Goal: Task Accomplishment & Management: Manage account settings

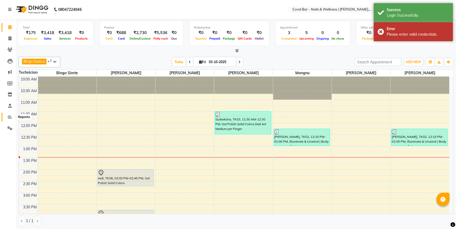
click at [12, 118] on span at bounding box center [9, 117] width 9 height 6
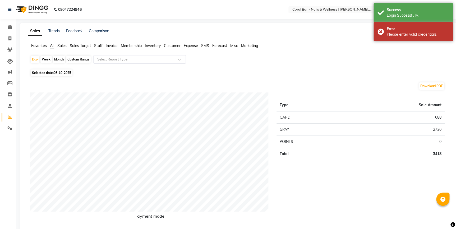
click at [58, 58] on div "Month" at bounding box center [59, 59] width 12 height 7
select select "10"
select select "2025"
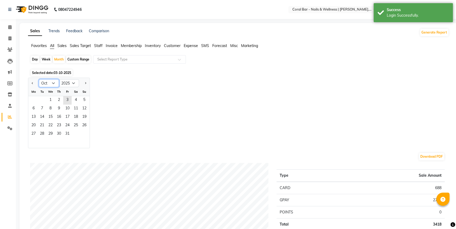
click at [48, 85] on select "Jan Feb Mar Apr May Jun [DATE] Aug Sep Oct Nov Dec" at bounding box center [49, 83] width 20 height 8
select select "9"
click at [39, 79] on select "Jan Feb Mar Apr May Jun [DATE] Aug Sep Oct Nov Dec" at bounding box center [49, 83] width 20 height 8
click at [35, 98] on span "1" at bounding box center [33, 100] width 8 height 8
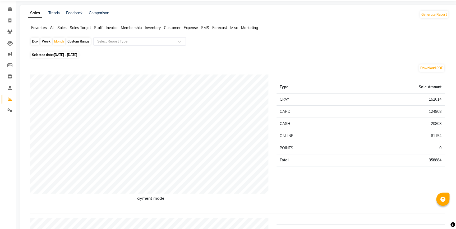
scroll to position [24, 0]
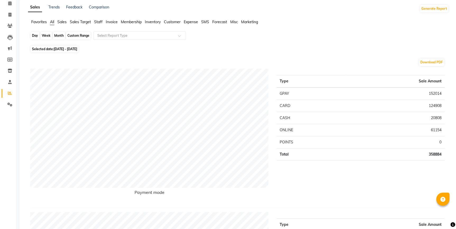
click at [63, 33] on div "Month" at bounding box center [59, 35] width 12 height 7
select select "9"
select select "2025"
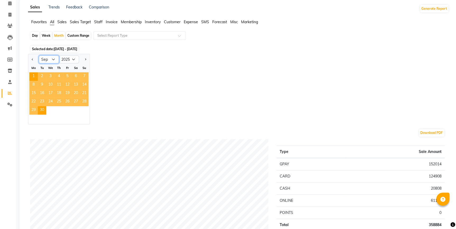
click at [52, 58] on select "Jan Feb Mar Apr May Jun [DATE] Aug Sep Oct Nov Dec" at bounding box center [49, 60] width 20 height 8
select select "8"
click at [39, 56] on select "Jan Feb Mar Apr May Jun [DATE] Aug Sep Oct Nov Dec" at bounding box center [49, 60] width 20 height 8
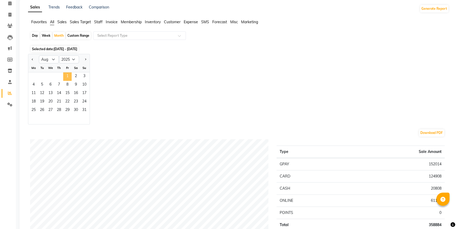
click at [69, 76] on span "1" at bounding box center [67, 76] width 8 height 8
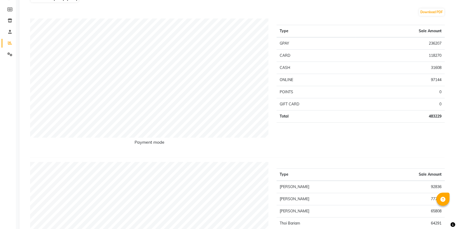
scroll to position [30, 0]
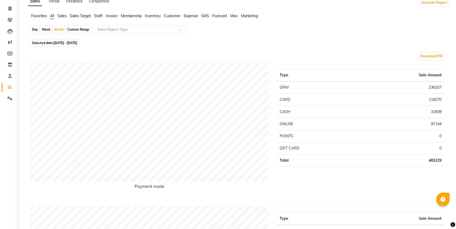
click at [63, 44] on span "[DATE] - [DATE]" at bounding box center [66, 43] width 24 height 4
select select "8"
select select "2025"
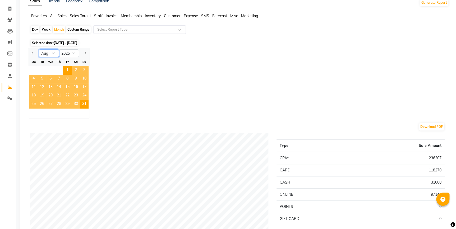
click at [52, 51] on select "Jan Feb Mar Apr May Jun [DATE] Aug Sep Oct Nov Dec" at bounding box center [49, 53] width 20 height 8
click at [39, 49] on select "Jan Feb Mar Apr May Jun [DATE] Aug Sep Oct Nov Dec" at bounding box center [49, 53] width 20 height 8
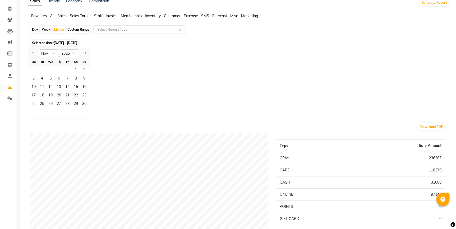
drag, startPoint x: 55, startPoint y: 48, endPoint x: 52, endPoint y: 50, distance: 3.7
click at [54, 49] on div "Jan Feb Mar Apr May Jun [DATE] Aug Sep Oct Nov [DATE] 2016 2017 2018 2019 2020 …" at bounding box center [58, 53] width 61 height 10
click at [49, 54] on select "Jan Feb Mar Apr May Jun [DATE] Aug Sep Oct Nov Dec" at bounding box center [49, 53] width 20 height 8
select select "10"
click at [39, 49] on select "Jan Feb Mar Apr May Jun [DATE] Aug Sep Oct Nov Dec" at bounding box center [49, 53] width 20 height 8
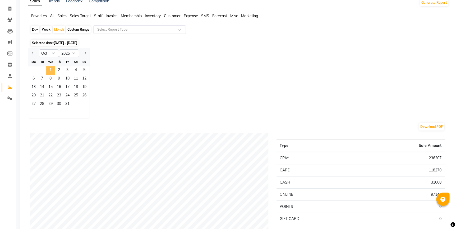
click at [53, 69] on span "1" at bounding box center [50, 70] width 8 height 8
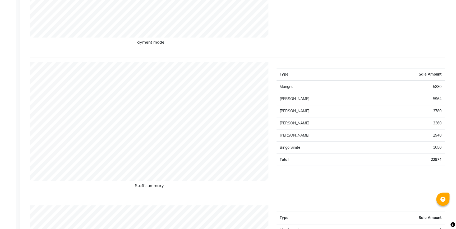
scroll to position [0, 0]
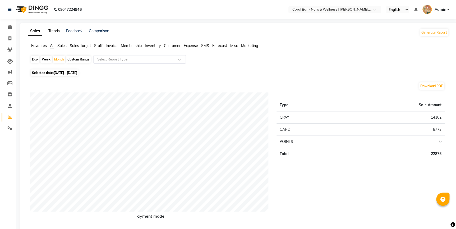
click at [53, 31] on link "Trends" at bounding box center [53, 31] width 11 height 5
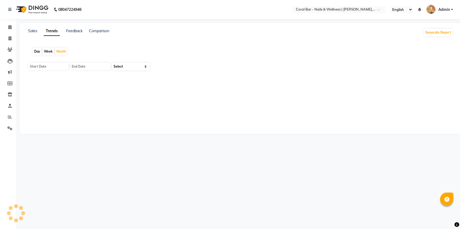
type input "01-10-2025"
type input "[DATE]"
select select "by_client"
click at [61, 54] on div "Month" at bounding box center [61, 51] width 12 height 7
drag, startPoint x: 61, startPoint y: 54, endPoint x: 60, endPoint y: 65, distance: 10.9
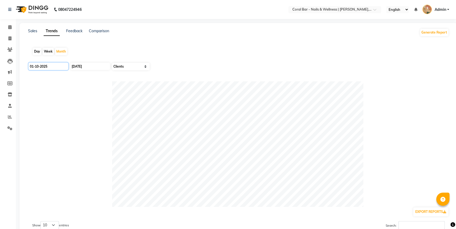
click at [60, 65] on input "01-10-2025" at bounding box center [49, 66] width 40 height 7
select select "10"
select select "2025"
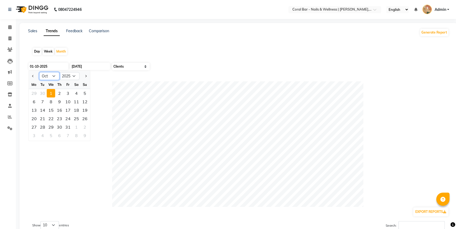
click at [52, 75] on select "Jan Feb Mar Apr May Jun [DATE] Aug Sep Oct Nov Dec" at bounding box center [49, 76] width 20 height 8
select select "8"
click at [39, 72] on select "Jan Feb Mar Apr May Jun [DATE] Aug Sep Oct Nov Dec" at bounding box center [49, 76] width 20 height 8
click at [67, 91] on div "1" at bounding box center [68, 93] width 8 height 8
type input "[DATE]"
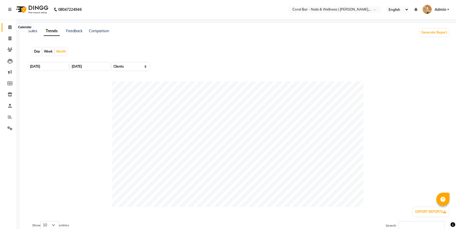
click at [10, 26] on icon at bounding box center [9, 27] width 3 height 4
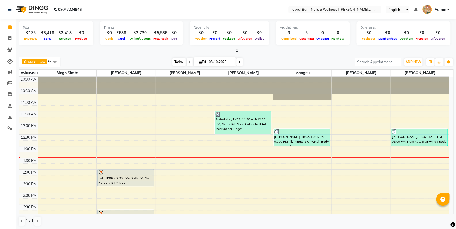
click at [175, 61] on span "Today" at bounding box center [178, 62] width 13 height 8
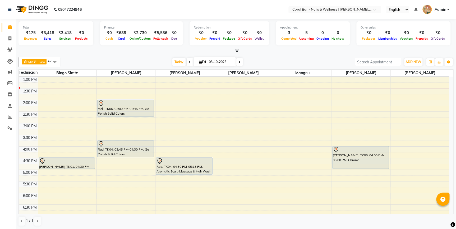
click at [236, 51] on icon at bounding box center [236, 51] width 3 height 4
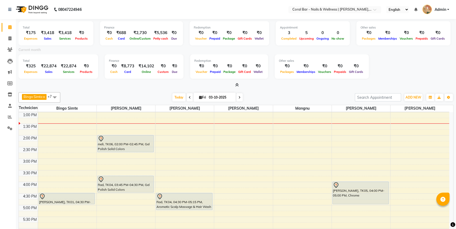
click at [238, 88] on span at bounding box center [236, 86] width 6 height 6
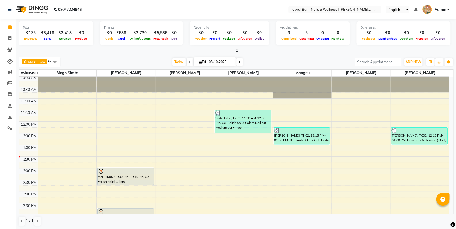
scroll to position [0, 0]
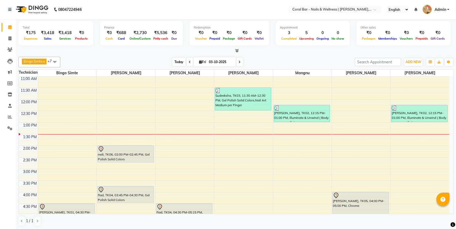
click at [179, 61] on span "Today" at bounding box center [178, 62] width 13 height 8
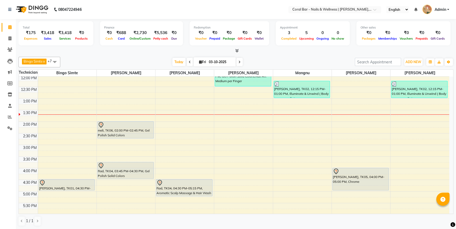
scroll to position [72, 0]
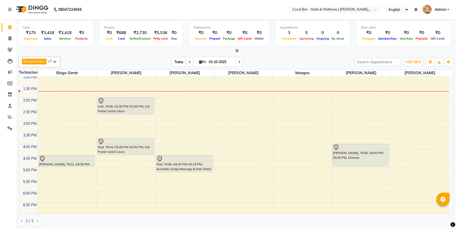
click at [181, 63] on span "Today" at bounding box center [178, 62] width 13 height 8
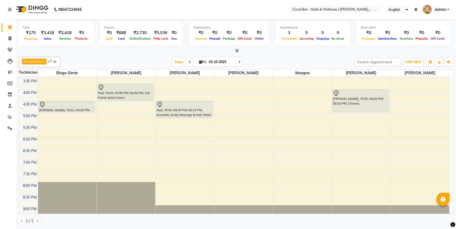
scroll to position [140, 0]
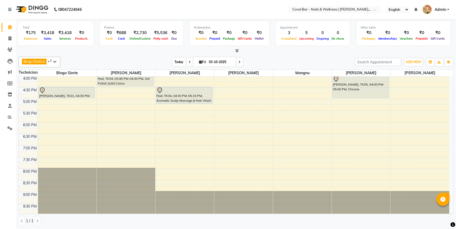
click at [176, 61] on span "Today" at bounding box center [178, 62] width 13 height 8
click at [180, 63] on span "Today" at bounding box center [178, 62] width 13 height 8
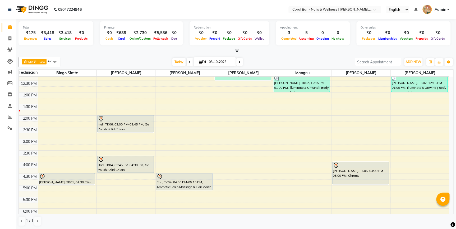
scroll to position [46, 0]
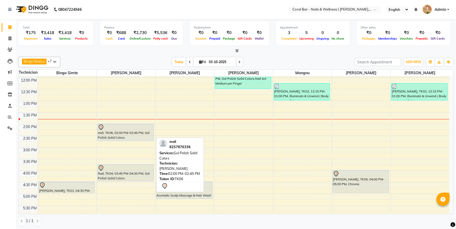
click at [115, 133] on div "meli, TK06, 02:00 PM-02:45 PM, Gel Polish Solid Colors" at bounding box center [126, 132] width 56 height 17
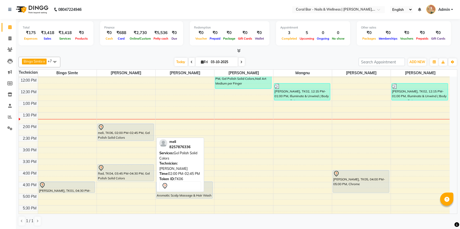
select select "7"
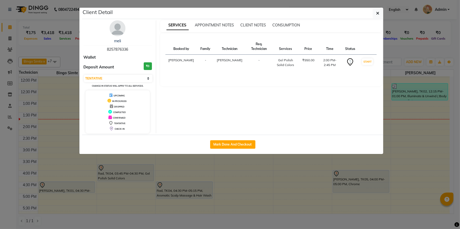
drag, startPoint x: 233, startPoint y: 161, endPoint x: 228, endPoint y: 160, distance: 5.1
click at [233, 161] on ngb-modal-window "Client Detail meli 8257876336 Wallet Deposit Amount ₹0 Select IN SERVICE CONFIR…" at bounding box center [230, 114] width 460 height 229
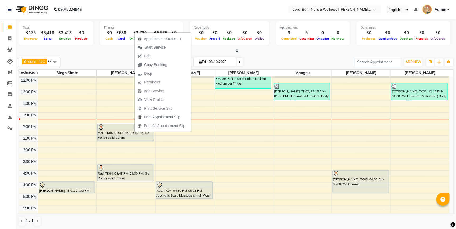
click at [146, 84] on span "Reminder" at bounding box center [152, 83] width 16 height 6
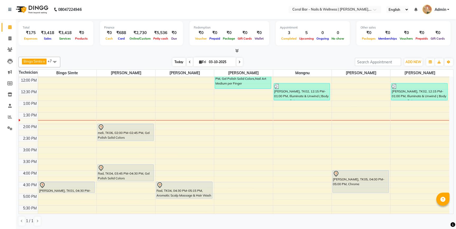
click at [177, 64] on span "Today" at bounding box center [178, 62] width 13 height 8
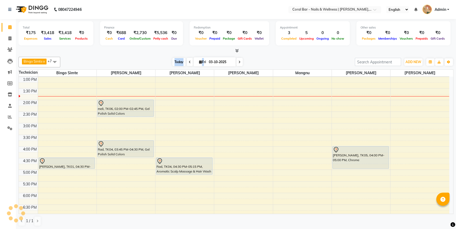
click at [177, 63] on span "Today" at bounding box center [178, 62] width 13 height 8
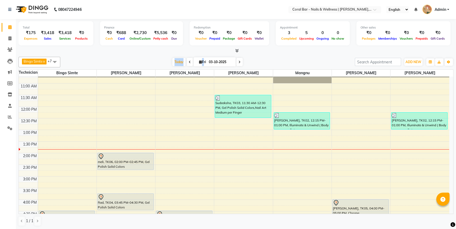
scroll to position [0, 0]
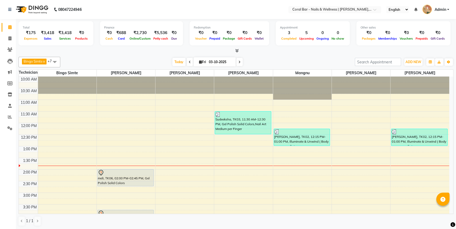
drag, startPoint x: 146, startPoint y: 53, endPoint x: 156, endPoint y: 53, distance: 9.8
click at [147, 53] on div at bounding box center [236, 51] width 435 height 6
click at [174, 61] on span "Today" at bounding box center [178, 62] width 13 height 8
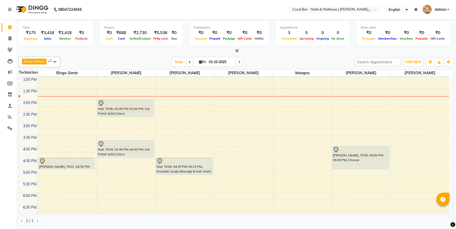
click at [161, 58] on div "Today Fri 03-10-2025" at bounding box center [207, 62] width 289 height 8
click at [238, 52] on icon at bounding box center [236, 51] width 3 height 4
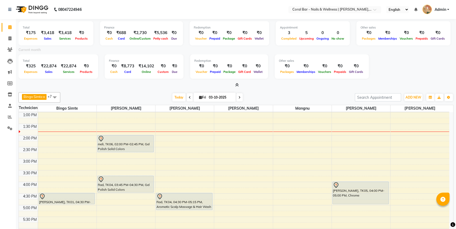
click at [238, 85] on icon at bounding box center [236, 85] width 3 height 4
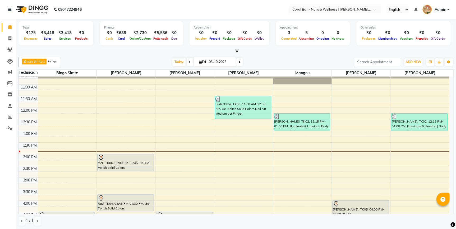
scroll to position [0, 0]
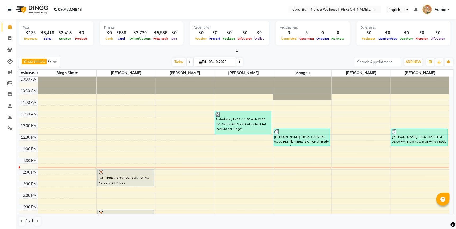
click at [453, 121] on div "Total ₹175 Expenses ₹3,418 Sales ₹3,418 Services ₹0 Products Finance ₹0 Cash ₹6…" at bounding box center [236, 124] width 440 height 211
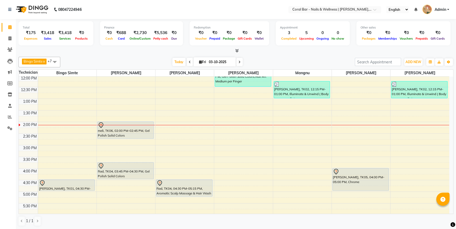
scroll to position [48, 0]
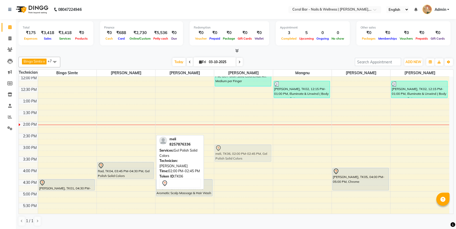
drag, startPoint x: 117, startPoint y: 129, endPoint x: 229, endPoint y: 151, distance: 114.1
click at [229, 151] on tr "Sayam, TK01, 04:30 PM-05:00 PM, Classic Foot Soak meli, TK06, 02:00 PM-02:45 PM…" at bounding box center [234, 168] width 431 height 279
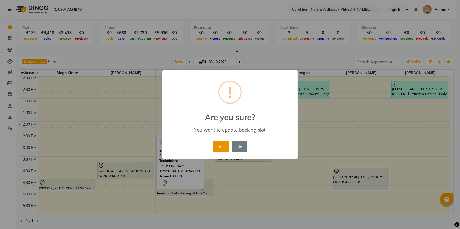
click at [221, 146] on button "Yes" at bounding box center [221, 147] width 16 height 12
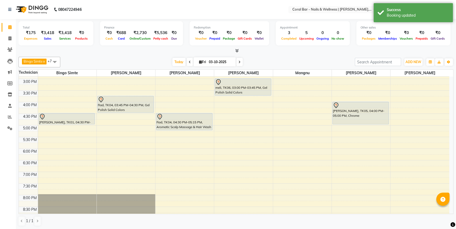
scroll to position [120, 0]
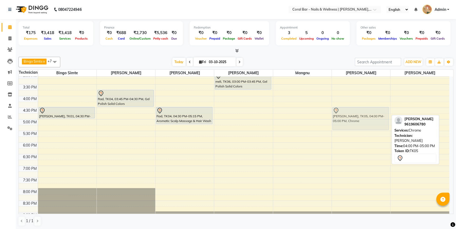
drag, startPoint x: 353, startPoint y: 107, endPoint x: 354, endPoint y: 117, distance: 10.1
click at [354, 117] on div "Gargi singh, TK05, 04:00 PM-05:00 PM, Chrome Gargi singh, TK05, 04:00 PM-05:00 …" at bounding box center [361, 96] width 58 height 279
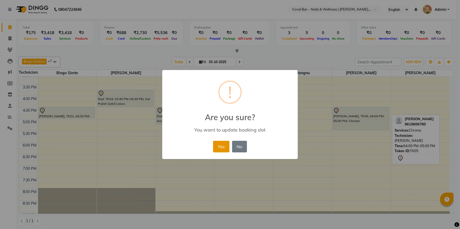
click at [226, 151] on button "Yes" at bounding box center [221, 147] width 16 height 12
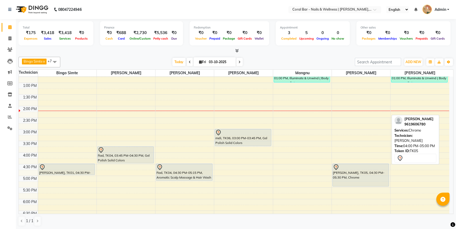
scroll to position [48, 0]
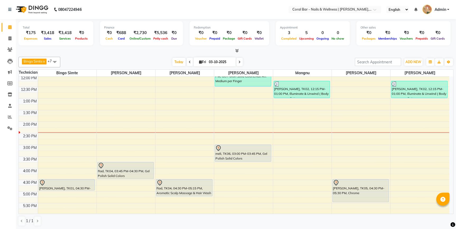
click at [336, 138] on div "10:00 AM 10:30 AM 11:00 AM 11:30 AM 12:00 PM 12:30 PM 1:00 PM 1:30 PM 2:00 PM 2…" at bounding box center [234, 168] width 431 height 279
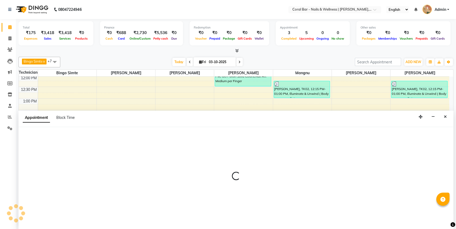
select select "66409"
select select "885"
select select "tentative"
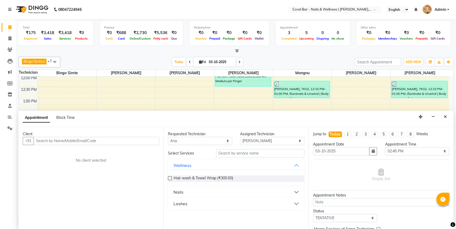
click at [69, 139] on input "text" at bounding box center [97, 141] width 126 height 8
type input "Sushrutha"
click at [148, 139] on span "Add Client" at bounding box center [148, 141] width 18 height 5
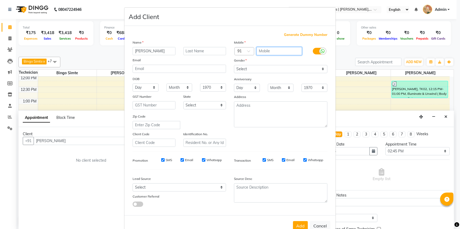
click at [280, 54] on input "text" at bounding box center [279, 51] width 46 height 8
type input "90088657532"
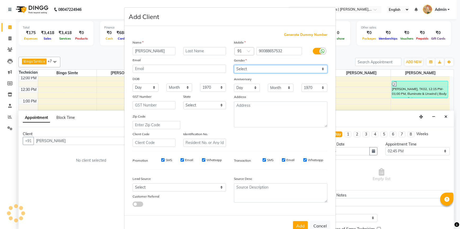
click at [257, 68] on select "Select Male Female Other Prefer Not To Say" at bounding box center [280, 69] width 93 height 8
select select "female"
click at [234, 65] on select "Select Male Female Other Prefer Not To Say" at bounding box center [280, 69] width 93 height 8
click at [294, 223] on button "Add" at bounding box center [300, 226] width 15 height 10
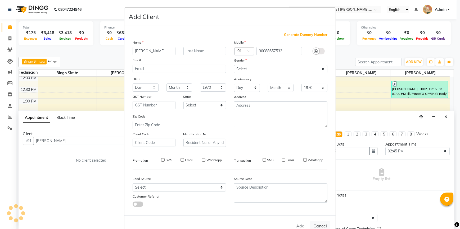
type input "90088657532"
select select
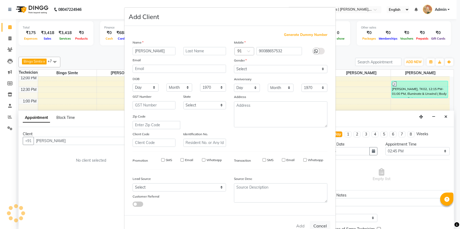
select select
checkbox input "false"
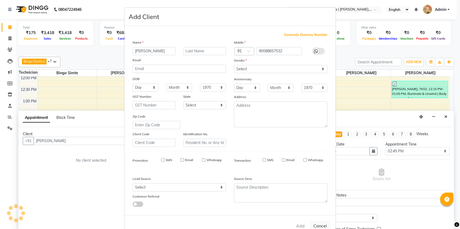
checkbox input "false"
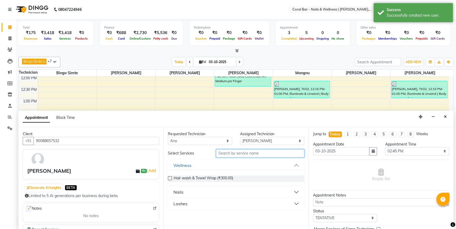
click at [240, 151] on input "text" at bounding box center [260, 153] width 88 height 8
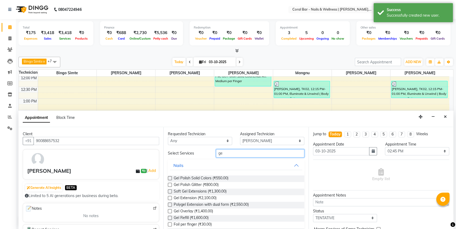
type input "ge"
click at [171, 177] on label at bounding box center [170, 178] width 4 height 4
click at [171, 177] on input "checkbox" at bounding box center [169, 178] width 3 height 3
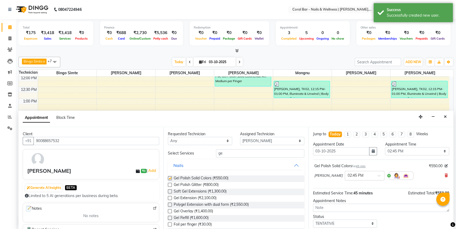
checkbox input "false"
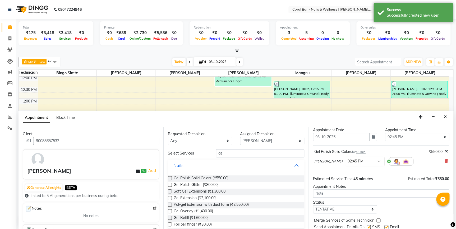
scroll to position [31, 0]
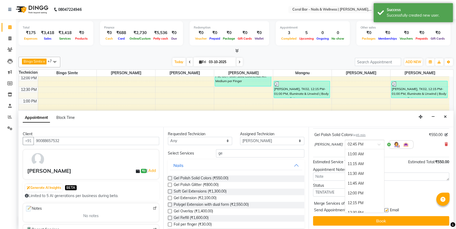
click at [369, 140] on div "× 02:45 PM" at bounding box center [365, 145] width 40 height 10
click at [359, 165] on div "03:00 PM" at bounding box center [364, 164] width 39 height 10
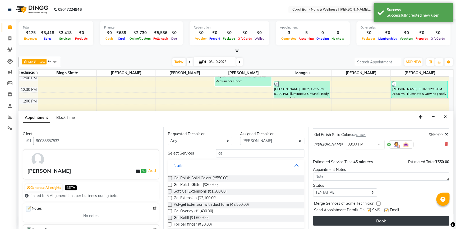
click at [362, 217] on button "Book" at bounding box center [381, 221] width 136 height 10
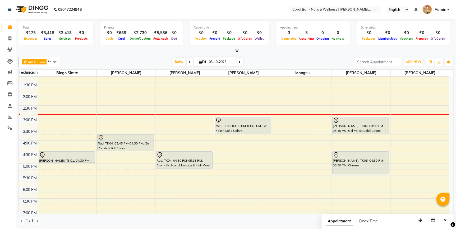
scroll to position [72, 0]
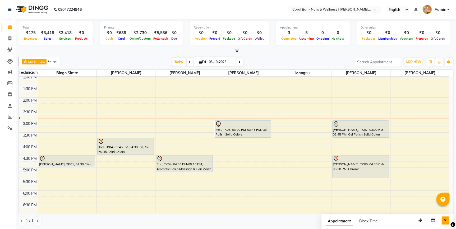
click at [444, 219] on icon "Close" at bounding box center [445, 221] width 3 height 4
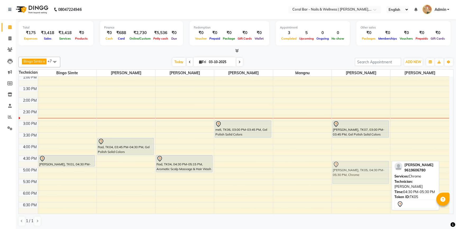
drag, startPoint x: 357, startPoint y: 157, endPoint x: 357, endPoint y: 163, distance: 6.9
click at [357, 163] on div "Sushrutha, TK07, 03:00 PM-03:45 PM, Gel Polish Solid Colors Gargi singh, TK05, …" at bounding box center [361, 144] width 58 height 279
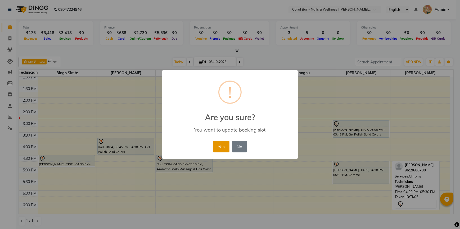
click at [215, 151] on button "Yes" at bounding box center [221, 147] width 16 height 12
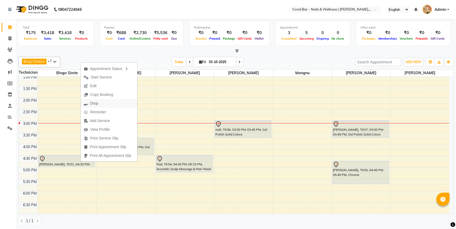
click at [99, 106] on span "Drop" at bounding box center [91, 103] width 21 height 9
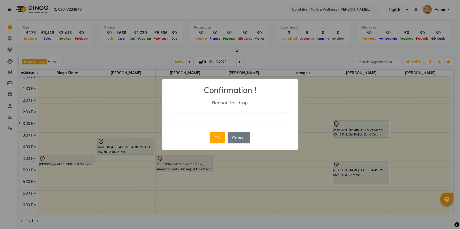
click at [185, 115] on input "text" at bounding box center [230, 118] width 116 height 12
type input "Cancelled"
click at [214, 140] on button "OK" at bounding box center [217, 138] width 15 height 12
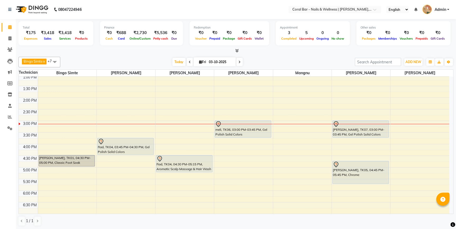
click at [450, 9] on ul "English ENGLISH Español العربية मराठी हिंदी ગુજરાતી தமிழ் 中文 Notifications noth…" at bounding box center [418, 9] width 68 height 9
click at [443, 10] on span "Admin" at bounding box center [441, 10] width 12 height 6
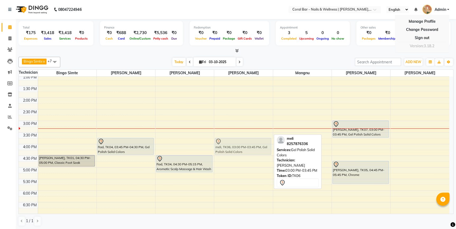
drag, startPoint x: 246, startPoint y: 125, endPoint x: 246, endPoint y: 143, distance: 17.2
click at [246, 143] on div "Sudeeksha, TK03, 11:30 AM-12:30 PM, Gel Polish Solid Colors,Nail Art Medium per…" at bounding box center [243, 144] width 58 height 279
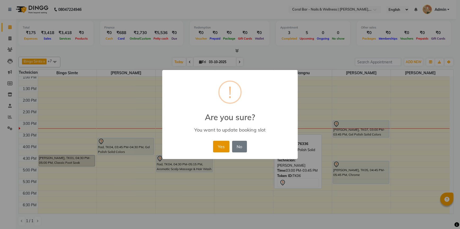
click at [226, 150] on button "Yes" at bounding box center [221, 147] width 16 height 12
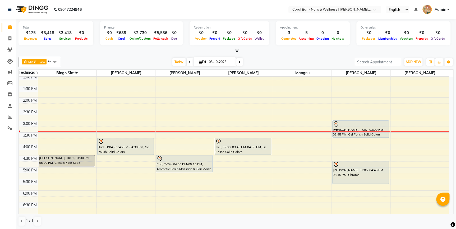
click at [237, 62] on span at bounding box center [239, 62] width 6 height 8
type input "04-10-2025"
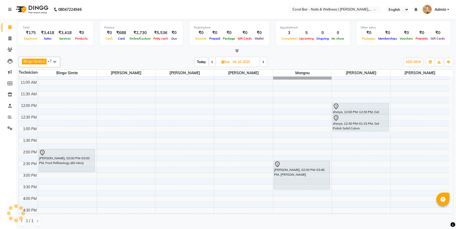
scroll to position [20, 0]
click at [222, 164] on div "10:00 AM 10:30 AM 11:00 AM 11:30 AM 12:00 PM 12:30 PM 1:00 PM 1:30 PM 2:00 PM 2…" at bounding box center [234, 196] width 431 height 279
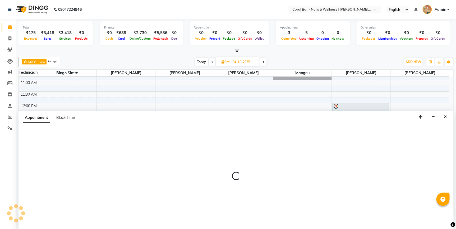
select select "69266"
select select "870"
select select "tentative"
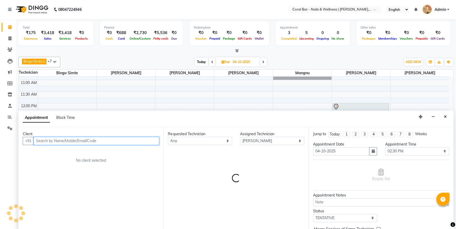
scroll to position [0, 0]
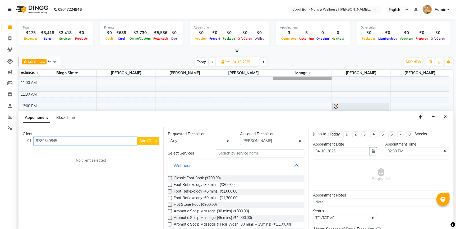
type input "9789549845"
click at [148, 139] on span "Add Client" at bounding box center [148, 141] width 18 height 5
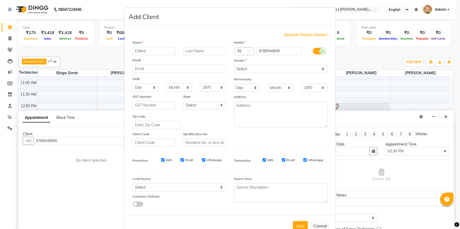
type input "Chitra"
drag, startPoint x: 240, startPoint y: 68, endPoint x: 242, endPoint y: 71, distance: 3.7
click at [242, 70] on select "Select Male Female Other Prefer Not To Say" at bounding box center [280, 69] width 93 height 8
select select "female"
click at [234, 65] on select "Select Male Female Other Prefer Not To Say" at bounding box center [280, 69] width 93 height 8
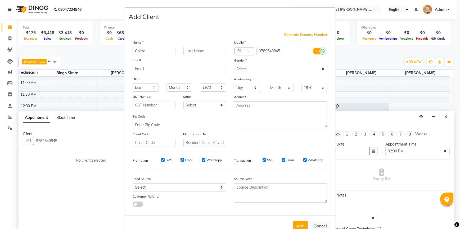
click at [298, 222] on div "Add Cancel" at bounding box center [229, 226] width 211 height 21
click at [297, 226] on button "Add" at bounding box center [300, 226] width 15 height 10
select select
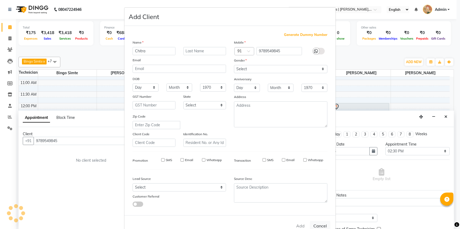
select select
checkbox input "false"
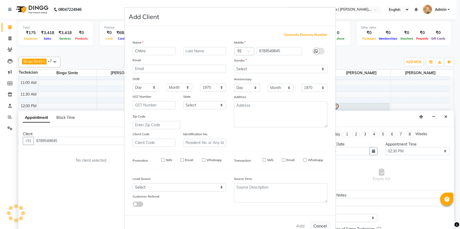
checkbox input "false"
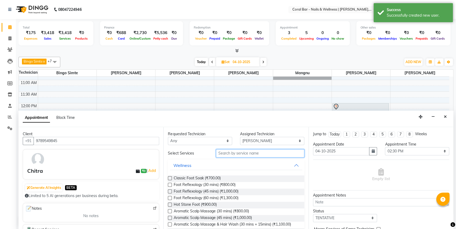
click at [240, 153] on input "text" at bounding box center [260, 153] width 88 height 8
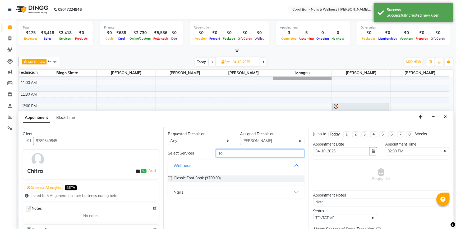
type input "so"
click at [182, 193] on div "Nails" at bounding box center [178, 192] width 10 height 6
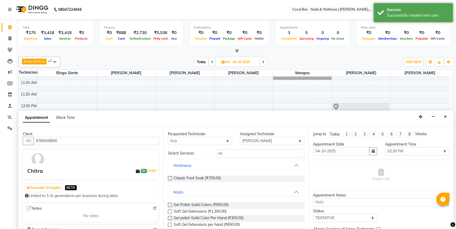
click at [170, 211] on label at bounding box center [170, 212] width 4 height 4
click at [170, 211] on input "checkbox" at bounding box center [169, 212] width 3 height 3
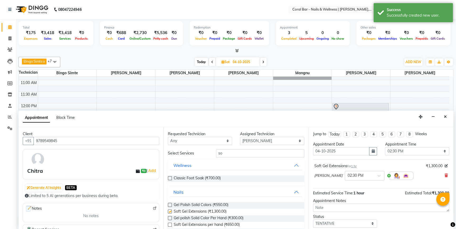
checkbox input "false"
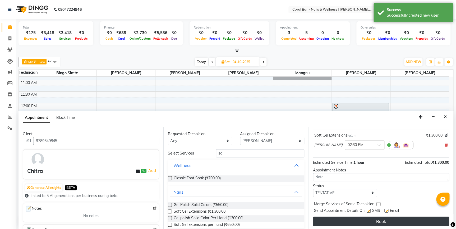
scroll to position [31, 0]
click at [336, 220] on button "Book" at bounding box center [381, 221] width 136 height 10
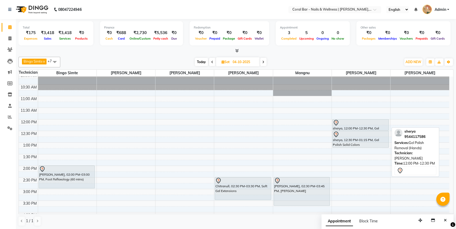
scroll to position [0, 0]
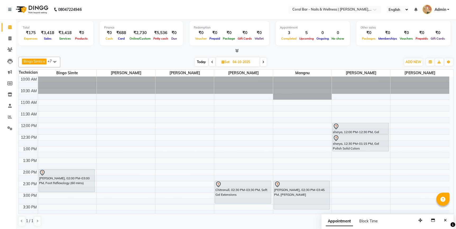
click at [201, 62] on span "Today" at bounding box center [201, 62] width 13 height 8
type input "03-10-2025"
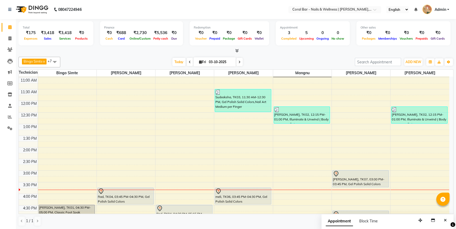
scroll to position [20, 0]
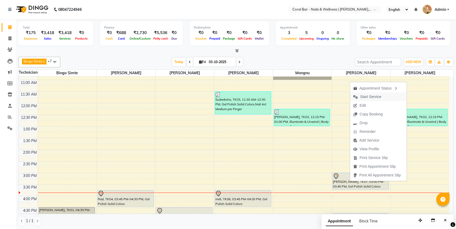
click at [367, 95] on span "Start Service" at bounding box center [370, 97] width 21 height 6
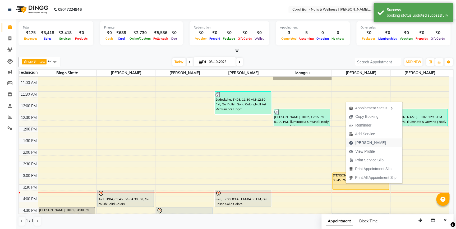
click at [356, 143] on span "Mark Done" at bounding box center [371, 143] width 30 height 6
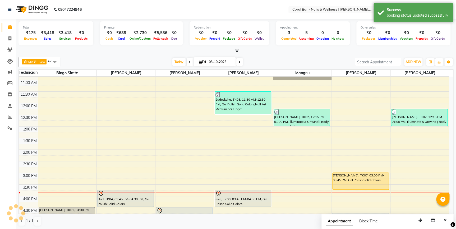
select select "service"
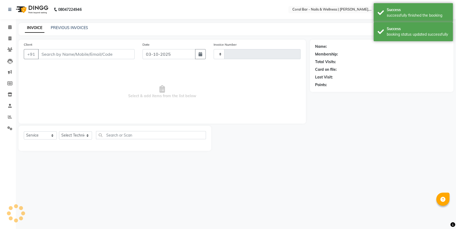
type input "1267"
select select "7157"
type input "90088657532"
select select "66409"
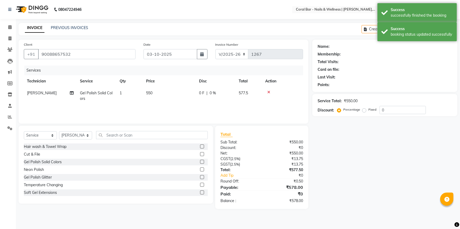
select select "1: Object"
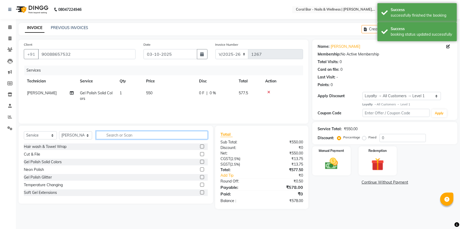
click at [145, 137] on input "text" at bounding box center [152, 135] width 112 height 8
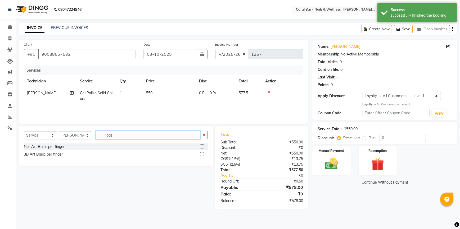
type input "bas"
click at [203, 146] on label at bounding box center [202, 147] width 4 height 4
click at [203, 146] on input "checkbox" at bounding box center [201, 146] width 3 height 3
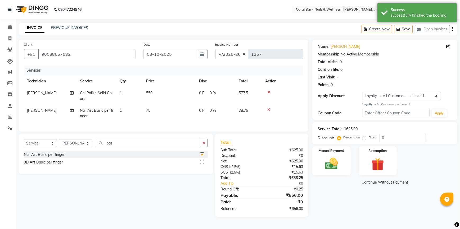
checkbox input "false"
click at [137, 116] on td "1" at bounding box center [129, 113] width 26 height 17
select select "66409"
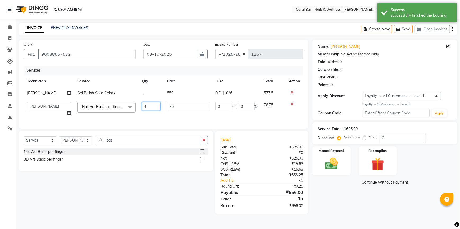
drag, startPoint x: 156, startPoint y: 104, endPoint x: 128, endPoint y: 104, distance: 28.8
click at [128, 104] on tr "Bhavani CA Bingo Simte Debbie Gery Govind Thappa Kimpha kipgen Mangnu Neha Tama…" at bounding box center [163, 109] width 279 height 20
type input "2"
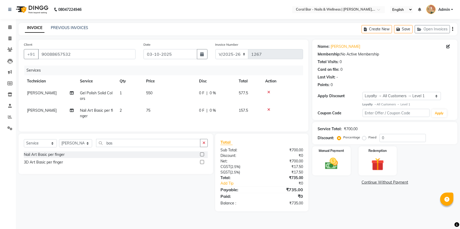
click at [138, 188] on div "Select Service Product Membership Package Voucher Prepaid Gift Card Select Tech…" at bounding box center [114, 173] width 198 height 78
click at [333, 165] on img at bounding box center [331, 163] width 21 height 15
click at [383, 182] on span "GPay" at bounding box center [385, 183] width 11 height 6
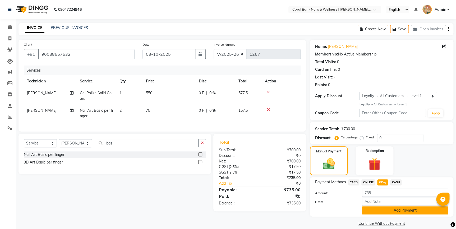
click at [423, 212] on button "Add Payment" at bounding box center [405, 211] width 86 height 8
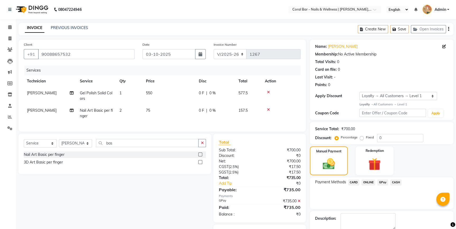
scroll to position [31, 0]
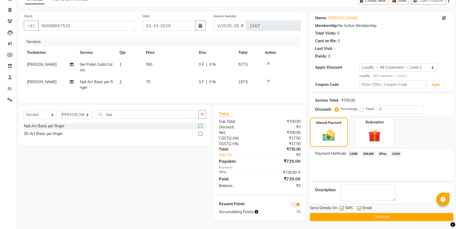
click at [377, 219] on div "Name: Sushrutha Membership: No Active Membership Total Visits: 0 Card on file: …" at bounding box center [384, 116] width 148 height 210
click at [378, 214] on button "Checkout" at bounding box center [382, 217] width 144 height 8
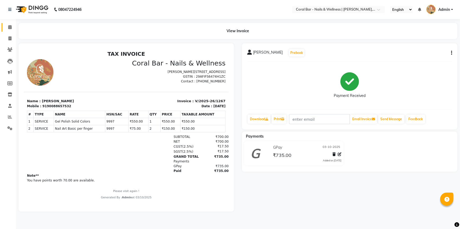
click at [8, 31] on link "Calendar" at bounding box center [8, 27] width 13 height 9
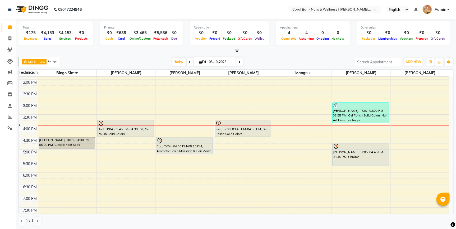
scroll to position [120, 0]
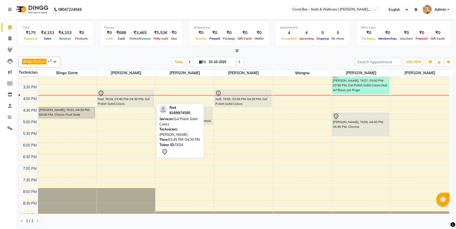
click at [101, 93] on icon at bounding box center [101, 93] width 2 height 2
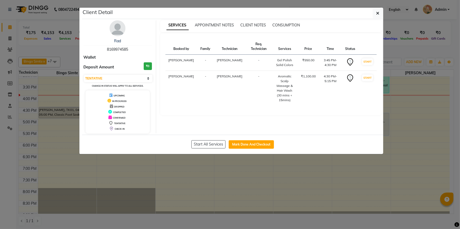
click at [120, 74] on div "Select IN SERVICE CONFIRMED TENTATIVE CHECK IN MARK DONE DROPPED UPCOMING Chang…" at bounding box center [117, 81] width 69 height 14
click at [119, 75] on select "Select IN SERVICE CONFIRMED TENTATIVE CHECK IN MARK DONE DROPPED UPCOMING" at bounding box center [118, 78] width 69 height 7
select select "8"
click at [84, 75] on select "Select IN SERVICE CONFIRMED TENTATIVE CHECK IN MARK DONE DROPPED UPCOMING" at bounding box center [118, 78] width 69 height 7
click at [62, 139] on ngb-modal-window "Client Detail Rad 8169974585 Wallet Deposit Amount ₹0 Select IN SERVICE CONFIRM…" at bounding box center [230, 114] width 460 height 229
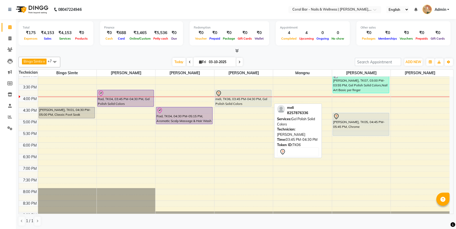
click at [221, 93] on icon at bounding box center [219, 93] width 6 height 6
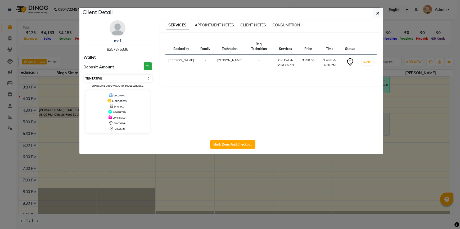
click at [143, 80] on select "Select IN SERVICE CONFIRMED TENTATIVE CHECK IN MARK DONE DROPPED UPCOMING" at bounding box center [118, 78] width 69 height 7
select select "8"
click at [84, 75] on select "Select IN SERVICE CONFIRMED TENTATIVE CHECK IN MARK DONE DROPPED UPCOMING" at bounding box center [118, 78] width 69 height 7
click at [274, 199] on ngb-modal-window "Client Detail meli 8257876336 Wallet Deposit Amount ₹0 Select IN SERVICE CONFIR…" at bounding box center [230, 114] width 460 height 229
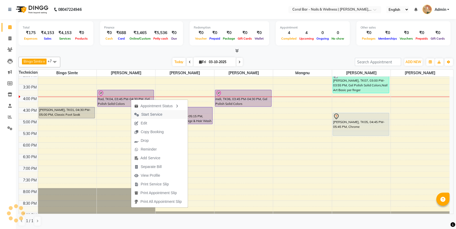
click at [149, 114] on span "Start Service" at bounding box center [151, 115] width 21 height 6
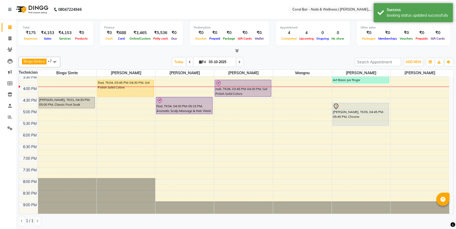
scroll to position [140, 0]
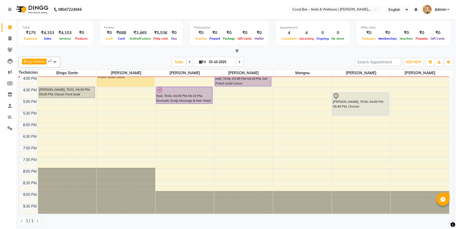
click at [188, 60] on span at bounding box center [190, 62] width 6 height 8
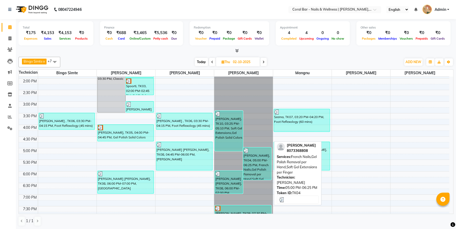
scroll to position [115, 0]
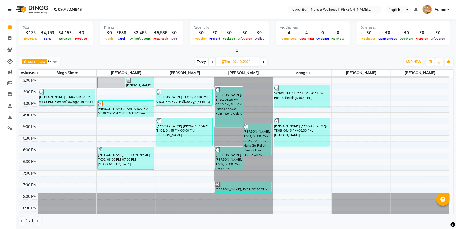
click at [204, 65] on span "Today" at bounding box center [201, 62] width 13 height 8
type input "03-10-2025"
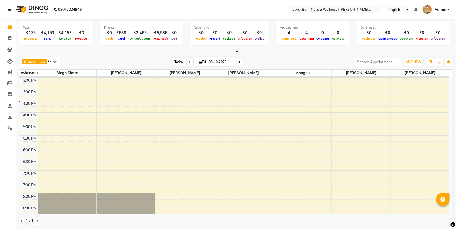
scroll to position [139, 0]
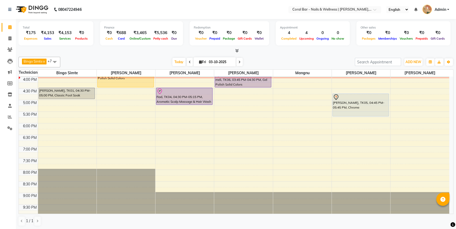
click at [200, 61] on icon at bounding box center [200, 61] width 3 height 3
select select "10"
select select "2025"
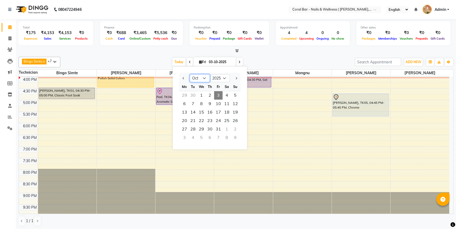
click at [200, 80] on select "Jan Feb Mar Apr May Jun Jul Aug Sep Oct Nov Dec" at bounding box center [200, 78] width 20 height 8
select select "9"
click at [190, 74] on select "Jan Feb Mar Apr May Jun Jul Aug Sep Oct Nov Dec" at bounding box center [200, 78] width 20 height 8
click at [194, 130] on span "30" at bounding box center [193, 129] width 8 height 8
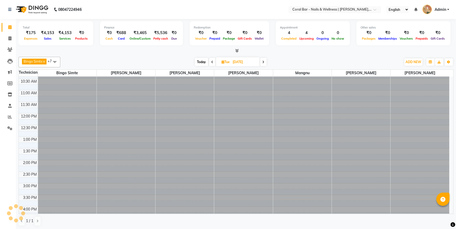
scroll to position [1, 0]
click at [265, 63] on span at bounding box center [263, 62] width 6 height 8
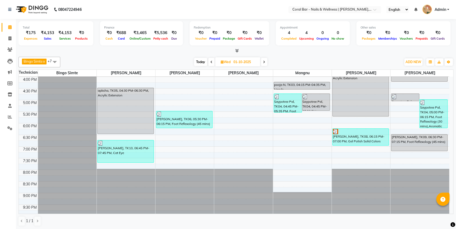
scroll to position [115, 0]
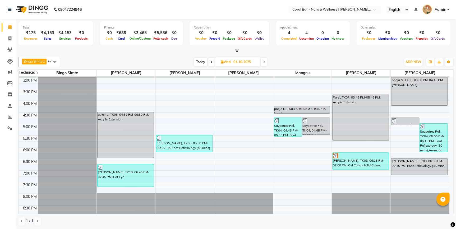
click at [211, 63] on span at bounding box center [211, 62] width 6 height 8
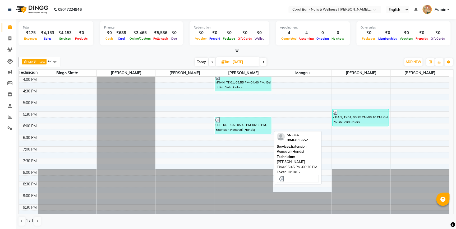
scroll to position [67, 0]
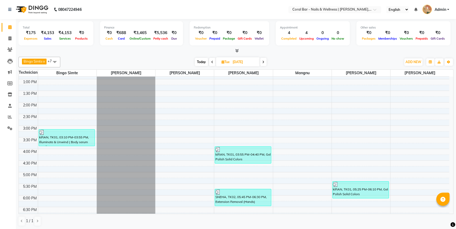
drag, startPoint x: 265, startPoint y: 60, endPoint x: 262, endPoint y: 51, distance: 9.8
click at [262, 60] on span at bounding box center [263, 62] width 6 height 8
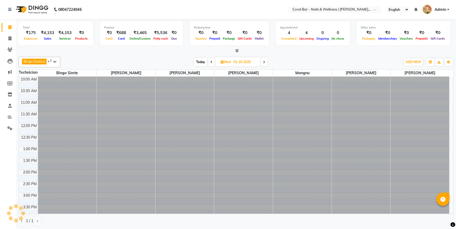
scroll to position [139, 0]
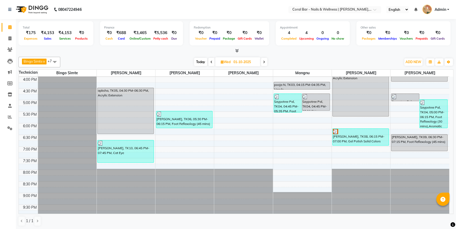
click at [211, 61] on icon at bounding box center [212, 62] width 2 height 3
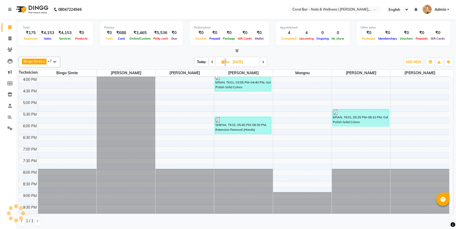
click at [211, 61] on span at bounding box center [212, 62] width 6 height 8
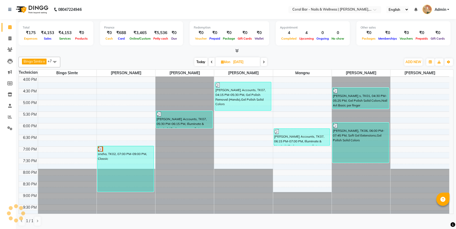
click at [211, 61] on icon at bounding box center [212, 62] width 2 height 3
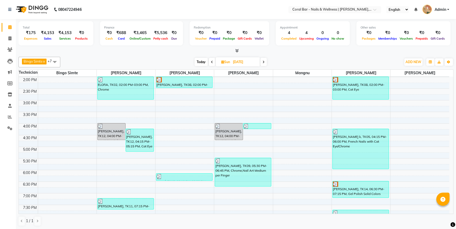
click at [213, 58] on span at bounding box center [212, 62] width 6 height 8
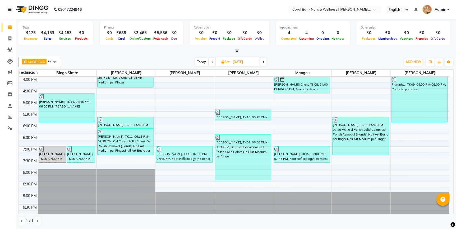
click at [198, 59] on span "Today" at bounding box center [201, 62] width 13 height 8
type input "03-10-2025"
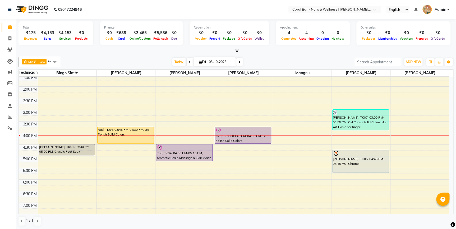
scroll to position [96, 0]
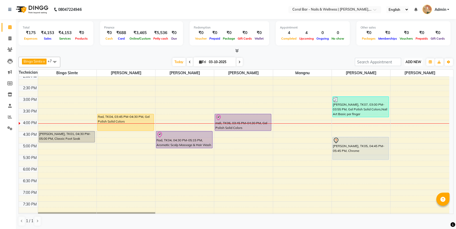
click at [414, 62] on span "ADD NEW" at bounding box center [414, 62] width 16 height 4
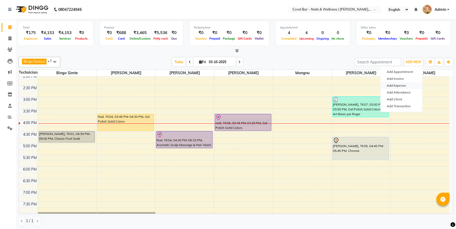
click at [404, 82] on link "Add Expense" at bounding box center [402, 85] width 42 height 7
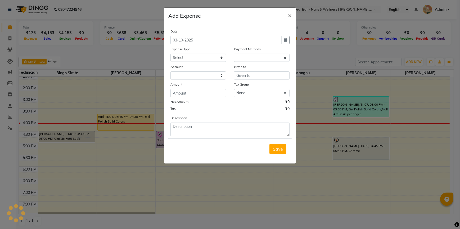
select select "1"
select select "6234"
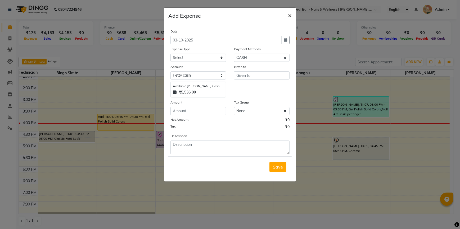
click at [290, 13] on span "×" at bounding box center [290, 15] width 4 height 8
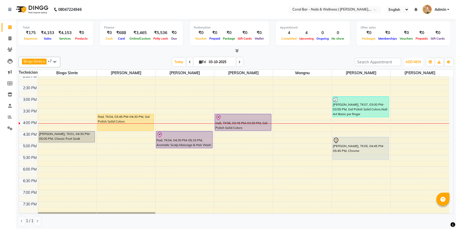
drag, startPoint x: 418, startPoint y: 61, endPoint x: 415, endPoint y: 69, distance: 8.4
click at [417, 64] on button "ADD NEW Toggle Dropdown" at bounding box center [413, 61] width 18 height 7
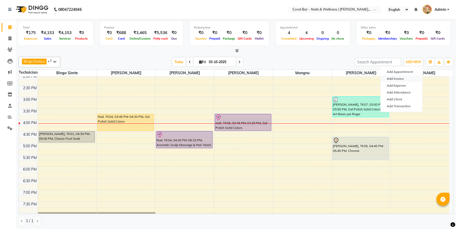
click at [407, 79] on link "Add Invoice" at bounding box center [402, 78] width 42 height 7
select select "service"
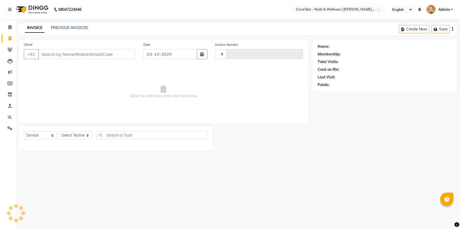
type input "1268"
select select "7157"
click at [85, 138] on select "Select Technician" at bounding box center [75, 135] width 33 height 8
click at [80, 134] on select "Select Technician" at bounding box center [75, 135] width 33 height 8
click at [83, 58] on input "Client" at bounding box center [86, 54] width 97 height 10
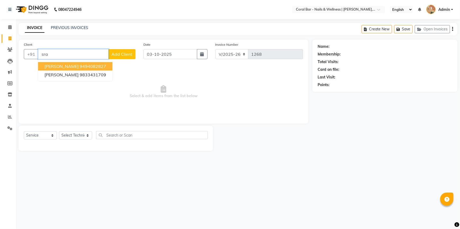
click at [66, 68] on span "Sravya Pathi" at bounding box center [61, 66] width 34 height 5
type input "9494082827"
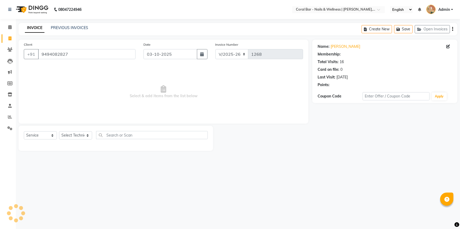
select select "1: Object"
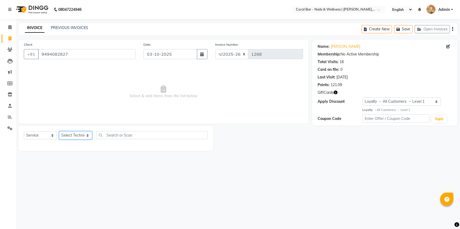
click at [75, 137] on select "Select Technician Bhavani CA Bingo Simte Debbie Gery Govind Thappa Kimpha kipge…" at bounding box center [75, 135] width 33 height 8
select select "66532"
click at [59, 131] on select "Select Technician Bhavani CA Bingo Simte Debbie Gery Govind Thappa Kimpha kipge…" at bounding box center [75, 135] width 33 height 8
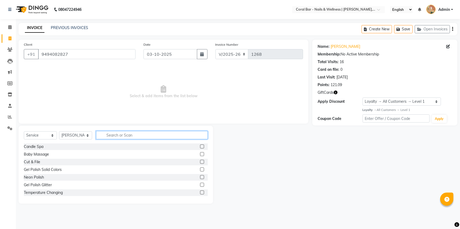
click at [111, 138] on input "text" at bounding box center [152, 135] width 112 height 8
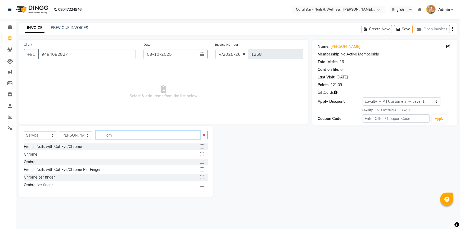
type input "o"
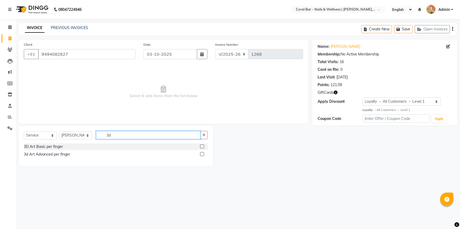
type input "3d"
click at [201, 147] on label at bounding box center [202, 147] width 4 height 4
click at [201, 147] on input "checkbox" at bounding box center [201, 146] width 3 height 3
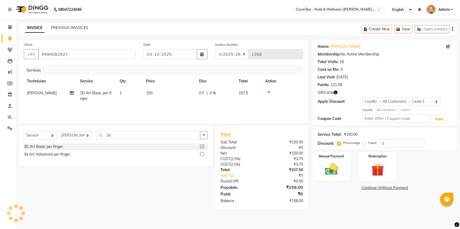
checkbox input "false"
click at [125, 94] on td "1" at bounding box center [129, 95] width 26 height 17
select select "66532"
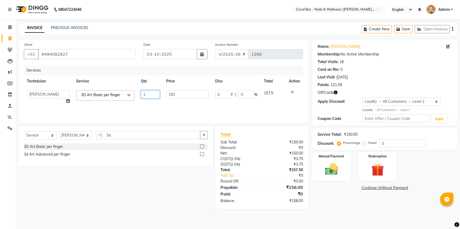
drag, startPoint x: 152, startPoint y: 94, endPoint x: 127, endPoint y: 98, distance: 24.9
click at [127, 98] on tr "Bhavani CA Bingo Simte Debbie Gery Govind Thappa Kimpha kipgen Mangnu Neha Tama…" at bounding box center [163, 97] width 279 height 20
type input "2"
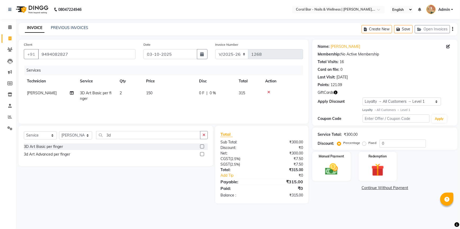
click at [292, 91] on div at bounding box center [282, 92] width 35 height 4
click at [201, 153] on label at bounding box center [202, 154] width 4 height 4
click at [201, 153] on input "checkbox" at bounding box center [201, 154] width 3 height 3
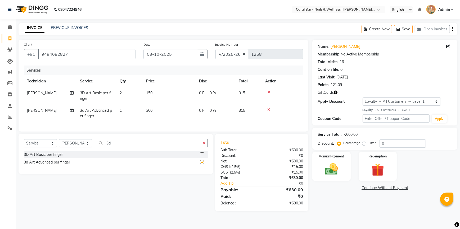
checkbox input "false"
click at [267, 93] on icon at bounding box center [268, 92] width 3 height 4
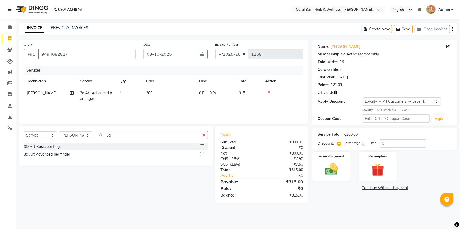
click at [271, 93] on div at bounding box center [282, 92] width 35 height 4
click at [270, 93] on div at bounding box center [282, 92] width 35 height 4
click at [267, 92] on icon at bounding box center [268, 92] width 3 height 4
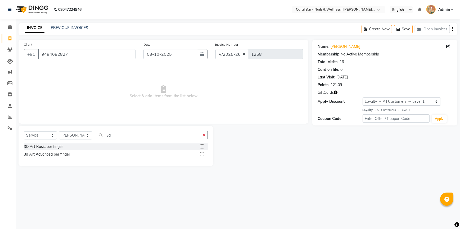
click at [202, 146] on label at bounding box center [202, 147] width 4 height 4
click at [202, 146] on input "checkbox" at bounding box center [201, 146] width 3 height 3
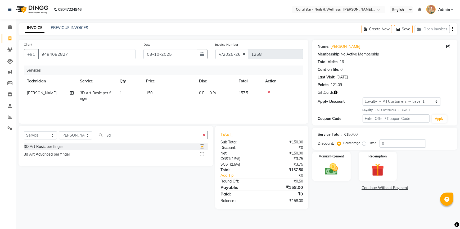
checkbox input "false"
click at [129, 93] on td "1" at bounding box center [129, 95] width 26 height 17
select select "66532"
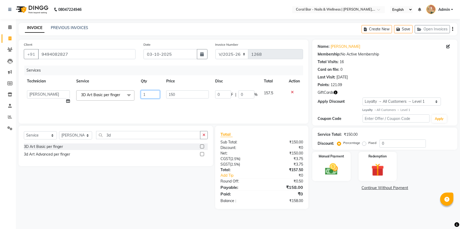
drag, startPoint x: 148, startPoint y: 94, endPoint x: 140, endPoint y: 96, distance: 7.6
click at [141, 96] on input "1" at bounding box center [150, 94] width 19 height 8
type input "2"
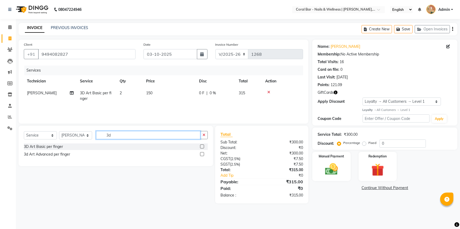
click at [119, 139] on input "3d" at bounding box center [148, 135] width 104 height 8
drag, startPoint x: 122, startPoint y: 137, endPoint x: 94, endPoint y: 133, distance: 27.7
click at [94, 133] on div "Select Service Product Membership Package Voucher Prepaid Gift Card Select Tech…" at bounding box center [116, 137] width 184 height 12
type input "ma"
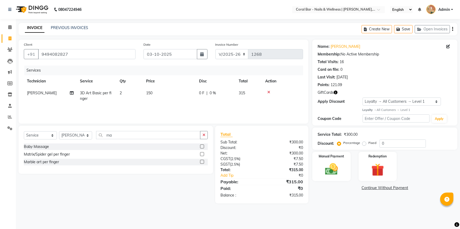
click at [202, 163] on label at bounding box center [202, 162] width 4 height 4
click at [202, 163] on input "checkbox" at bounding box center [201, 162] width 3 height 3
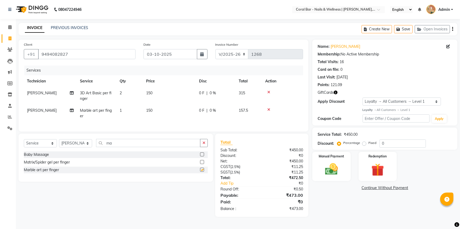
checkbox input "false"
click at [269, 109] on icon at bounding box center [268, 110] width 3 height 4
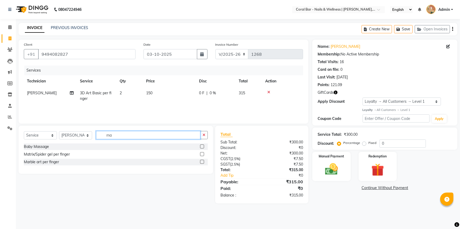
drag, startPoint x: 123, startPoint y: 136, endPoint x: 77, endPoint y: 136, distance: 46.0
click at [78, 136] on div "Select Service Product Membership Package Voucher Prepaid Gift Card Select Tech…" at bounding box center [116, 137] width 184 height 12
type input "ad"
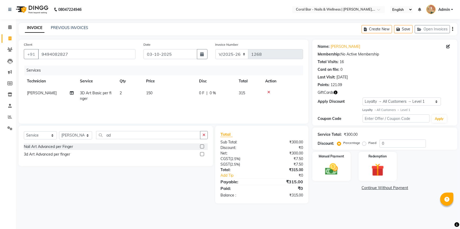
click at [203, 155] on label at bounding box center [202, 154] width 4 height 4
click at [203, 155] on input "checkbox" at bounding box center [201, 154] width 3 height 3
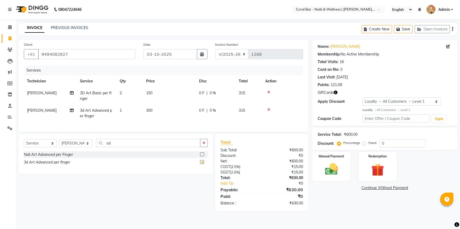
checkbox input "false"
click at [129, 110] on td "1" at bounding box center [129, 113] width 26 height 17
select select "66532"
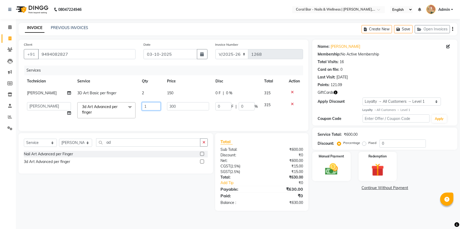
drag, startPoint x: 162, startPoint y: 106, endPoint x: 135, endPoint y: 110, distance: 27.6
click at [135, 110] on tr "Bhavani CA Bingo Simte Debbie Gery Govind Thappa Kimpha kipgen Mangnu Neha Tama…" at bounding box center [163, 110] width 279 height 22
type input "6"
click at [120, 151] on div "Select Service Product Membership Package Voucher Prepaid Gift Card Select Tech…" at bounding box center [116, 145] width 184 height 12
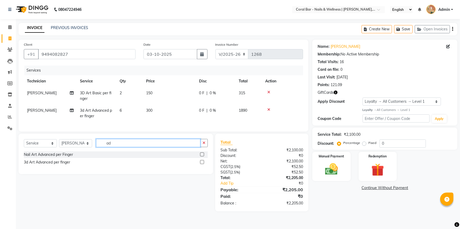
drag, startPoint x: 121, startPoint y: 149, endPoint x: 87, endPoint y: 147, distance: 33.7
click at [88, 147] on div "Select Service Product Membership Package Voucher Prepaid Gift Card Select Tech…" at bounding box center [116, 145] width 184 height 12
type input "med"
click at [201, 157] on label at bounding box center [202, 155] width 4 height 4
click at [201, 157] on input "checkbox" at bounding box center [201, 154] width 3 height 3
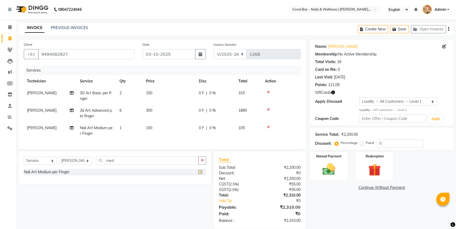
checkbox input "false"
click at [130, 126] on td "1" at bounding box center [129, 130] width 26 height 17
select select "66532"
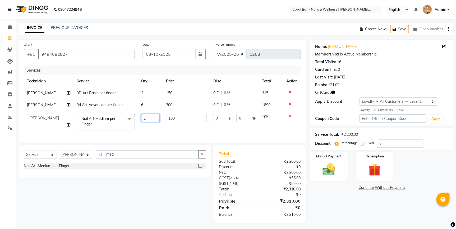
drag, startPoint x: 156, startPoint y: 120, endPoint x: 135, endPoint y: 119, distance: 21.4
click at [135, 119] on tr "Bhavani CA Bingo Simte Debbie Gery Govind Thappa Kimpha kipgen Mangnu Neha Tama…" at bounding box center [162, 122] width 277 height 22
type input "2"
click at [127, 163] on div "Select Service Product Membership Package Voucher Prepaid Gift Card Select Tech…" at bounding box center [115, 157] width 182 height 12
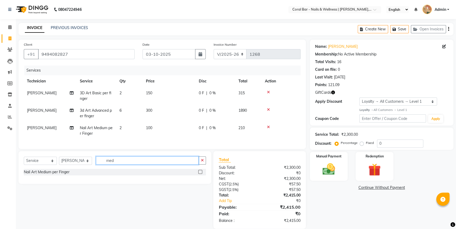
drag, startPoint x: 126, startPoint y: 162, endPoint x: 107, endPoint y: 164, distance: 19.4
click at [107, 164] on input "med" at bounding box center [147, 161] width 103 height 8
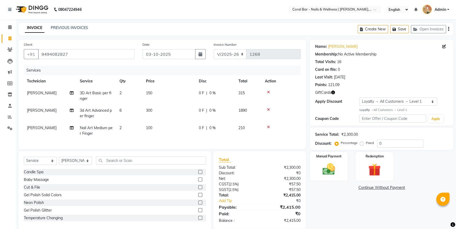
click at [270, 109] on icon at bounding box center [268, 110] width 3 height 4
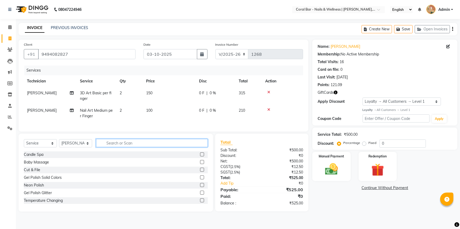
click at [116, 147] on input "text" at bounding box center [152, 143] width 112 height 8
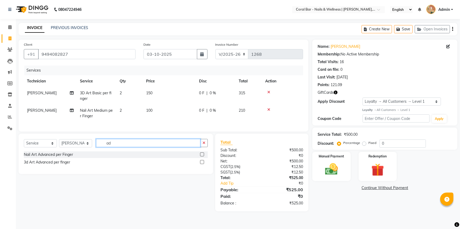
type input "ad"
click at [201, 164] on label at bounding box center [202, 162] width 4 height 4
click at [201, 164] on input "checkbox" at bounding box center [201, 162] width 3 height 3
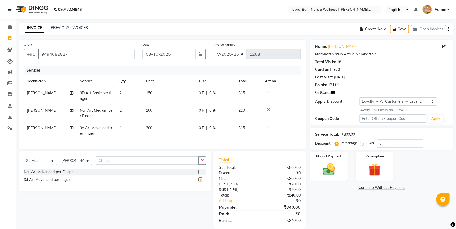
checkbox input "false"
click at [270, 127] on div at bounding box center [281, 127] width 33 height 4
click at [268, 128] on icon at bounding box center [268, 127] width 3 height 4
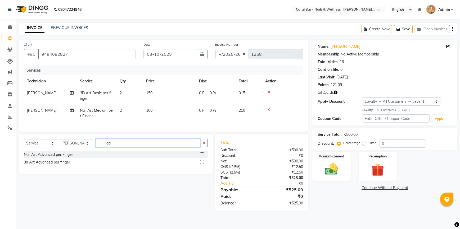
drag, startPoint x: 126, startPoint y: 149, endPoint x: 98, endPoint y: 149, distance: 28.1
click at [98, 147] on input "ad" at bounding box center [148, 143] width 104 height 8
type input "bas"
click at [202, 157] on label at bounding box center [202, 155] width 4 height 4
click at [202, 157] on input "checkbox" at bounding box center [201, 154] width 3 height 3
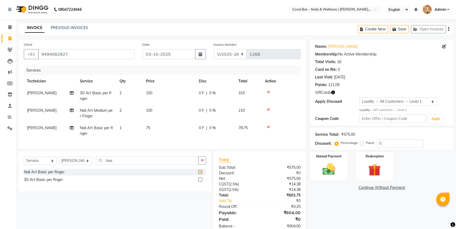
checkbox input "false"
click at [267, 128] on icon at bounding box center [268, 127] width 3 height 4
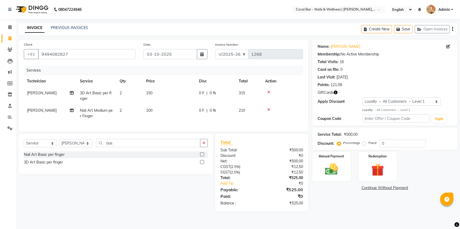
click at [202, 164] on label at bounding box center [202, 162] width 4 height 4
click at [202, 164] on input "checkbox" at bounding box center [201, 162] width 3 height 3
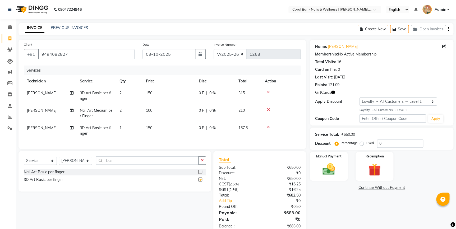
checkbox input "false"
click at [269, 127] on icon at bounding box center [268, 127] width 3 height 4
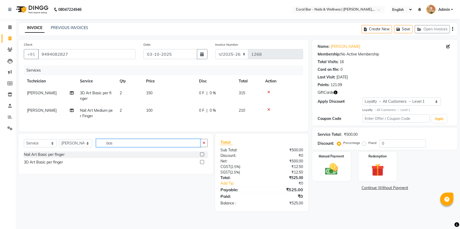
drag, startPoint x: 121, startPoint y: 145, endPoint x: 92, endPoint y: 148, distance: 29.7
click at [93, 148] on div "Select Service Product Membership Package Voucher Prepaid Gift Card Select Tech…" at bounding box center [116, 145] width 184 height 12
type input "ad"
click at [202, 157] on label at bounding box center [202, 155] width 4 height 4
click at [202, 157] on input "checkbox" at bounding box center [201, 154] width 3 height 3
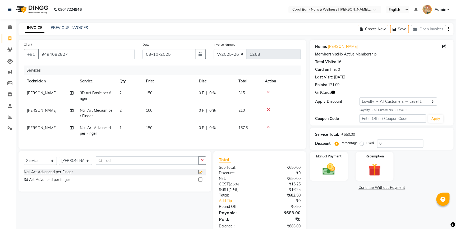
checkbox input "false"
click at [129, 128] on td "1" at bounding box center [129, 130] width 26 height 17
select select "66532"
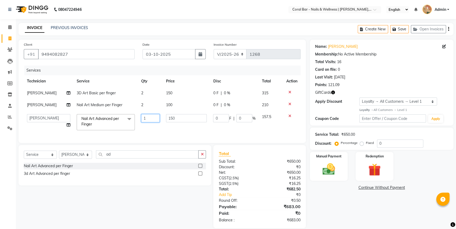
drag, startPoint x: 155, startPoint y: 119, endPoint x: 121, endPoint y: 131, distance: 36.2
click at [121, 131] on tr "Bhavani CA Bingo Simte Debbie Gery Govind Thappa Kimpha kipgen Mangnu Neha Tama…" at bounding box center [162, 122] width 277 height 22
type input "6"
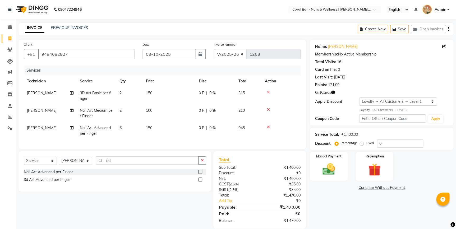
click at [131, 135] on div "Services Technician Service Qty Price Disc Total Action Debbie 3D Art Basic per…" at bounding box center [162, 105] width 277 height 78
drag, startPoint x: 119, startPoint y: 165, endPoint x: 97, endPoint y: 165, distance: 22.5
click at [97, 165] on input "ad" at bounding box center [147, 161] width 103 height 8
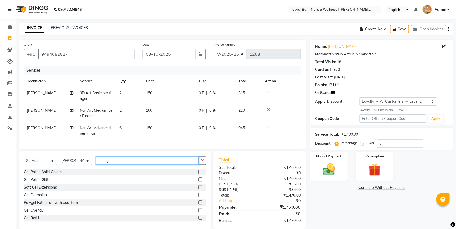
type input "gel"
click at [198, 174] on label at bounding box center [200, 172] width 4 height 4
click at [198, 174] on input "checkbox" at bounding box center [199, 172] width 3 height 3
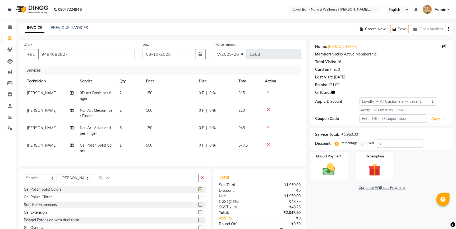
checkbox input "false"
drag, startPoint x: 119, startPoint y: 181, endPoint x: 75, endPoint y: 180, distance: 44.2
click at [76, 180] on div "Select Service Product Membership Package Voucher Prepaid Gift Card Select Tech…" at bounding box center [115, 180] width 182 height 12
type input "ac"
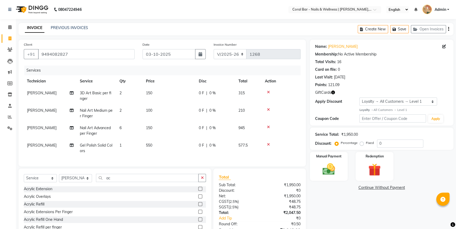
click at [198, 214] on label at bounding box center [200, 212] width 4 height 4
click at [198, 214] on input "checkbox" at bounding box center [199, 212] width 3 height 3
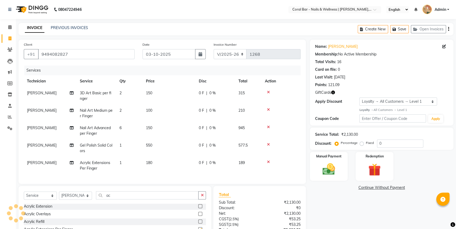
checkbox input "false"
click at [130, 163] on td "1" at bounding box center [129, 165] width 26 height 17
select select "66532"
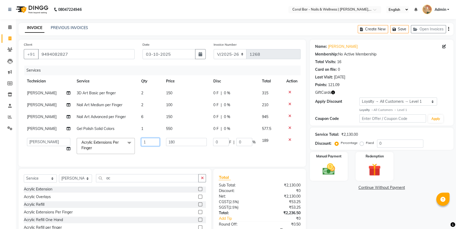
drag, startPoint x: 153, startPoint y: 145, endPoint x: 127, endPoint y: 152, distance: 27.2
click at [127, 152] on tr "Bhavani CA Bingo Simte Debbie Gery Govind Thappa Kimpha kipgen Mangnu Neha Tama…" at bounding box center [162, 146] width 277 height 22
type input "2"
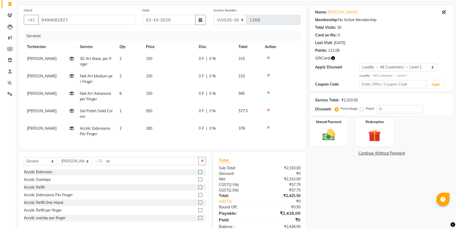
click at [165, 123] on div "Services Technician Service Qty Price Disc Total Action Debbie 3D Art Basic per…" at bounding box center [162, 87] width 277 height 113
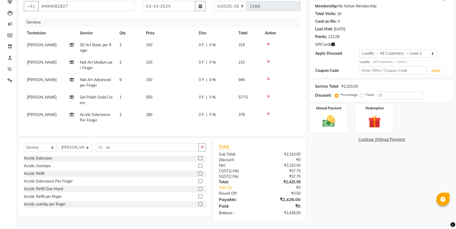
scroll to position [0, 0]
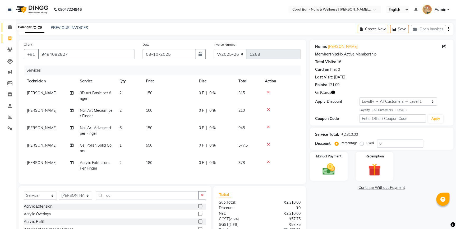
click at [9, 25] on icon at bounding box center [9, 27] width 3 height 4
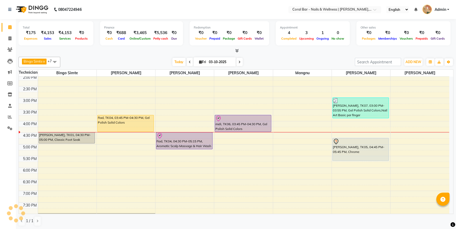
scroll to position [96, 0]
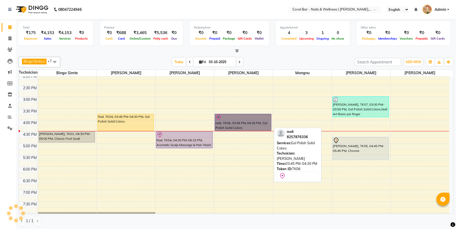
drag, startPoint x: 241, startPoint y: 117, endPoint x: 242, endPoint y: 111, distance: 5.9
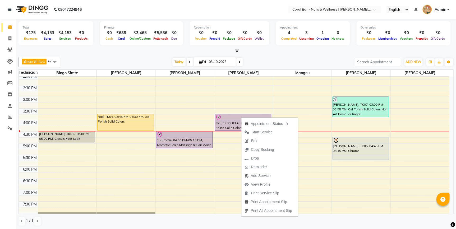
drag, startPoint x: 353, startPoint y: 217, endPoint x: 356, endPoint y: 187, distance: 30.8
click at [354, 218] on div "1 / 1" at bounding box center [236, 221] width 435 height 10
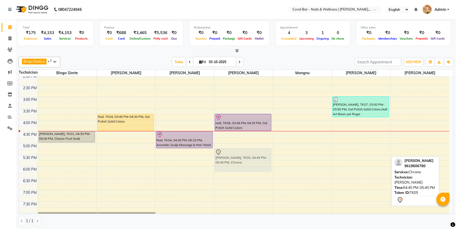
drag, startPoint x: 356, startPoint y: 140, endPoint x: 246, endPoint y: 150, distance: 110.5
click at [246, 150] on tr "Sayam, TK01, 04:30 PM-05:00 PM, Classic Foot Soak Rad, TK04, 03:45 PM-04:30 PM,…" at bounding box center [234, 120] width 431 height 279
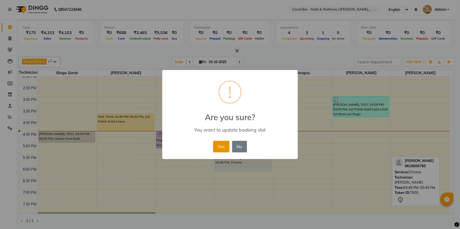
click at [221, 147] on button "Yes" at bounding box center [221, 147] width 16 height 12
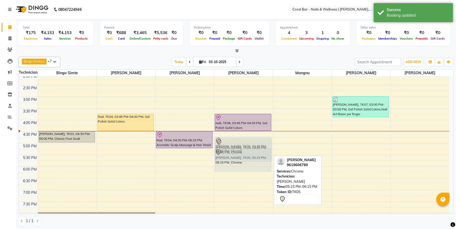
drag, startPoint x: 234, startPoint y: 161, endPoint x: 235, endPoint y: 152, distance: 9.5
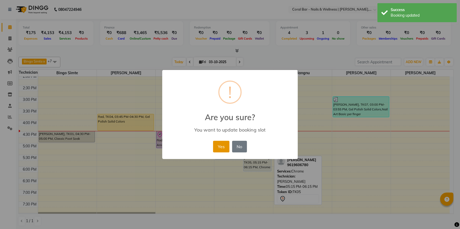
click at [221, 145] on button "Yes" at bounding box center [221, 147] width 16 height 12
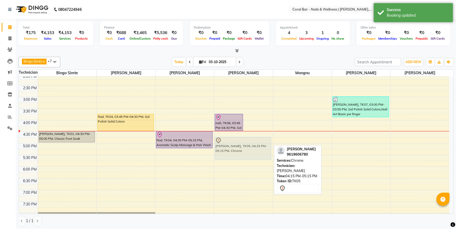
drag, startPoint x: 250, startPoint y: 132, endPoint x: 249, endPoint y: 143, distance: 11.2
click at [249, 143] on div "meli, TK06, 03:45 PM-04:30 PM, Gel Polish Solid Colors Gargi singh, TK05, 04:15…" at bounding box center [243, 120] width 58 height 279
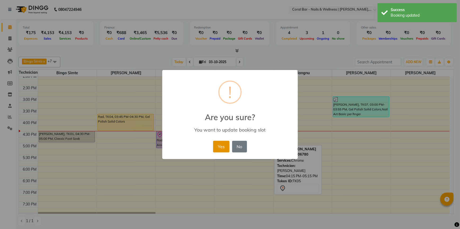
click at [229, 147] on button "Yes" at bounding box center [221, 147] width 16 height 12
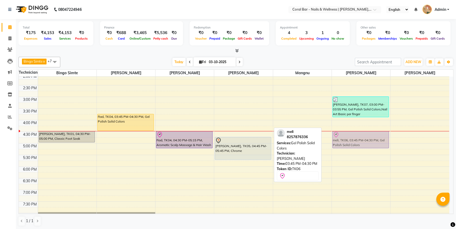
drag, startPoint x: 230, startPoint y: 120, endPoint x: 336, endPoint y: 137, distance: 106.9
click at [336, 137] on tr "Sayam, TK01, 04:30 PM-05:00 PM, Classic Foot Soak Rad, TK04, 03:45 PM-04:30 PM,…" at bounding box center [234, 120] width 431 height 279
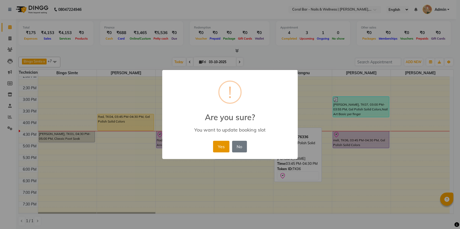
click at [220, 151] on button "Yes" at bounding box center [221, 147] width 16 height 12
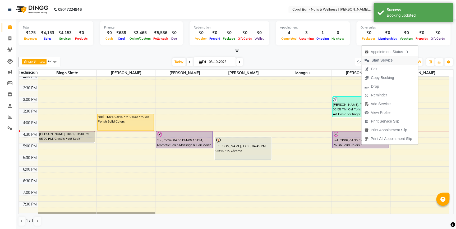
click at [373, 58] on span "Start Service" at bounding box center [382, 61] width 21 height 6
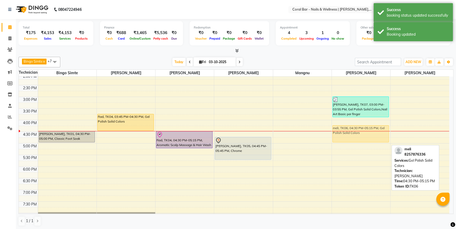
click at [347, 137] on div "Sushrutha, TK07, 03:00 PM-03:55 PM, Gel Polish Solid Colors,Nail Art Basic per …" at bounding box center [361, 120] width 58 height 279
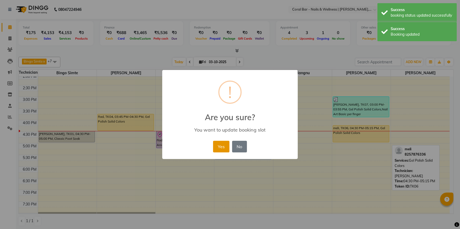
click at [225, 148] on button "Yes" at bounding box center [221, 147] width 16 height 12
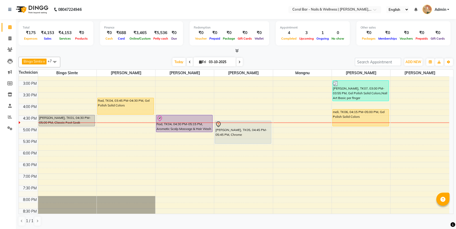
scroll to position [140, 0]
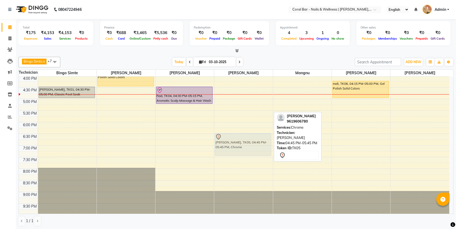
drag, startPoint x: 238, startPoint y: 97, endPoint x: 235, endPoint y: 136, distance: 39.2
click at [236, 137] on div "Sudeeksha, TK03, 11:30 AM-12:30 PM, Gel Polish Solid Colors,Nail Art Medium per…" at bounding box center [243, 75] width 58 height 279
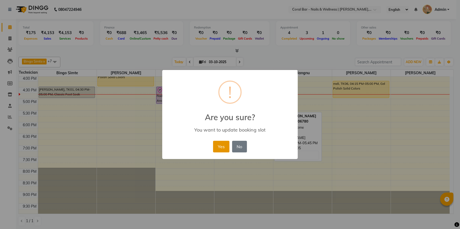
click at [221, 143] on button "Yes" at bounding box center [221, 147] width 16 height 12
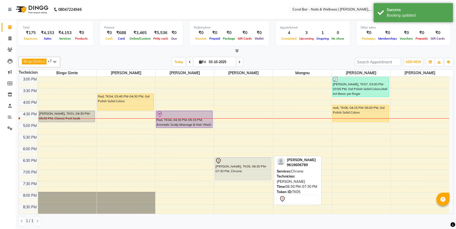
scroll to position [116, 0]
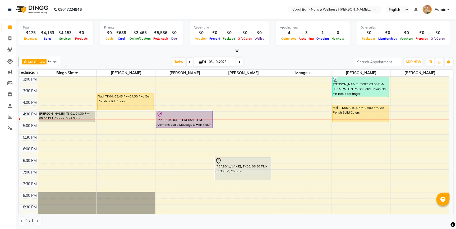
click at [200, 59] on span "Fri 03-10-2025" at bounding box center [215, 61] width 42 height 9
click at [200, 62] on icon at bounding box center [200, 61] width 3 height 3
select select "10"
select select "2025"
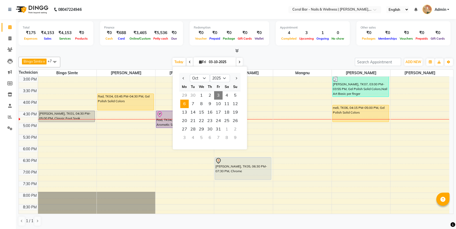
click at [188, 103] on span "6" at bounding box center [184, 104] width 8 height 8
type input "06-10-2025"
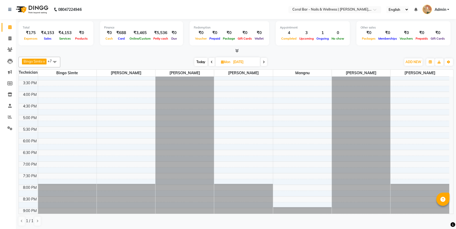
scroll to position [67, 0]
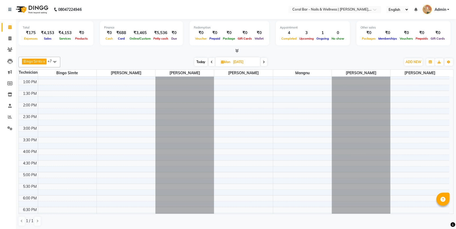
click at [108, 104] on div "10:00 AM 10:30 AM 11:00 AM 11:30 AM 12:00 PM 12:30 PM 1:00 PM 1:30 PM 2:00 PM 2…" at bounding box center [234, 149] width 431 height 279
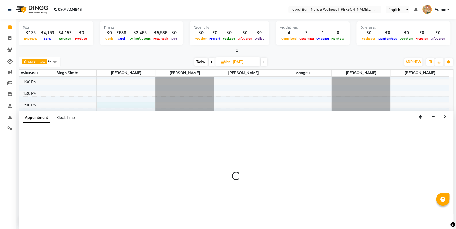
select select "66532"
select select "840"
select select "tentative"
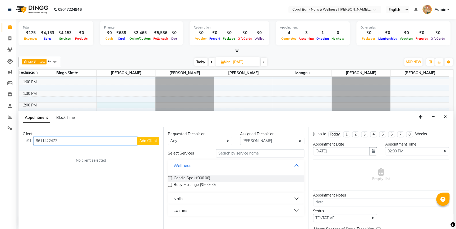
type input "9611422477"
click at [144, 144] on button "Add Client" at bounding box center [148, 141] width 22 height 8
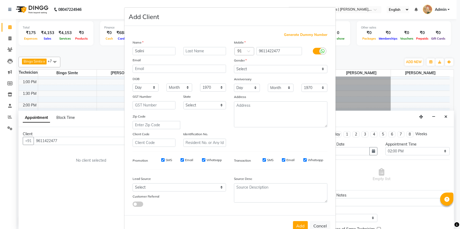
type input "Salini"
click at [268, 68] on select "Select Male Female Other Prefer Not To Say" at bounding box center [280, 69] width 93 height 8
select select "female"
click at [234, 65] on select "Select Male Female Other Prefer Not To Say" at bounding box center [280, 69] width 93 height 8
click at [297, 226] on button "Add" at bounding box center [300, 226] width 15 height 10
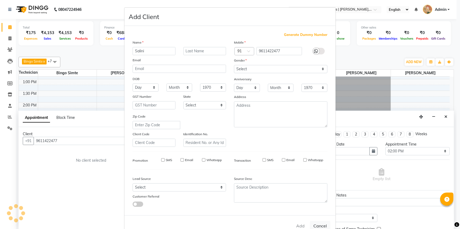
select select
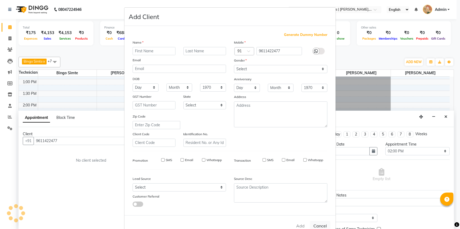
select select
checkbox input "false"
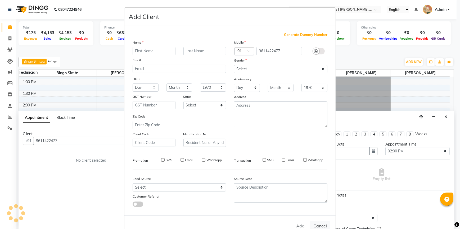
checkbox input "false"
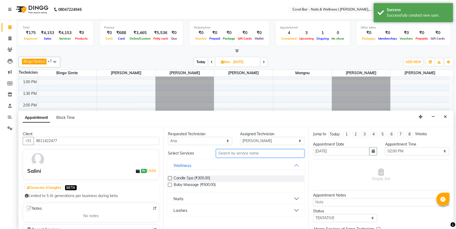
click at [233, 156] on input "text" at bounding box center [260, 153] width 88 height 8
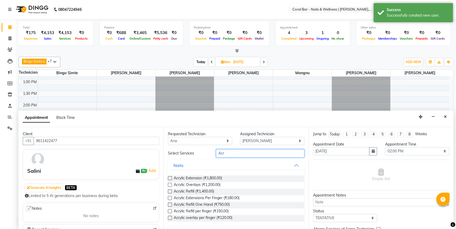
type input "Acr"
click at [170, 180] on label at bounding box center [170, 178] width 4 height 4
click at [170, 180] on input "checkbox" at bounding box center [169, 178] width 3 height 3
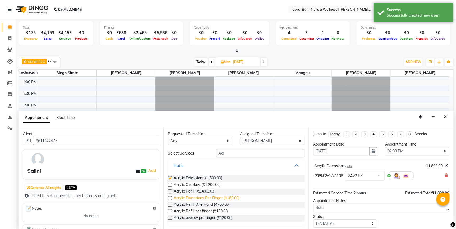
checkbox input "false"
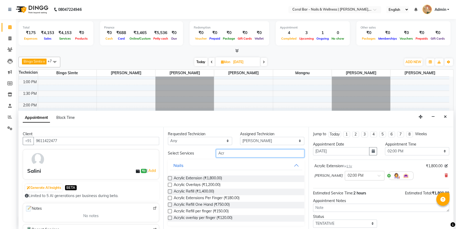
drag, startPoint x: 226, startPoint y: 153, endPoint x: 204, endPoint y: 156, distance: 22.6
click at [204, 156] on div "Select Services Acr" at bounding box center [236, 153] width 144 height 8
type input "gel"
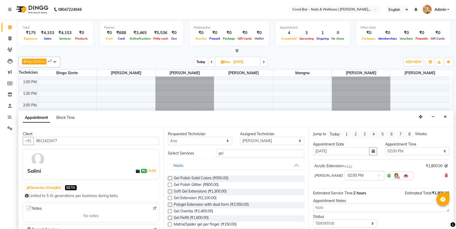
click at [170, 177] on label at bounding box center [170, 178] width 4 height 4
click at [170, 177] on input "checkbox" at bounding box center [169, 178] width 3 height 3
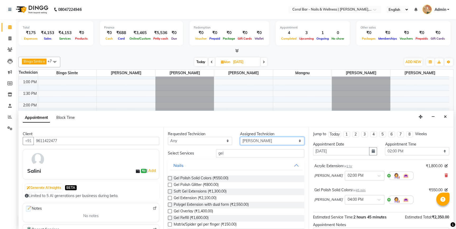
checkbox input "false"
click at [265, 140] on select "Select Bingo Simte Debbie Gery Kimpha kipgen Mangnu Neha Tamang Priya tamang" at bounding box center [272, 141] width 64 height 8
select select "66070"
click at [240, 137] on select "Select Bingo Simte Debbie Gery Kimpha kipgen Mangnu Neha Tamang Priya tamang" at bounding box center [272, 141] width 64 height 8
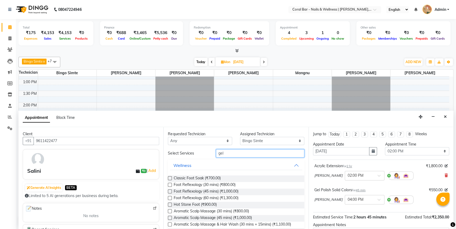
drag, startPoint x: 236, startPoint y: 155, endPoint x: 191, endPoint y: 157, distance: 44.8
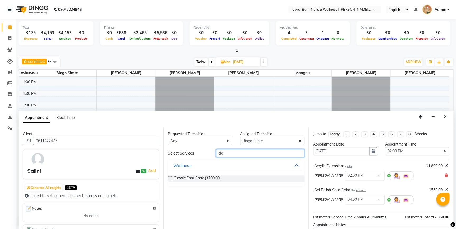
type input "cla"
click at [171, 178] on label at bounding box center [170, 178] width 4 height 4
click at [171, 178] on input "checkbox" at bounding box center [169, 178] width 3 height 3
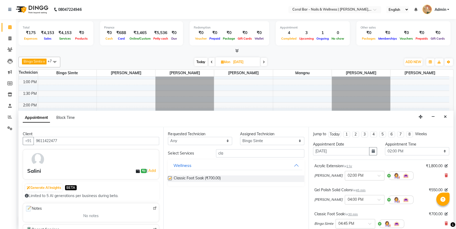
checkbox input "false"
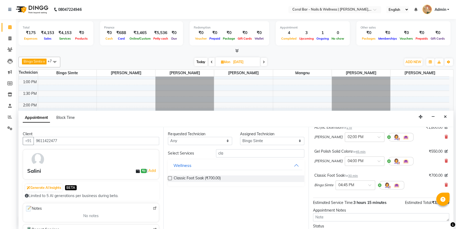
scroll to position [72, 0]
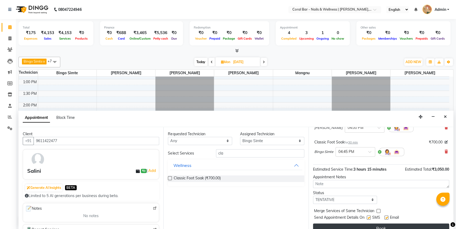
click at [378, 226] on button "Book" at bounding box center [381, 229] width 136 height 10
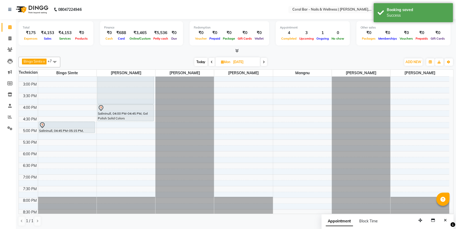
scroll to position [115, 0]
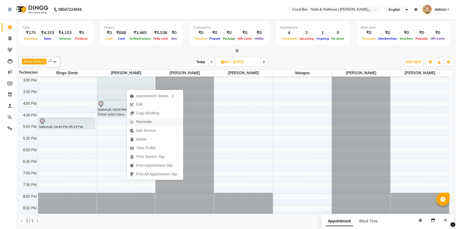
click at [144, 123] on span "Reminder" at bounding box center [144, 122] width 16 height 6
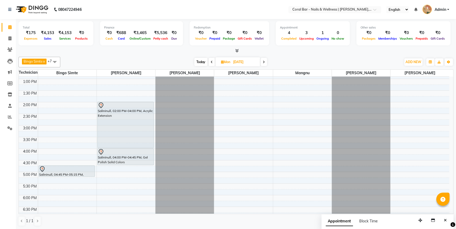
scroll to position [67, 0]
click at [203, 60] on span "Today" at bounding box center [200, 62] width 13 height 8
type input "03-10-2025"
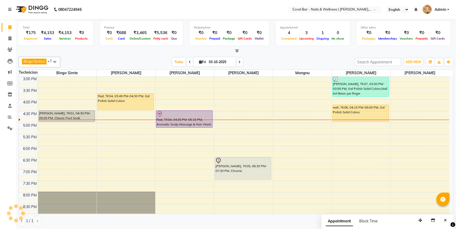
scroll to position [116, 0]
drag, startPoint x: 56, startPoint y: 115, endPoint x: 54, endPoint y: 127, distance: 12.1
click at [54, 127] on div "10:00 AM 10:30 AM 11:00 AM 11:30 AM 12:00 PM 12:30 PM 1:00 PM 1:30 PM 2:00 PM 2…" at bounding box center [234, 99] width 431 height 279
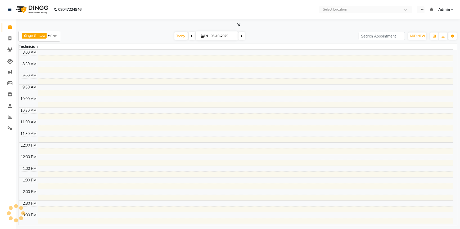
select select "en"
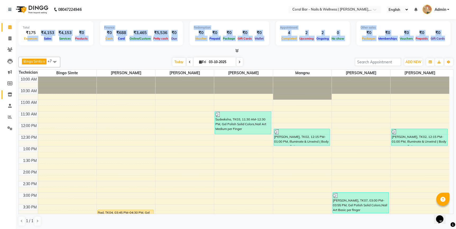
drag, startPoint x: 0, startPoint y: 43, endPoint x: 6, endPoint y: 95, distance: 53.3
click at [0, 86] on html "08047224946 Select Location × Coral Bar - Nails & Wellness | Samatha Leisure, H…" at bounding box center [228, 114] width 456 height 229
click at [10, 40] on icon at bounding box center [9, 39] width 3 height 4
select select "service"
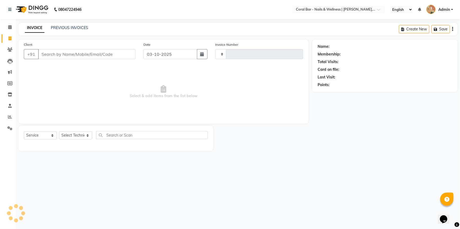
type input "1268"
select select "7157"
click at [85, 29] on link "PREVIOUS INVOICES" at bounding box center [69, 27] width 37 height 5
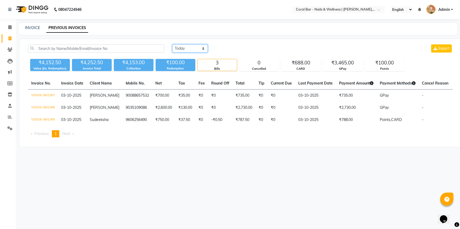
click at [192, 50] on select "Today Yesterday Custom Range" at bounding box center [189, 48] width 35 height 8
select select "yesterday"
click at [172, 44] on select "Today Yesterday Custom Range" at bounding box center [189, 48] width 35 height 8
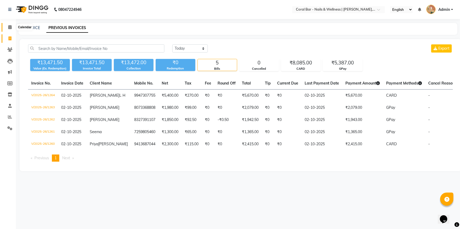
click at [12, 25] on span at bounding box center [9, 27] width 9 height 6
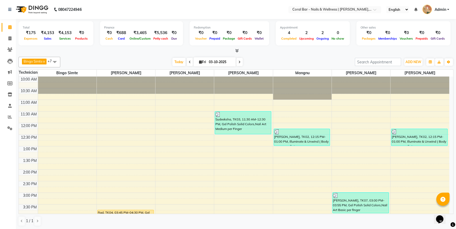
click at [187, 60] on span at bounding box center [190, 62] width 6 height 8
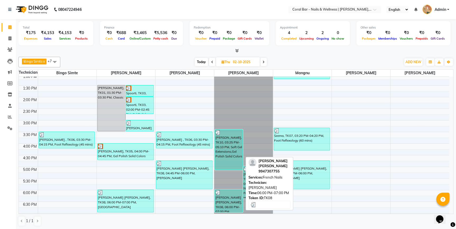
scroll to position [93, 0]
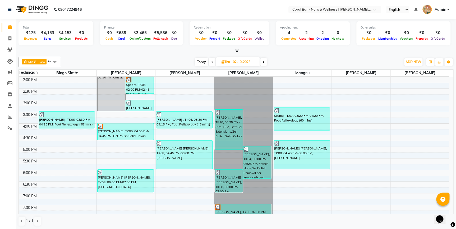
click at [202, 60] on span "Today" at bounding box center [201, 62] width 13 height 8
type input "03-10-2025"
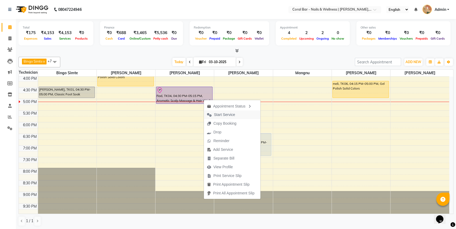
click at [225, 114] on span "Start Service" at bounding box center [224, 115] width 21 height 6
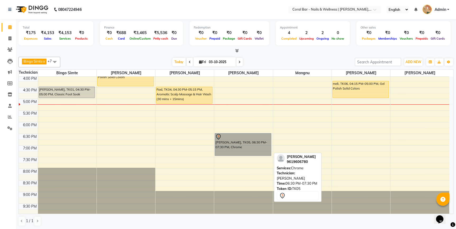
drag, startPoint x: 254, startPoint y: 147, endPoint x: 251, endPoint y: 147, distance: 2.7
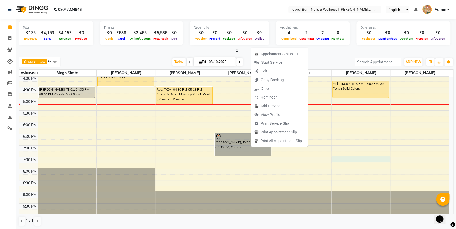
click at [380, 161] on div "10:00 AM 10:30 AM 11:00 AM 11:30 AM 12:00 PM 12:30 PM 1:00 PM 1:30 PM 2:00 PM 2…" at bounding box center [234, 75] width 431 height 279
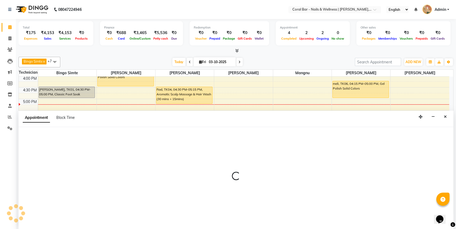
scroll to position [0, 0]
select select "66409"
select select "1170"
select select "tentative"
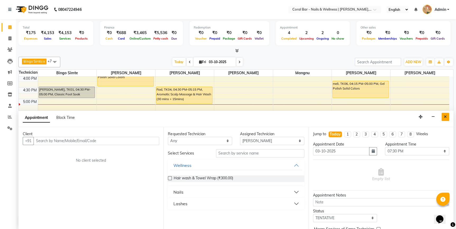
click at [446, 115] on icon "Close" at bounding box center [445, 117] width 3 height 4
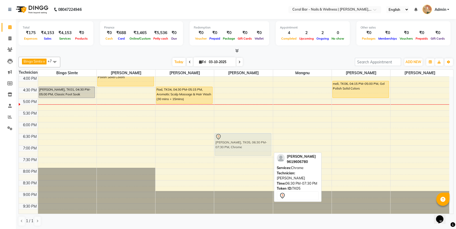
click at [236, 140] on div "Sudeeksha, TK03, 11:30 AM-12:30 PM, Gel Polish Solid Colors,Nail Art Medium per…" at bounding box center [243, 75] width 58 height 279
click at [236, 140] on div "[PERSON_NAME], TK05, 06:30 PM-07:30 PM, Chrome" at bounding box center [243, 145] width 56 height 22
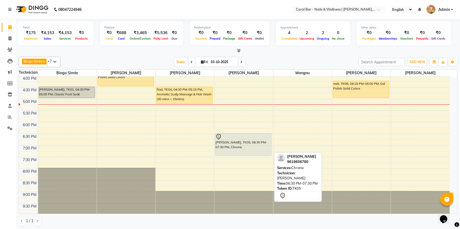
select select "7"
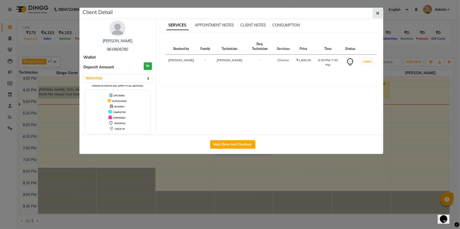
click at [377, 11] on button "button" at bounding box center [377, 13] width 10 height 10
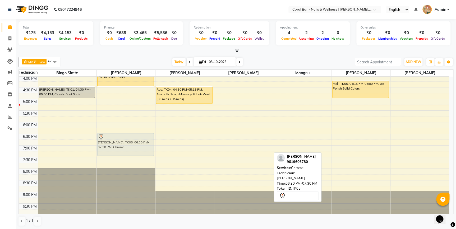
drag, startPoint x: 237, startPoint y: 137, endPoint x: 140, endPoint y: 138, distance: 96.8
click at [140, 138] on tr "Sayam, TK01, 04:30 PM-05:00 PM, Classic Foot Soak Rad, TK04, 03:45 PM-04:30 PM,…" at bounding box center [234, 75] width 431 height 279
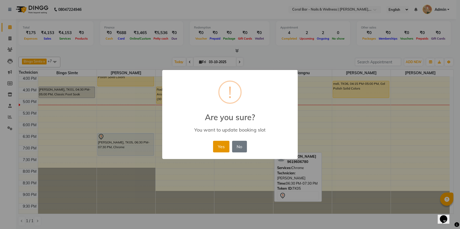
click at [216, 148] on button "Yes" at bounding box center [221, 147] width 16 height 12
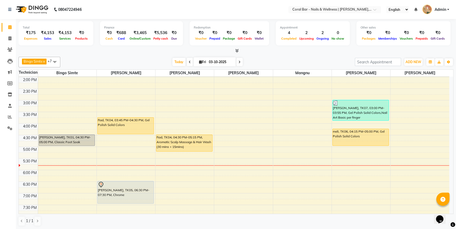
scroll to position [140, 0]
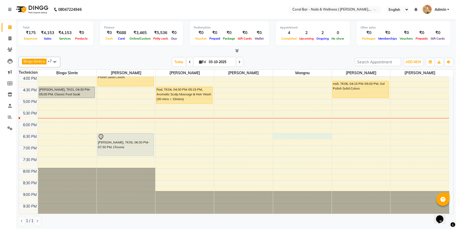
click at [298, 134] on div "10:00 AM 10:30 AM 11:00 AM 11:30 AM 12:00 PM 12:30 PM 1:00 PM 1:30 PM 2:00 PM 2…" at bounding box center [234, 75] width 431 height 279
select select "77161"
select select "tentative"
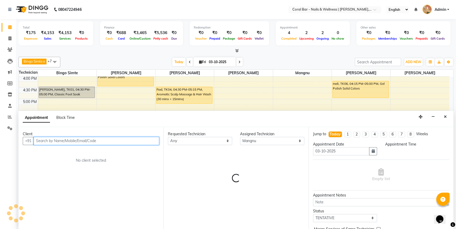
select select "1110"
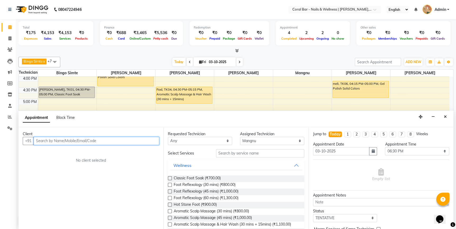
click at [97, 143] on input "text" at bounding box center [97, 141] width 126 height 8
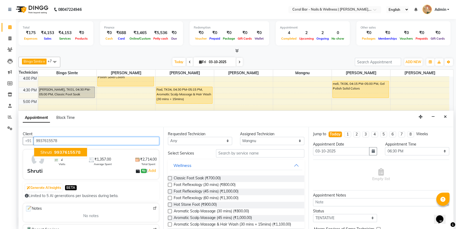
click at [61, 150] on span "9937615578" at bounding box center [67, 152] width 26 height 5
type input "9937615578"
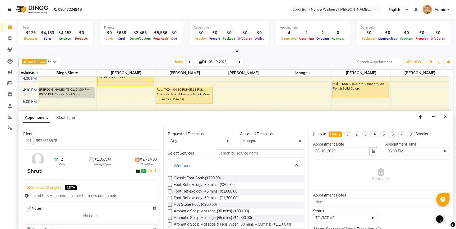
click at [170, 191] on label at bounding box center [170, 192] width 4 height 4
click at [170, 191] on input "checkbox" at bounding box center [169, 191] width 3 height 3
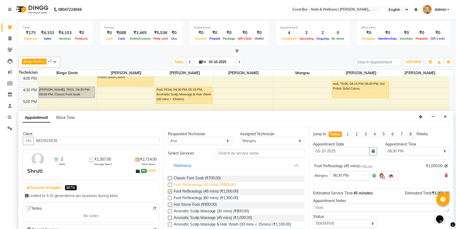
checkbox input "false"
click at [261, 142] on select "Select Bingo Simte Debbie Gery Kimpha kipgen Mangnu Neha Tamang Priya tamang" at bounding box center [272, 141] width 64 height 8
select select "66070"
click at [240, 137] on select "Select Bingo Simte Debbie Gery Kimpha kipgen Mangnu Neha Tamang Priya tamang" at bounding box center [272, 141] width 64 height 8
click at [170, 190] on label at bounding box center [170, 192] width 4 height 4
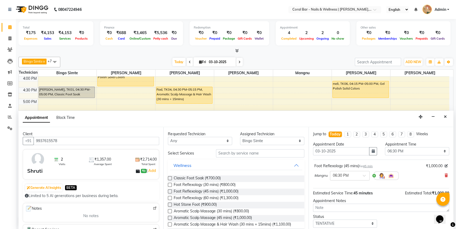
click at [170, 190] on input "checkbox" at bounding box center [169, 191] width 3 height 3
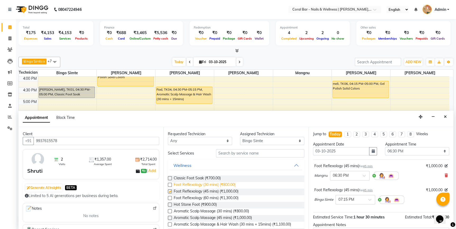
checkbox input "false"
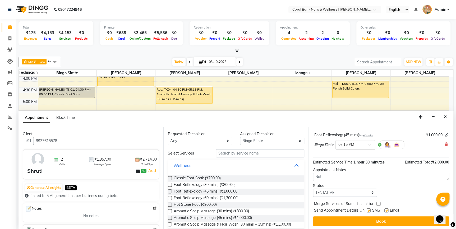
scroll to position [55, 0]
click at [377, 219] on button "Book" at bounding box center [381, 221] width 136 height 10
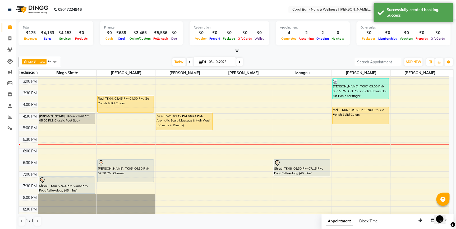
scroll to position [140, 0]
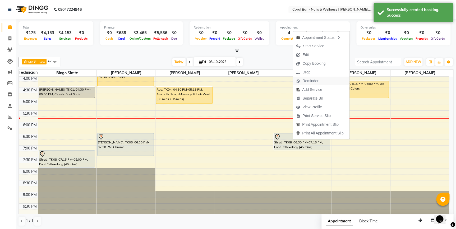
click at [311, 81] on span "Reminder" at bounding box center [311, 81] width 16 height 6
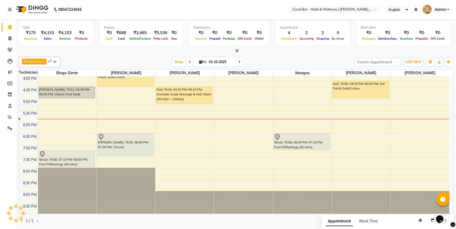
scroll to position [0, 0]
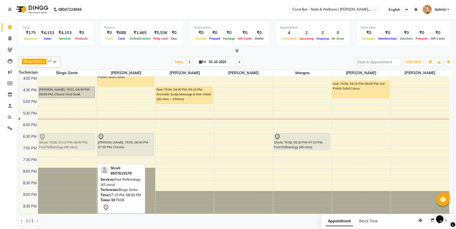
drag, startPoint x: 71, startPoint y: 158, endPoint x: 88, endPoint y: 142, distance: 23.4
click at [88, 142] on div "Sayam, TK01, 04:30 PM-05:00 PM, Classic Foot Soak Shruti, TK08, 07:15 PM-08:00 …" at bounding box center [67, 75] width 58 height 279
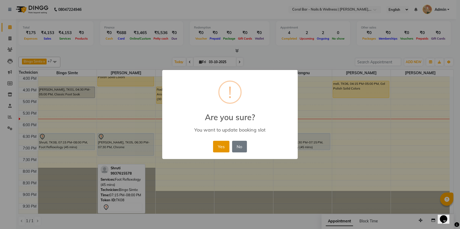
click at [225, 151] on button "Yes" at bounding box center [221, 147] width 16 height 12
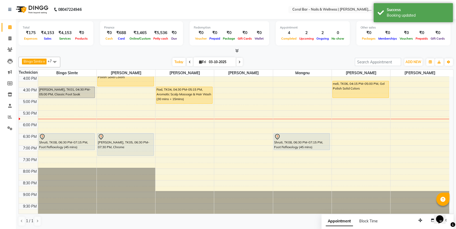
click at [206, 152] on div "10:00 AM 10:30 AM 11:00 AM 11:30 AM 12:00 PM 12:30 PM 1:00 PM 1:30 PM 2:00 PM 2…" at bounding box center [234, 75] width 431 height 279
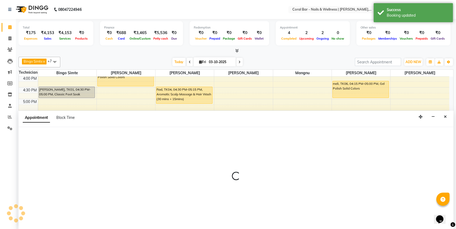
select select "69128"
select select "1155"
select select "tentative"
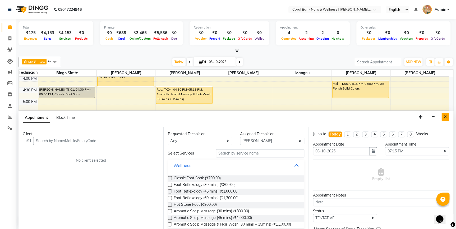
click at [444, 119] on button "Close" at bounding box center [446, 117] width 8 height 8
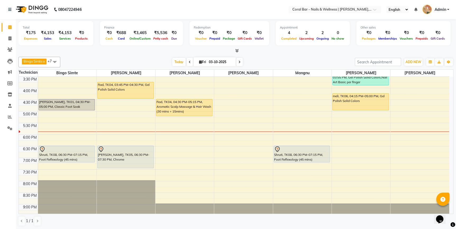
scroll to position [140, 0]
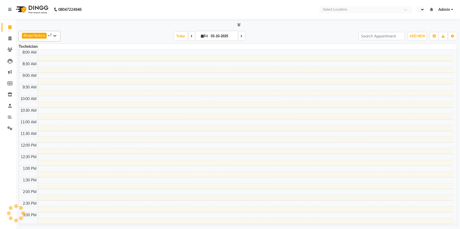
select select "en"
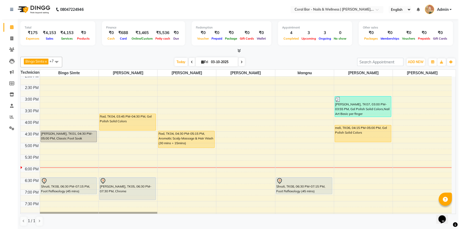
scroll to position [93, 0]
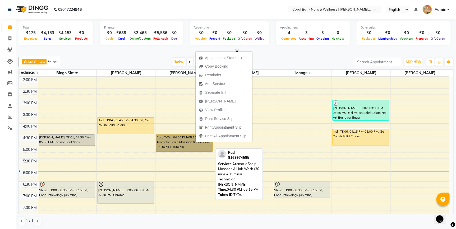
click at [182, 144] on link "Rad, TK04, 04:30 PM-05:15 PM, Aromatic Scalp Massage & Hair Wash (30 mins + 15m…" at bounding box center [184, 143] width 57 height 17
select select "1"
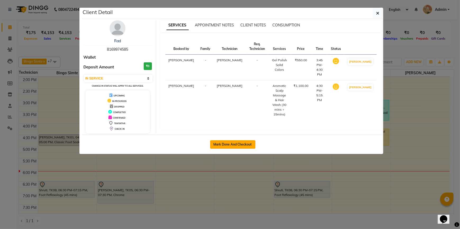
drag, startPoint x: 244, startPoint y: 145, endPoint x: 245, endPoint y: 143, distance: 2.8
click at [245, 143] on button "Mark Done And Checkout" at bounding box center [232, 144] width 45 height 8
select select "service"
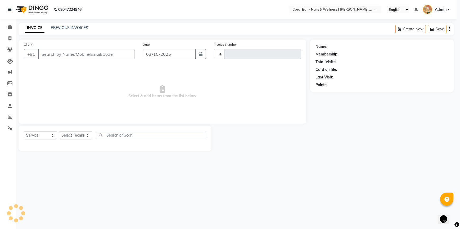
type input "1268"
select select "7157"
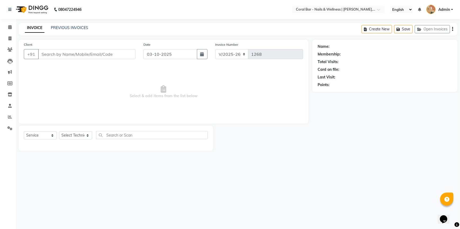
type input "8169974585"
select select "69128"
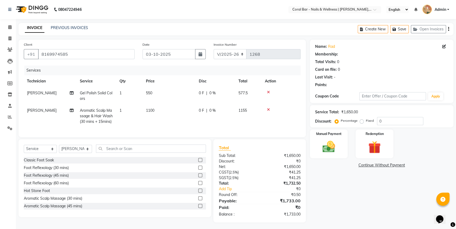
select select "1: Object"
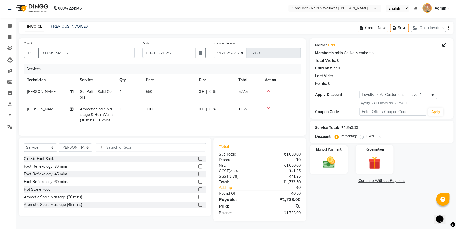
scroll to position [5, 0]
click at [335, 161] on img at bounding box center [328, 162] width 21 height 15
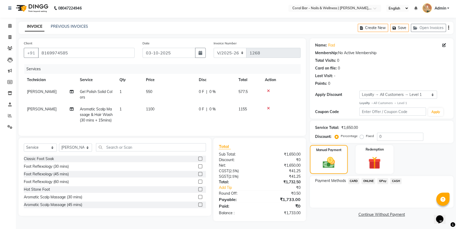
click at [368, 178] on span "ONLINE" at bounding box center [369, 181] width 14 height 6
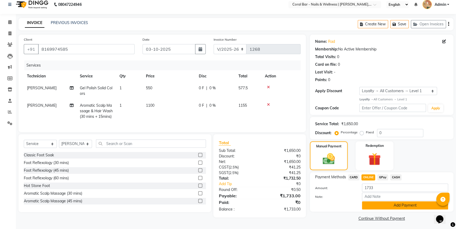
click at [387, 206] on button "Add Payment" at bounding box center [405, 206] width 86 height 8
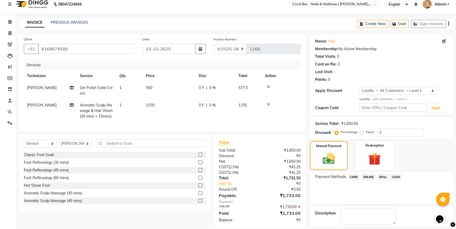
scroll to position [42, 0]
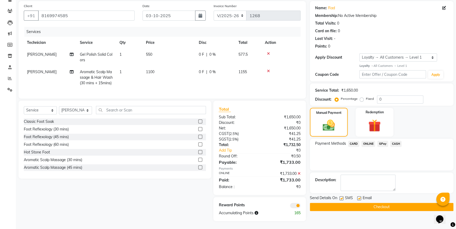
click at [363, 204] on button "Checkout" at bounding box center [382, 207] width 144 height 8
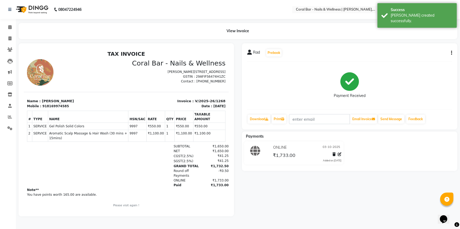
select select "service"
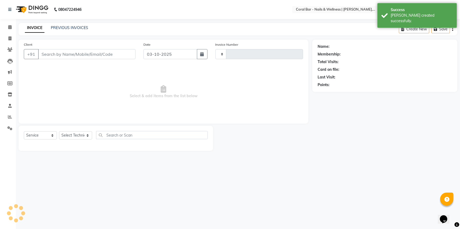
type input "1269"
select select "7157"
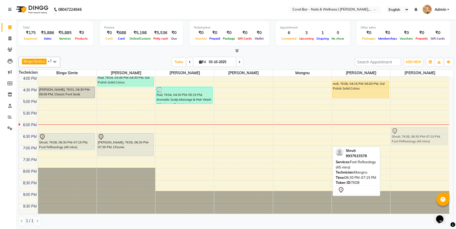
drag, startPoint x: 294, startPoint y: 144, endPoint x: 405, endPoint y: 138, distance: 111.3
click at [405, 138] on tr "Sayam, TK01, 04:30 PM-05:00 PM, Classic Foot Soak Shruti, TK08, 06:30 PM-07:15 …" at bounding box center [234, 75] width 431 height 279
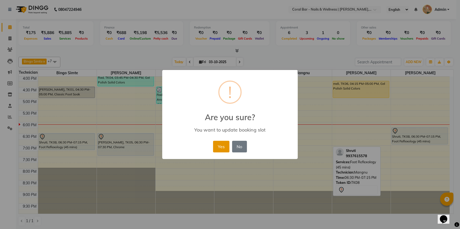
click at [222, 145] on button "Yes" at bounding box center [221, 147] width 16 height 12
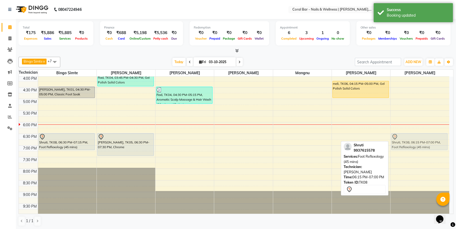
drag, startPoint x: 407, startPoint y: 131, endPoint x: 410, endPoint y: 139, distance: 8.5
click at [410, 139] on div "NIMMI, TK02, 12:15 PM-01:00 PM, Illuminate & Unwind ( Body serum candle ) Shrut…" at bounding box center [420, 75] width 59 height 279
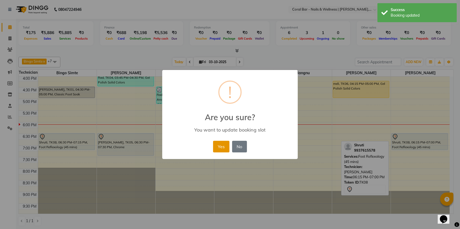
click at [218, 148] on button "Yes" at bounding box center [221, 147] width 16 height 12
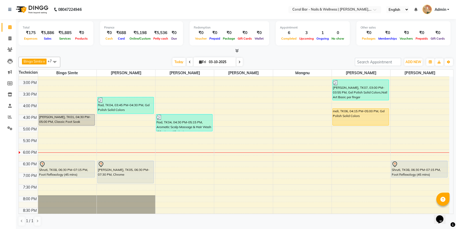
scroll to position [140, 0]
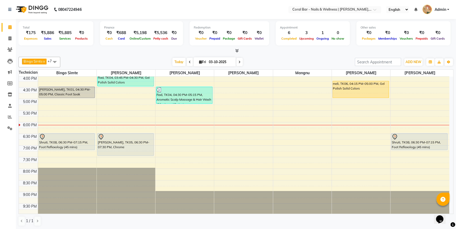
click at [239, 62] on icon at bounding box center [240, 62] width 2 height 3
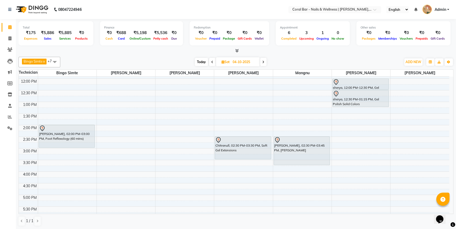
scroll to position [0, 0]
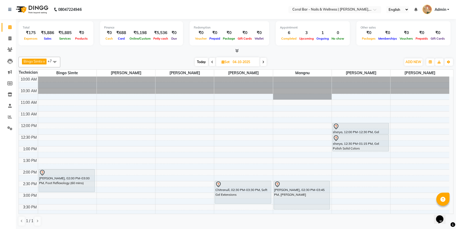
click at [264, 62] on icon at bounding box center [263, 62] width 2 height 3
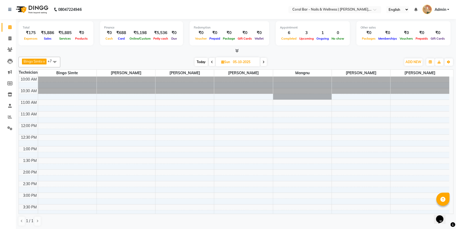
click at [201, 62] on span "Today" at bounding box center [201, 62] width 13 height 8
type input "03-10-2025"
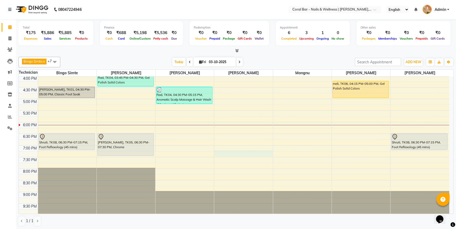
click at [220, 154] on div "10:00 AM 10:30 AM 11:00 AM 11:30 AM 12:00 PM 12:30 PM 1:00 PM 1:30 PM 2:00 PM 2…" at bounding box center [234, 75] width 431 height 279
select select "69266"
select select "tentative"
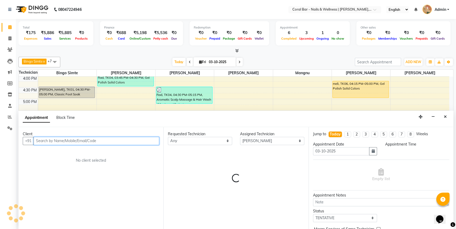
select select "1155"
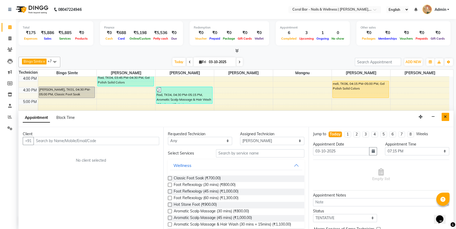
click at [447, 116] on icon "Close" at bounding box center [445, 117] width 3 height 4
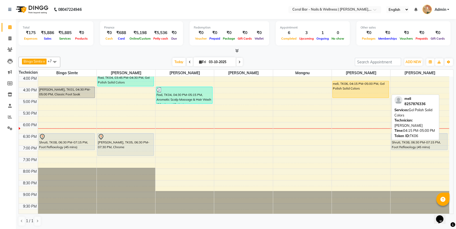
drag, startPoint x: 223, startPoint y: 123, endPoint x: 365, endPoint y: 81, distance: 148.1
click at [365, 81] on div "meli, TK06, 04:15 PM-05:00 PM, Gel Polish Solid Colors" at bounding box center [361, 89] width 56 height 17
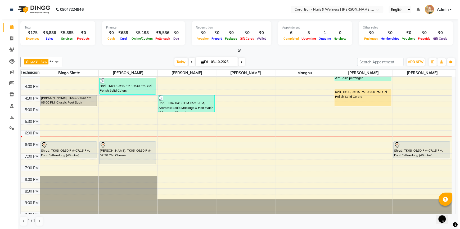
scroll to position [140, 0]
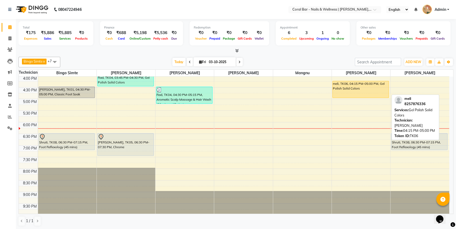
click at [354, 95] on div "meli, TK06, 04:15 PM-05:00 PM, Gel Polish Solid Colors" at bounding box center [361, 89] width 56 height 17
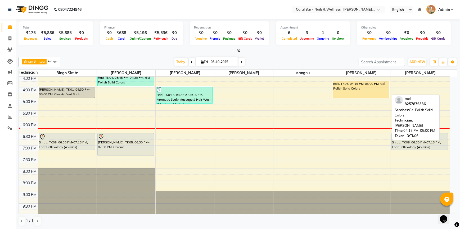
select select "1"
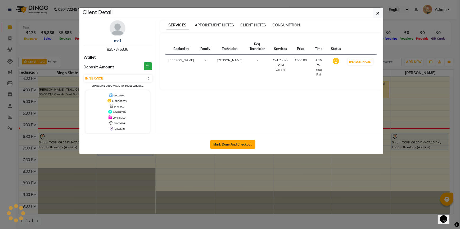
click at [247, 144] on button "Mark Done And Checkout" at bounding box center [232, 144] width 45 height 8
select select "service"
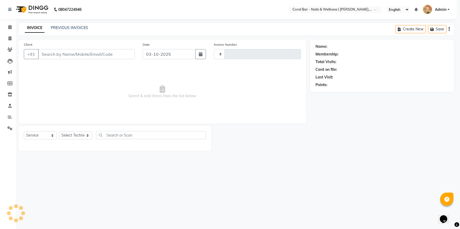
type input "1269"
select select "7157"
type input "8257876336"
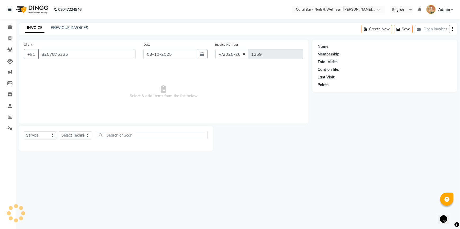
select select "66409"
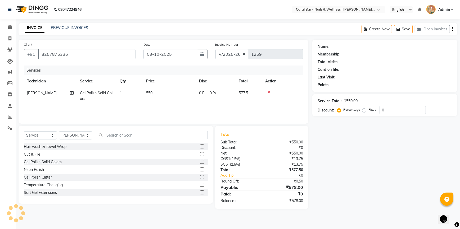
select select "1: Object"
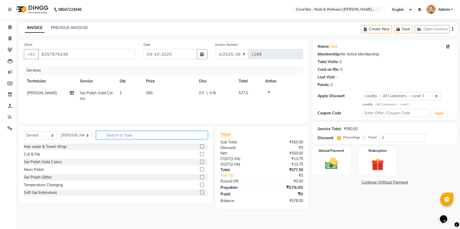
click at [139, 132] on input "text" at bounding box center [152, 135] width 112 height 8
type input "nail art"
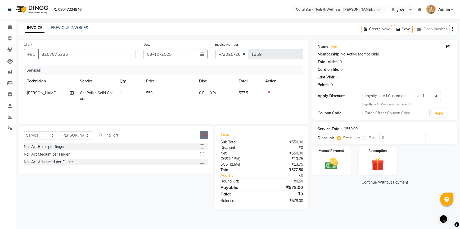
click at [204, 147] on label at bounding box center [202, 147] width 4 height 4
click at [203, 147] on input "checkbox" at bounding box center [201, 146] width 3 height 3
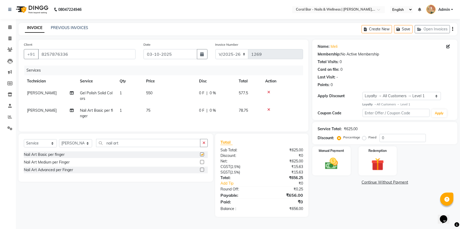
checkbox input "false"
click at [126, 112] on td "1" at bounding box center [129, 113] width 26 height 17
select select "66409"
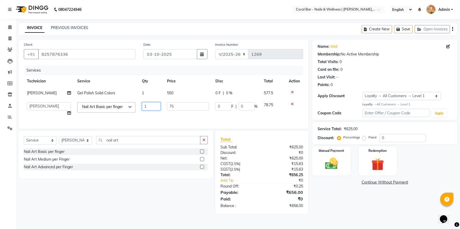
click at [146, 105] on input "1" at bounding box center [151, 106] width 19 height 8
type input "8"
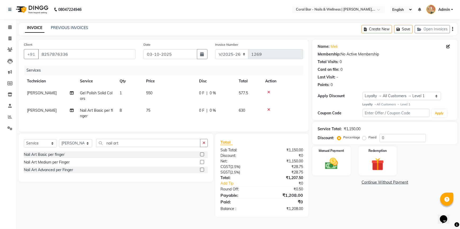
click at [281, 111] on tr "Neha Tamang Nail Art Basic per finger 8 75 0 F | 0 % 630" at bounding box center [163, 113] width 279 height 17
click at [169, 147] on input "nail art" at bounding box center [148, 143] width 104 height 8
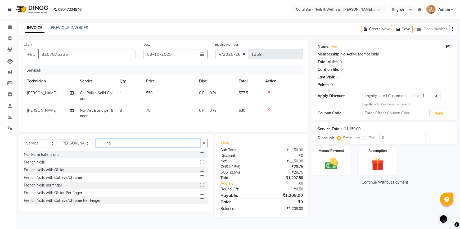
type input "n"
type input "e"
type input "ac"
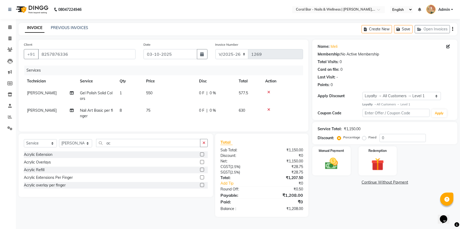
click at [203, 180] on label at bounding box center [202, 178] width 4 height 4
click at [203, 180] on input "checkbox" at bounding box center [201, 177] width 3 height 3
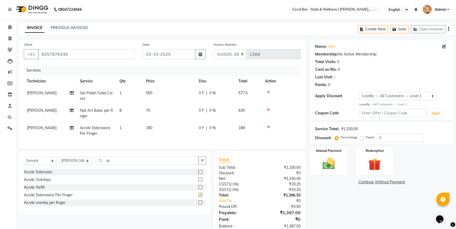
checkbox input "false"
click at [130, 128] on td "1" at bounding box center [129, 130] width 26 height 17
select select "66409"
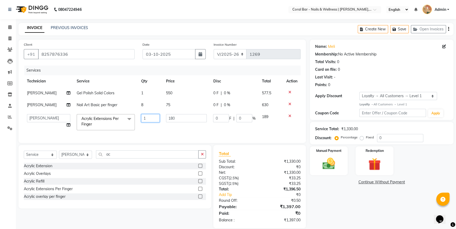
click at [151, 118] on input "1" at bounding box center [150, 118] width 19 height 8
type input "12"
click at [279, 119] on tbody "Neha Tamang Gel Polish Solid Colors 1 550 0 F | 0 % 577.5 Neha Tamang Nail Art …" at bounding box center [162, 110] width 277 height 46
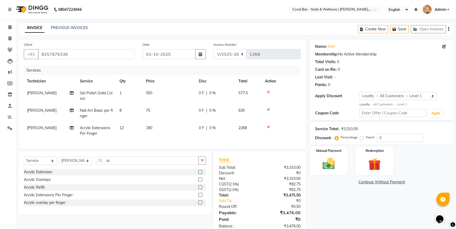
click at [130, 125] on td "12" at bounding box center [129, 130] width 26 height 17
select select "66409"
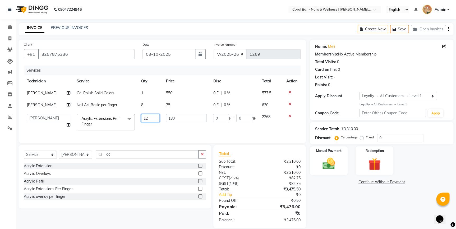
click at [151, 119] on input "12" at bounding box center [150, 118] width 19 height 8
type input "1"
type input "2"
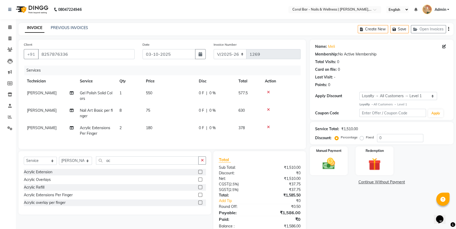
click at [267, 128] on tr "Neha Tamang Acrylic Extensions Per Finger 2 180 0 F | 0 % 378" at bounding box center [162, 130] width 277 height 17
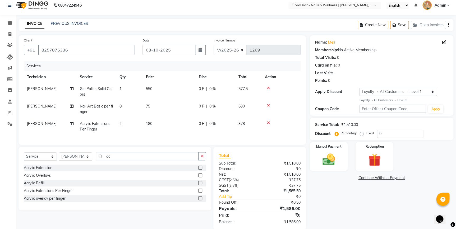
scroll to position [17, 0]
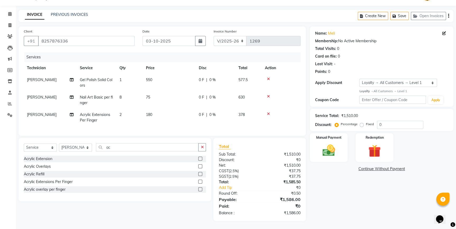
click at [131, 93] on td "8" at bounding box center [129, 100] width 26 height 17
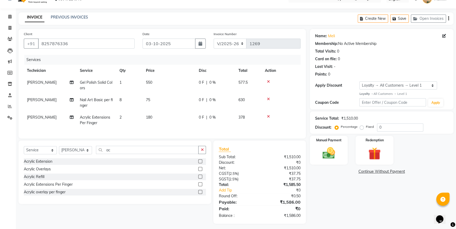
select select "66409"
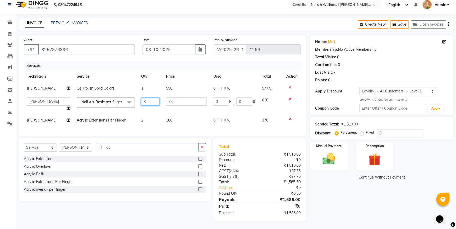
click at [155, 98] on input "8" at bounding box center [150, 102] width 19 height 8
click at [298, 98] on td at bounding box center [291, 104] width 17 height 20
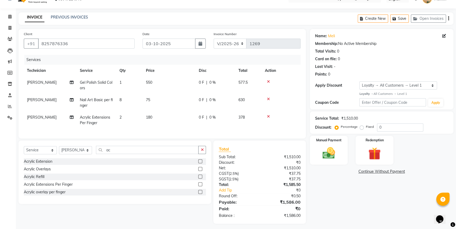
click at [134, 101] on td "8" at bounding box center [129, 102] width 26 height 17
select select "66409"
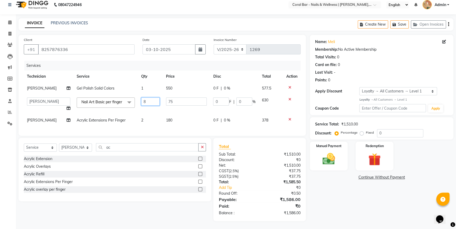
click at [148, 98] on input "8" at bounding box center [150, 102] width 19 height 8
type input "7"
click at [278, 100] on tr "Bhavani CA Bingo Simte Debbie Gery Govind Thappa Kimpha kipgen Mangnu Neha Tama…" at bounding box center [162, 104] width 277 height 20
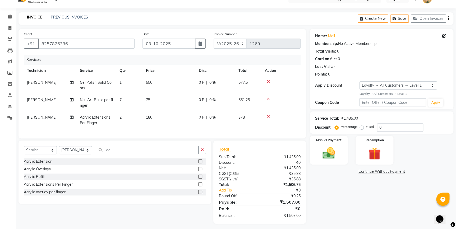
scroll to position [17, 0]
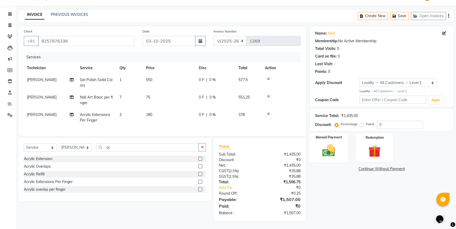
drag, startPoint x: 326, startPoint y: 139, endPoint x: 331, endPoint y: 139, distance: 4.5
click at [328, 139] on div "Manual Payment" at bounding box center [328, 148] width 39 height 30
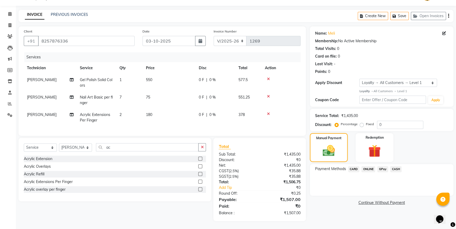
click at [357, 166] on span "CARD" at bounding box center [353, 169] width 11 height 6
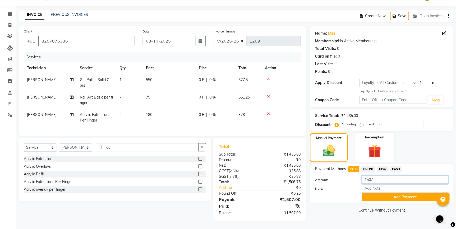
drag, startPoint x: 375, startPoint y: 176, endPoint x: 372, endPoint y: 143, distance: 34.0
click at [375, 176] on input "1507" at bounding box center [405, 180] width 86 height 8
type input "1"
type input "1000"
click at [405, 187] on input "Note:" at bounding box center [405, 189] width 86 height 8
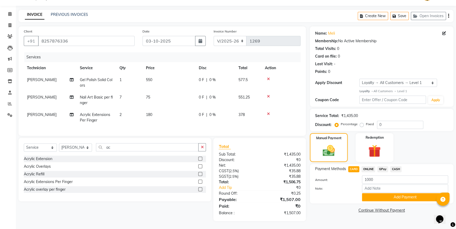
drag, startPoint x: 336, startPoint y: 192, endPoint x: 350, endPoint y: 192, distance: 13.5
click at [348, 193] on div at bounding box center [334, 197] width 47 height 8
click at [424, 195] on button "Add Payment" at bounding box center [405, 197] width 86 height 8
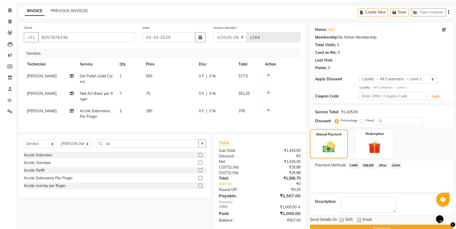
click at [383, 165] on span "GPay" at bounding box center [382, 166] width 11 height 6
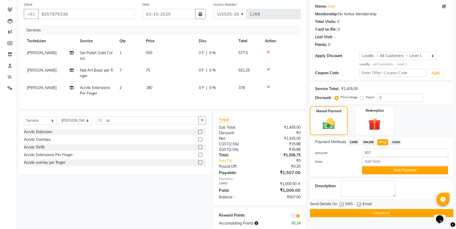
scroll to position [54, 0]
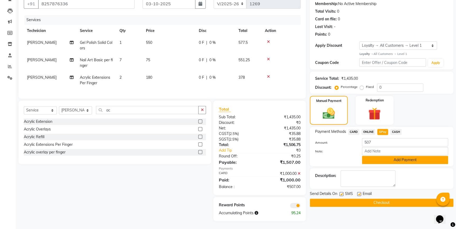
click at [402, 158] on button "Add Payment" at bounding box center [405, 160] width 86 height 8
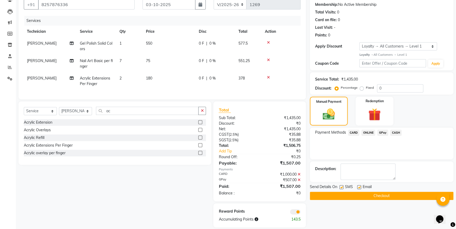
scroll to position [60, 0]
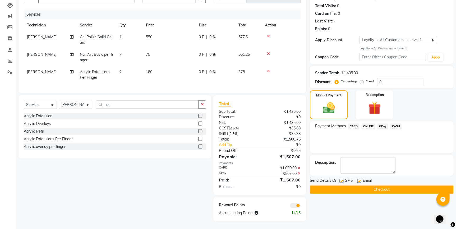
click at [381, 188] on button "Checkout" at bounding box center [382, 190] width 144 height 8
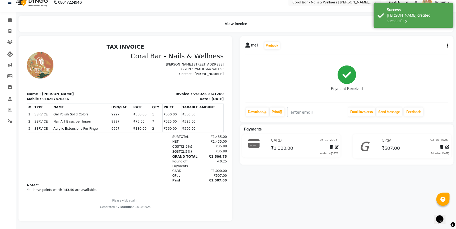
scroll to position [11, 0]
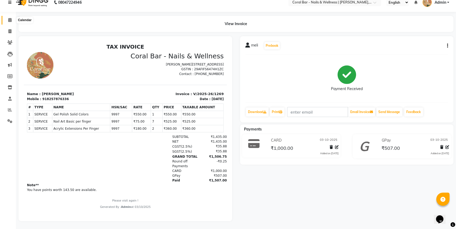
click at [10, 18] on icon at bounding box center [9, 20] width 3 height 4
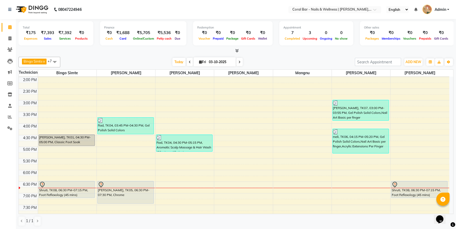
scroll to position [140, 0]
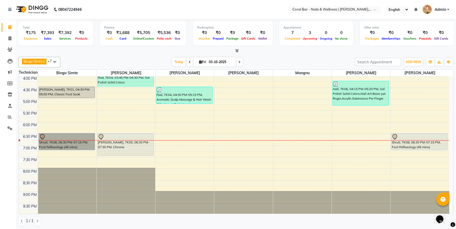
drag, startPoint x: 89, startPoint y: 151, endPoint x: 96, endPoint y: 157, distance: 9.2
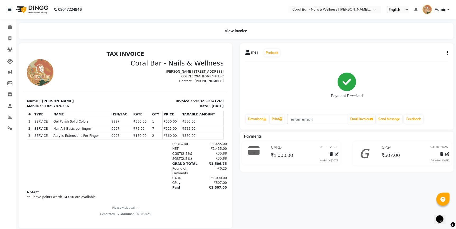
drag, startPoint x: 136, startPoint y: 123, endPoint x: 122, endPoint y: 81, distance: 44.1
click at [117, 75] on div at bounding box center [75, 72] width 102 height 26
click at [9, 26] on icon at bounding box center [9, 27] width 3 height 4
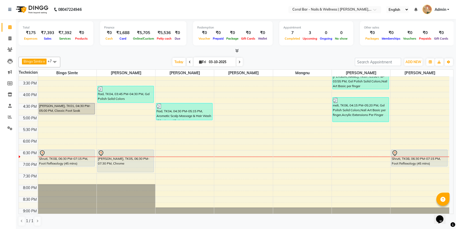
scroll to position [140, 0]
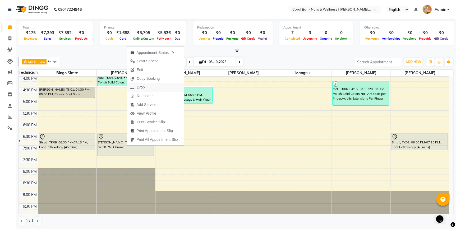
click at [144, 86] on span "Drop" at bounding box center [141, 88] width 8 height 6
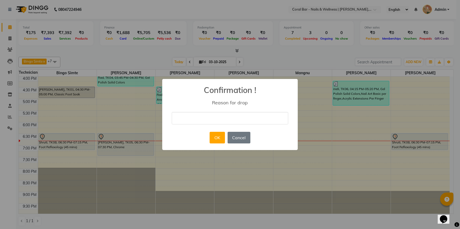
click at [189, 116] on input "text" at bounding box center [230, 118] width 116 height 12
type input "NO Show"
click at [217, 140] on button "OK" at bounding box center [217, 138] width 15 height 12
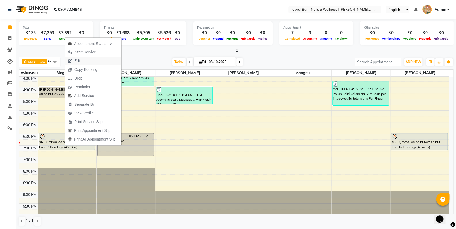
click at [93, 57] on button "Edit" at bounding box center [93, 61] width 57 height 9
select select "tentative"
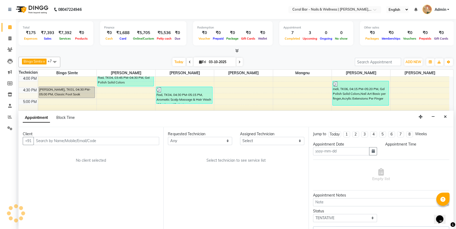
scroll to position [0, 0]
type input "03-10-2025"
select select "1110"
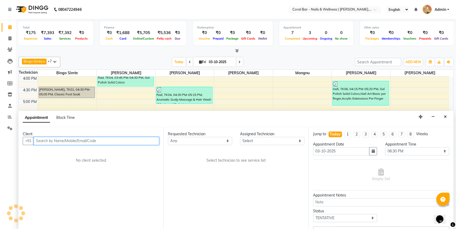
scroll to position [140, 0]
select select "67233"
select select "3591"
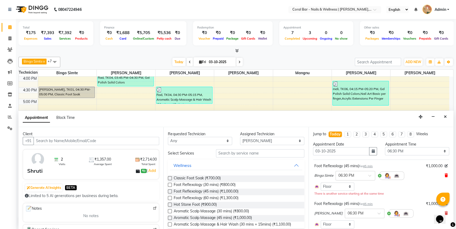
click at [445, 174] on icon at bounding box center [446, 176] width 3 height 4
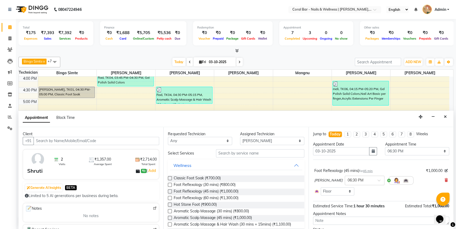
drag, startPoint x: 443, startPoint y: 179, endPoint x: 440, endPoint y: 179, distance: 3.0
click at [445, 180] on icon at bounding box center [446, 181] width 3 height 4
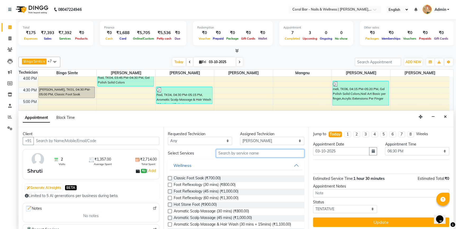
click at [263, 152] on input "text" at bounding box center [260, 153] width 88 height 8
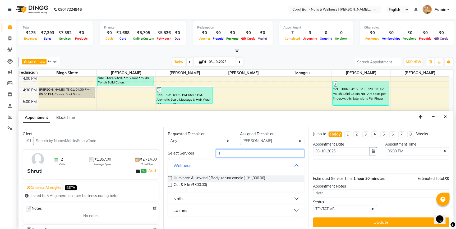
type input "il"
click at [171, 178] on label at bounding box center [170, 178] width 4 height 4
click at [171, 178] on input "checkbox" at bounding box center [169, 178] width 3 height 3
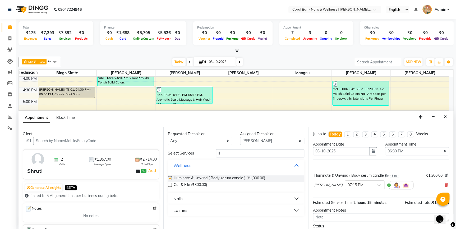
checkbox input "false"
click at [256, 141] on select "Select Bingo Simte Debbie Gery Kimpha kipgen Mangnu Neha Tamang Priya tamang" at bounding box center [272, 141] width 64 height 8
select select "66070"
click at [240, 137] on select "Select Bingo Simte Debbie Gery Kimpha kipgen Mangnu Neha Tamang Priya tamang" at bounding box center [272, 141] width 64 height 8
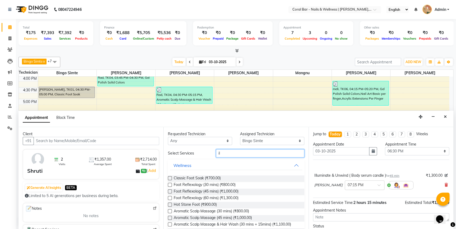
click at [236, 156] on input "il" at bounding box center [260, 153] width 88 height 8
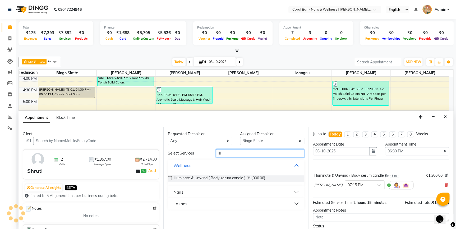
type input "ill"
click at [171, 176] on label at bounding box center [170, 178] width 4 height 4
click at [171, 177] on input "checkbox" at bounding box center [169, 178] width 3 height 3
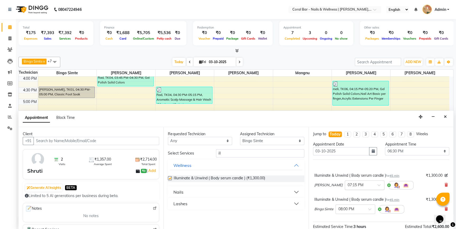
checkbox input "false"
click at [362, 184] on input "text" at bounding box center [359, 185] width 23 height 6
click at [354, 211] on div "06:30 PM" at bounding box center [364, 214] width 39 height 10
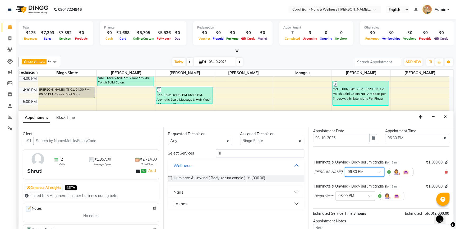
scroll to position [24, 0]
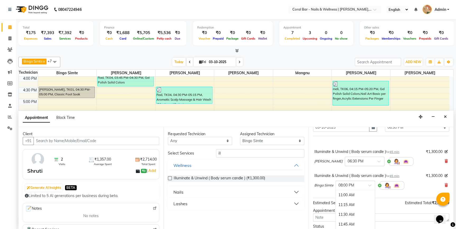
click at [350, 181] on div "× 08:00 PM" at bounding box center [356, 186] width 40 height 10
click at [348, 227] on div "06:45 PM" at bounding box center [355, 231] width 39 height 10
click at [352, 160] on input "text" at bounding box center [359, 161] width 23 height 6
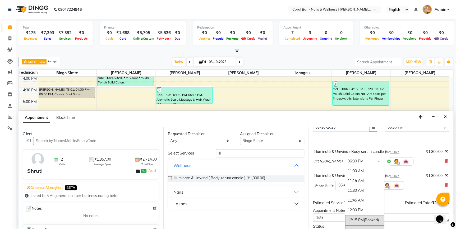
scroll to position [295, 0]
click at [354, 183] on div "06:45 PM" at bounding box center [364, 181] width 39 height 10
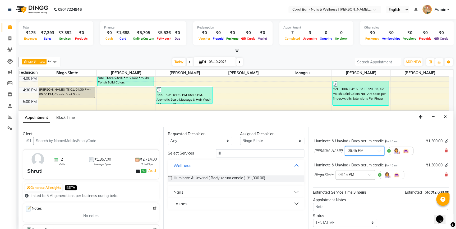
scroll to position [49, 0]
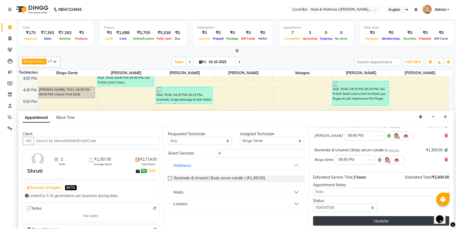
click at [355, 220] on button "Update" at bounding box center [381, 221] width 136 height 10
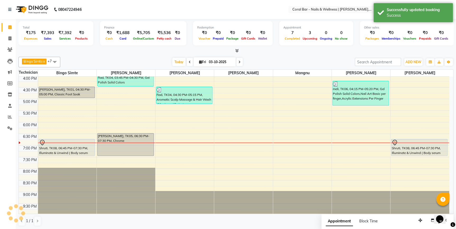
scroll to position [0, 0]
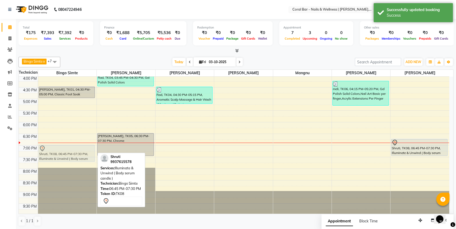
drag, startPoint x: 55, startPoint y: 144, endPoint x: 56, endPoint y: 148, distance: 4.8
click at [56, 148] on div "Sayam, TK01, 04:30 PM-05:00 PM, Classic Foot Soak Shruti, TK08, 06:45 PM-07:30 …" at bounding box center [67, 75] width 58 height 279
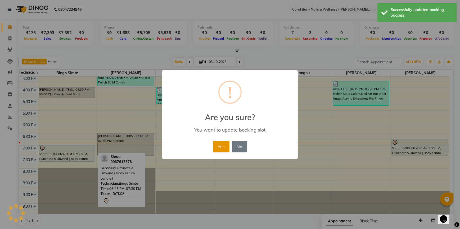
drag, startPoint x: 221, startPoint y: 146, endPoint x: 423, endPoint y: 147, distance: 201.8
click at [221, 146] on button "Yes" at bounding box center [221, 147] width 16 height 12
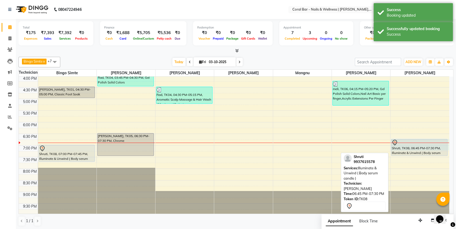
drag, startPoint x: 409, startPoint y: 143, endPoint x: 410, endPoint y: 150, distance: 7.4
click at [410, 150] on div "NIMMI, TK02, 12:15 PM-01:00 PM, Illuminate & Unwind ( Body serum candle ) Shrut…" at bounding box center [420, 75] width 59 height 279
select select "67233"
select select "1125"
select select "tentative"
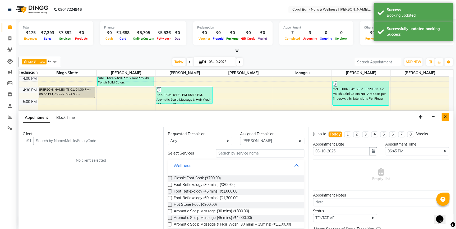
click at [445, 117] on icon "Close" at bounding box center [445, 117] width 3 height 4
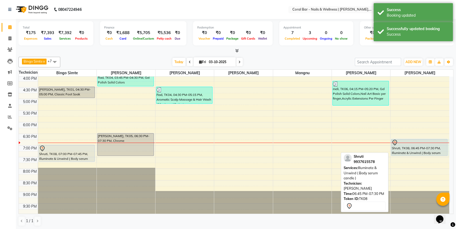
drag, startPoint x: 402, startPoint y: 142, endPoint x: 402, endPoint y: 150, distance: 7.9
click at [402, 150] on div "NIMMI, TK02, 12:15 PM-01:00 PM, Illuminate & Unwind ( Body serum candle ) Shrut…" at bounding box center [420, 75] width 59 height 279
select select "67233"
select select "1125"
select select "tentative"
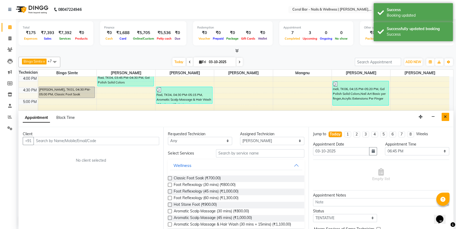
click at [447, 117] on button "Close" at bounding box center [446, 117] width 8 height 8
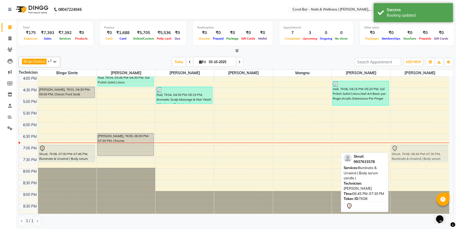
drag, startPoint x: 439, startPoint y: 152, endPoint x: 440, endPoint y: 155, distance: 3.7
click at [440, 155] on div "NIMMI, TK02, 12:15 PM-01:00 PM, Illuminate & Unwind ( Body serum candle ) Shrut…" at bounding box center [420, 75] width 59 height 279
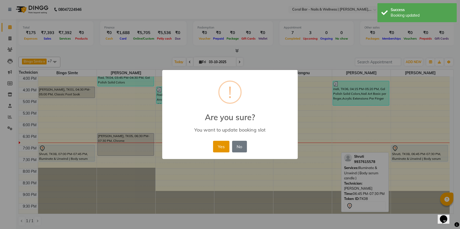
click at [225, 149] on button "Yes" at bounding box center [221, 147] width 16 height 12
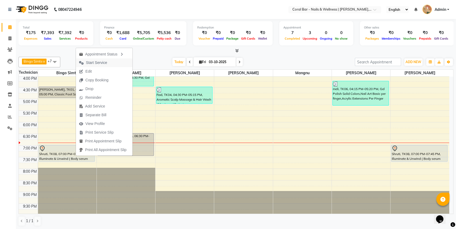
click at [97, 65] on span "Start Service" at bounding box center [96, 63] width 21 height 6
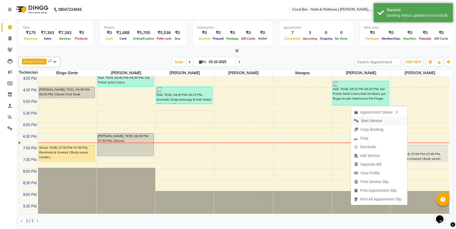
click at [375, 123] on span "Start Service" at bounding box center [371, 121] width 21 height 6
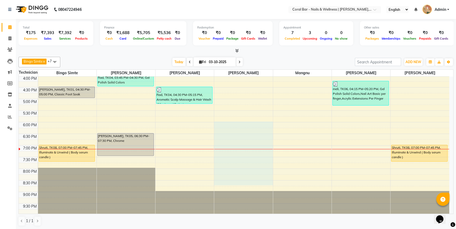
drag, startPoint x: 258, startPoint y: 181, endPoint x: 201, endPoint y: 216, distance: 66.8
click at [214, 215] on div "Bingo Simte x Debbie x Gery x Kimpha kipgen x Neha Tamang x Priya tamang x Thoi…" at bounding box center [236, 142] width 435 height 174
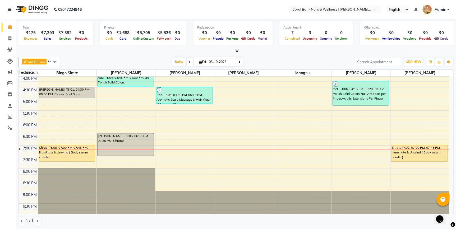
drag, startPoint x: 133, startPoint y: 144, endPoint x: 154, endPoint y: 172, distance: 35.0
click at [157, 171] on div "10:00 AM 10:30 AM 11:00 AM 11:30 AM 12:00 PM 12:30 PM 1:00 PM 1:30 PM 2:00 PM 2…" at bounding box center [234, 75] width 431 height 279
drag, startPoint x: 122, startPoint y: 143, endPoint x: 133, endPoint y: 169, distance: 28.1
click at [133, 169] on div "Rad, TK04, 03:45 PM-04:30 PM, Gel Polish Solid Colors Gargi singh, TK05, 06:30 …" at bounding box center [126, 75] width 58 height 279
drag, startPoint x: 238, startPoint y: 62, endPoint x: 237, endPoint y: 77, distance: 14.6
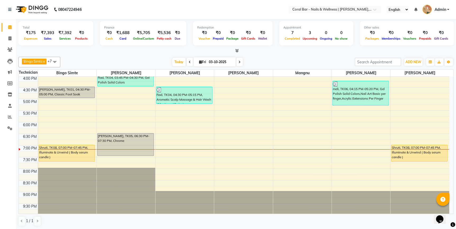
click at [239, 63] on icon at bounding box center [240, 62] width 2 height 3
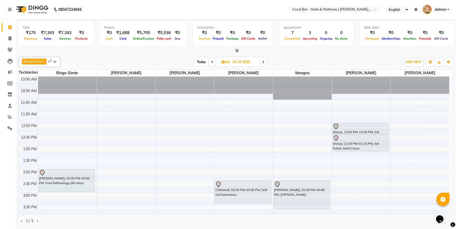
drag, startPoint x: 212, startPoint y: 63, endPoint x: 206, endPoint y: 72, distance: 11.2
click at [212, 64] on span at bounding box center [212, 62] width 6 height 8
type input "03-10-2025"
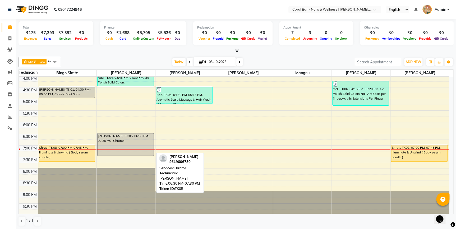
click at [122, 137] on div "[PERSON_NAME], TK05, 06:30 PM-07:30 PM, Chrome" at bounding box center [126, 145] width 56 height 22
click at [109, 148] on div "[PERSON_NAME], TK05, 06:30 PM-07:30 PM, Chrome" at bounding box center [126, 145] width 56 height 22
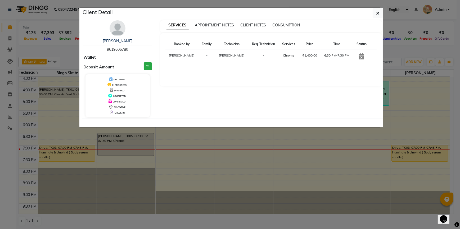
drag, startPoint x: 169, startPoint y: 144, endPoint x: 153, endPoint y: 145, distance: 15.4
click at [169, 145] on ngb-modal-window "Client Detail Gargi singh 9619606780 Wallet Deposit Amount ₹0 UPCOMING IN PROGR…" at bounding box center [230, 114] width 460 height 229
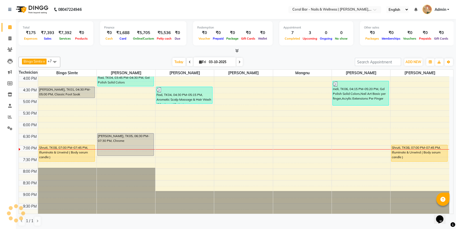
click at [109, 130] on div "10:00 AM 10:30 AM 11:00 AM 11:30 AM 12:00 PM 12:30 PM 1:00 PM 1:30 PM 2:00 PM 2…" at bounding box center [234, 75] width 431 height 279
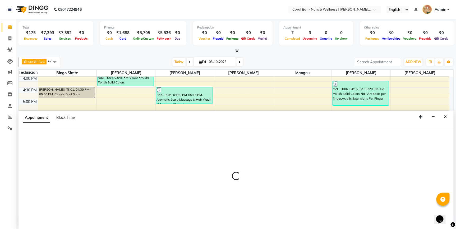
select select "66532"
select select "tentative"
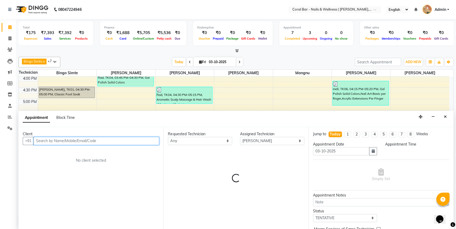
select select "1095"
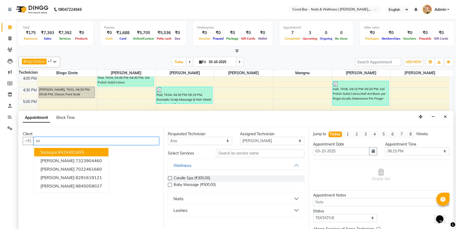
type input "s"
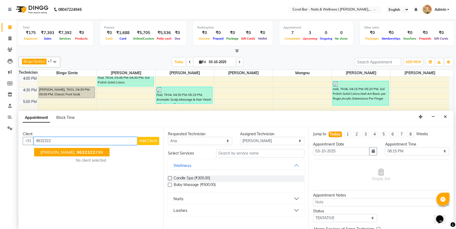
click at [77, 153] on span "9632322" at bounding box center [86, 152] width 19 height 5
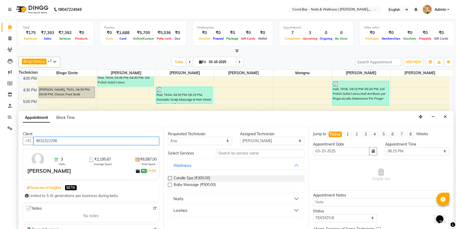
type input "9632322296"
click at [296, 200] on button "Nails" at bounding box center [236, 199] width 132 height 10
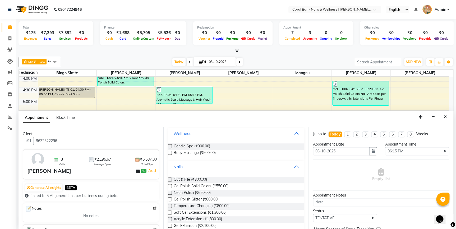
scroll to position [48, 0]
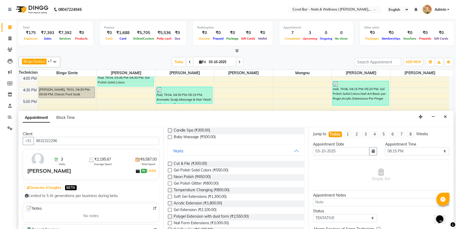
click at [170, 202] on label at bounding box center [170, 204] width 4 height 4
click at [170, 202] on input "checkbox" at bounding box center [169, 203] width 3 height 3
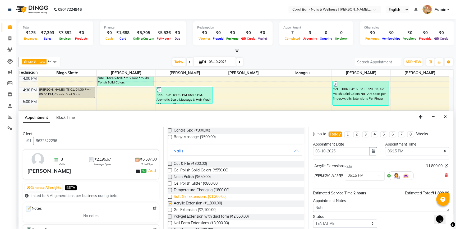
checkbox input "false"
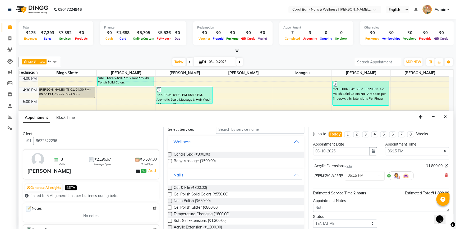
click at [169, 193] on label at bounding box center [170, 195] width 4 height 4
click at [169, 193] on input "checkbox" at bounding box center [169, 194] width 3 height 3
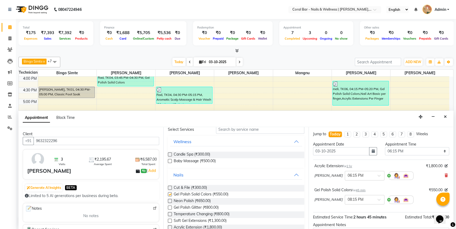
checkbox input "false"
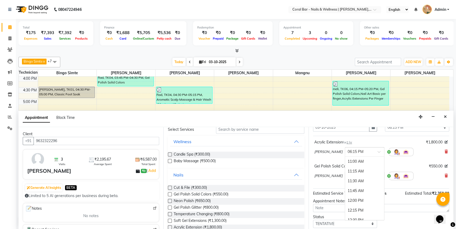
click at [378, 151] on span at bounding box center [381, 154] width 7 height 6
click at [345, 171] on div "06:30 PM" at bounding box center [364, 172] width 39 height 10
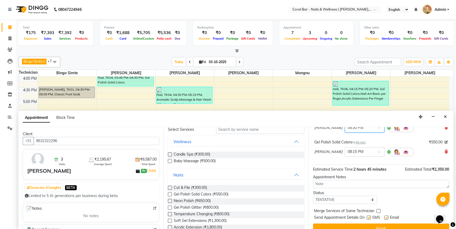
scroll to position [55, 0]
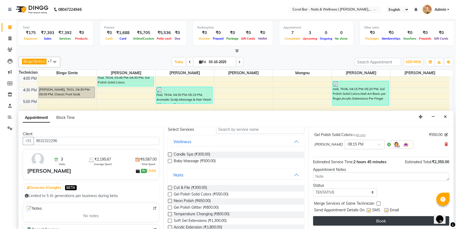
click at [355, 220] on button "Book" at bounding box center [381, 221] width 136 height 10
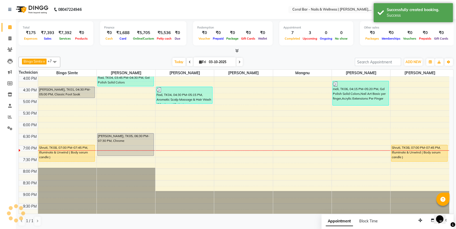
scroll to position [0, 0]
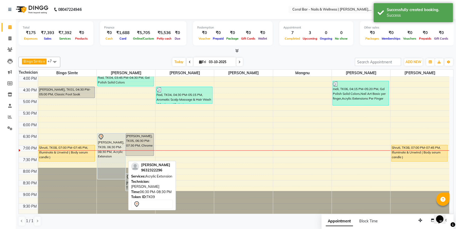
click at [120, 145] on div "[PERSON_NAME], TK09, 06:30 PM-08:30 PM, Acrylic Extension" at bounding box center [112, 157] width 28 height 46
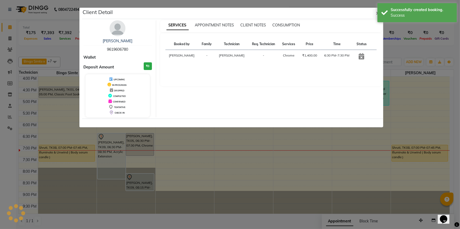
select select "7"
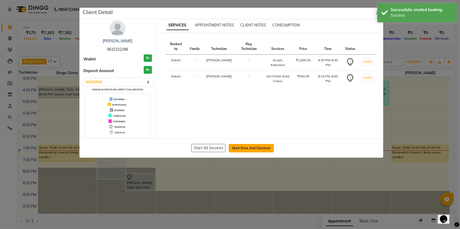
click at [246, 151] on button "Mark Done And Checkout" at bounding box center [251, 148] width 45 height 8
select select "service"
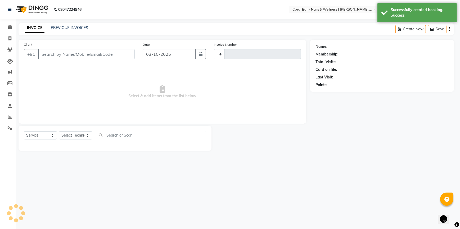
type input "1270"
select select "select"
select select "7157"
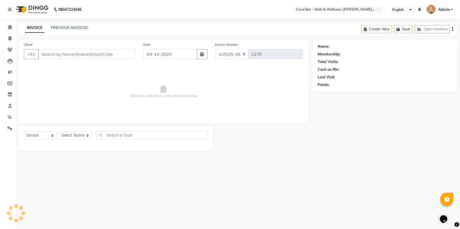
type input "9632322296"
select select "66532"
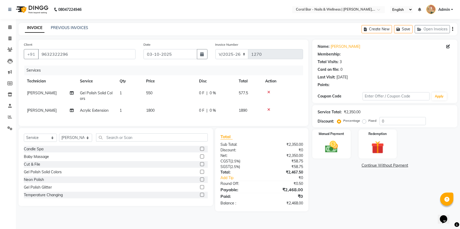
select select "1: Object"
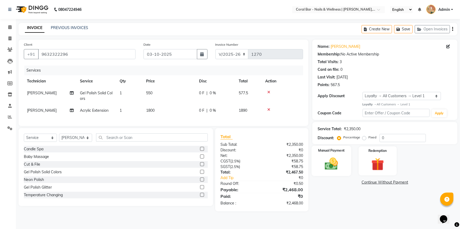
drag, startPoint x: 331, startPoint y: 169, endPoint x: 330, endPoint y: 172, distance: 3.1
click at [331, 169] on img at bounding box center [331, 163] width 21 height 15
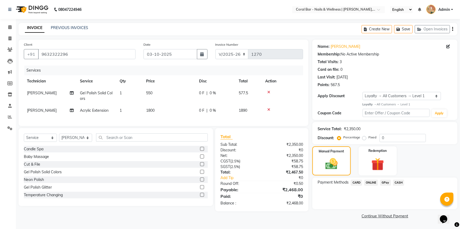
click at [384, 184] on span "GPay" at bounding box center [385, 183] width 11 height 6
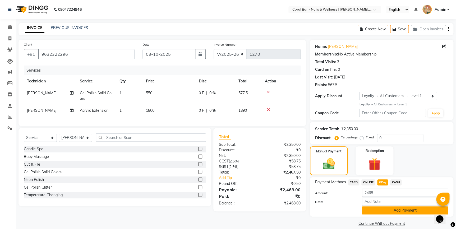
click at [410, 210] on button "Add Payment" at bounding box center [405, 211] width 86 height 8
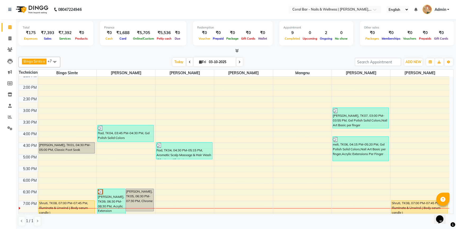
scroll to position [120, 0]
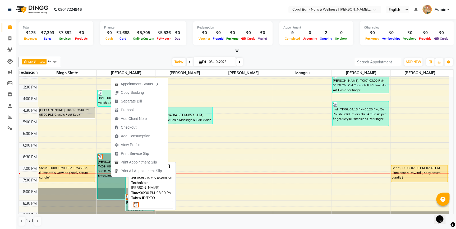
click at [116, 183] on link "[PERSON_NAME], TK09, 06:30 PM-08:30 PM, Acrylic Extension" at bounding box center [111, 177] width 28 height 46
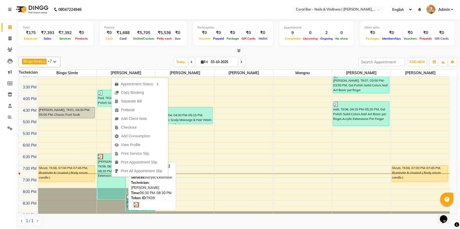
select select "3"
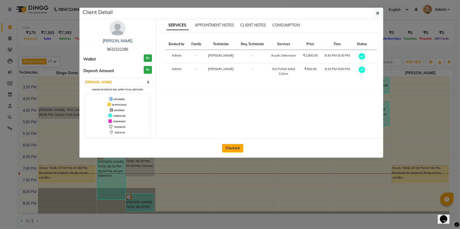
click at [235, 145] on button "Checkout" at bounding box center [232, 148] width 21 height 8
select select "service"
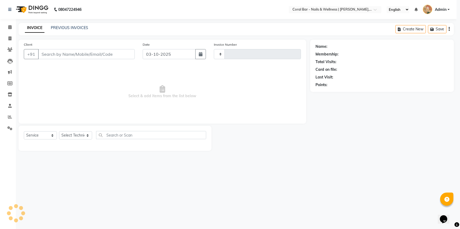
type input "1270"
select select "7157"
type input "9632322296"
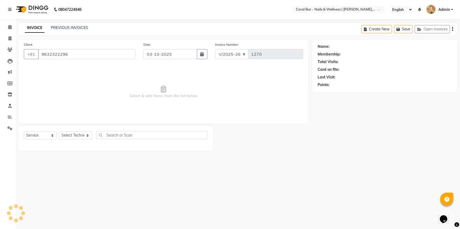
select select "66532"
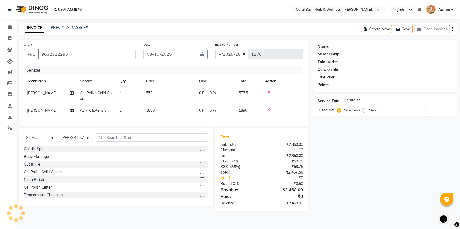
select select "1: Object"
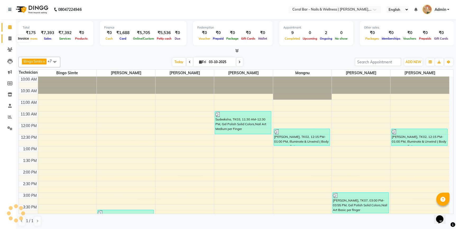
click at [11, 41] on span at bounding box center [9, 39] width 9 height 6
select select "service"
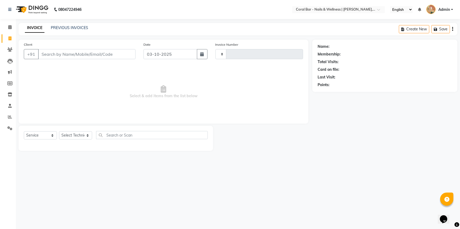
type input "1270"
select select "7157"
click at [70, 56] on input "Client" at bounding box center [86, 54] width 97 height 10
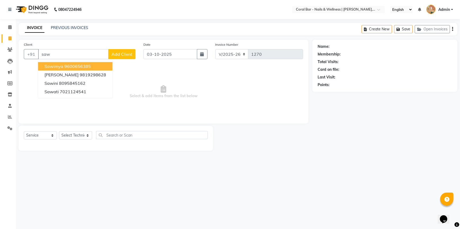
type input "saw"
click at [69, 31] on div "INVOICE PREVIOUS INVOICES" at bounding box center [57, 28] width 76 height 6
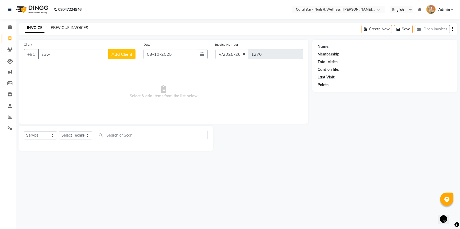
click at [69, 28] on link "PREVIOUS INVOICES" at bounding box center [69, 27] width 37 height 5
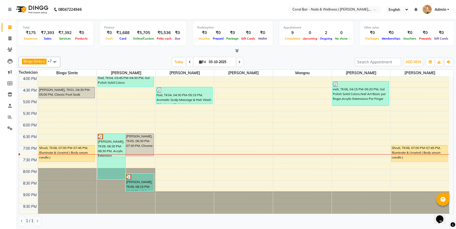
scroll to position [140, 0]
click at [9, 36] on span at bounding box center [9, 39] width 9 height 6
select select "7157"
select select "service"
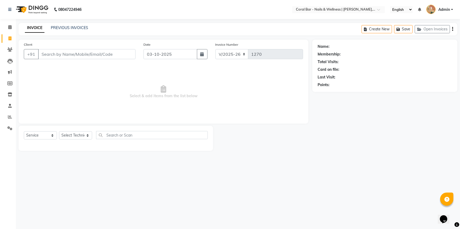
click at [66, 56] on input "Client" at bounding box center [86, 54] width 97 height 10
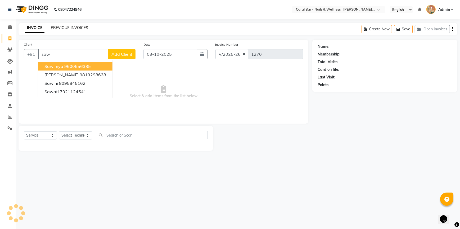
type input "saw"
click at [76, 26] on link "PREVIOUS INVOICES" at bounding box center [69, 27] width 37 height 5
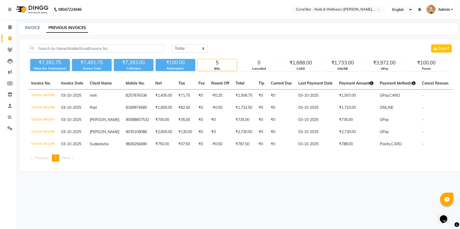
select select "service"
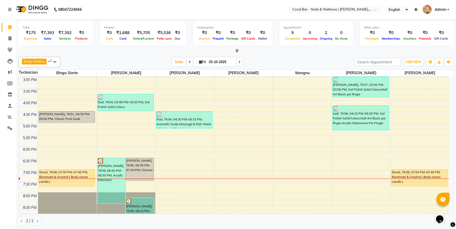
scroll to position [120, 0]
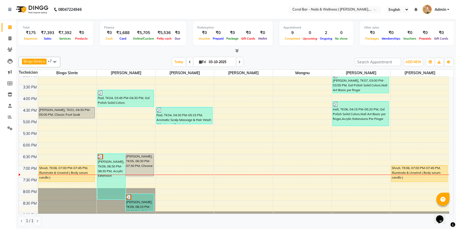
click at [240, 59] on span at bounding box center [239, 62] width 6 height 8
type input "04-10-2025"
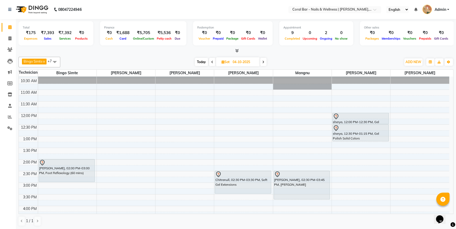
scroll to position [0, 0]
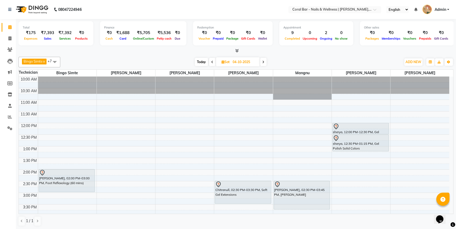
click at [112, 127] on div "10:00 AM 10:30 AM 11:00 AM 11:30 AM 12:00 PM 12:30 PM 1:00 PM 1:30 PM 2:00 PM 2…" at bounding box center [234, 216] width 431 height 279
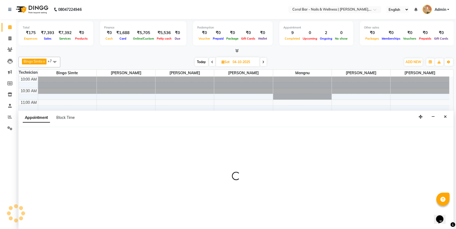
select select "66532"
select select "tentative"
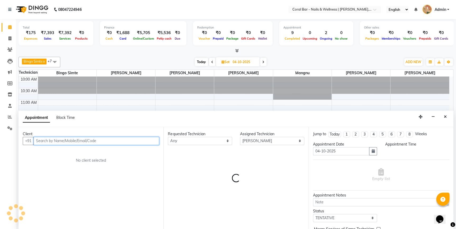
select select "720"
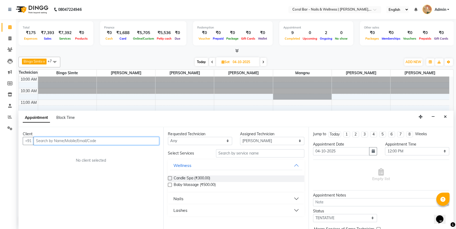
click at [108, 139] on input "text" at bounding box center [97, 141] width 126 height 8
type input "6"
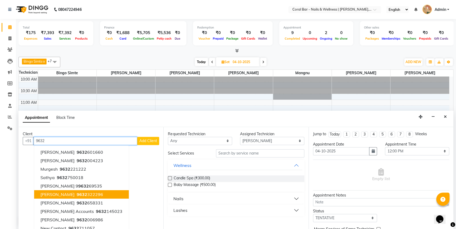
click at [77, 196] on ngb-highlight "9632 322296" at bounding box center [90, 194] width 28 height 5
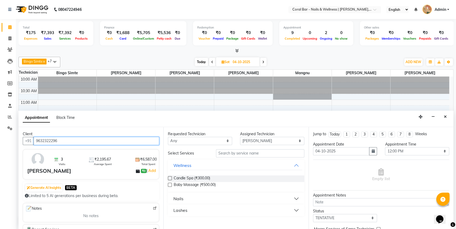
type input "9632322296"
click at [296, 198] on button "Nails" at bounding box center [236, 199] width 132 height 10
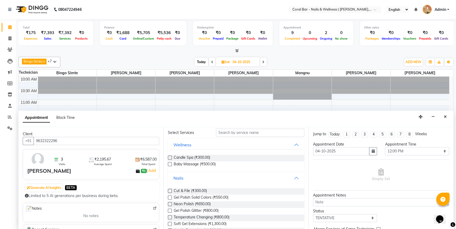
scroll to position [48, 0]
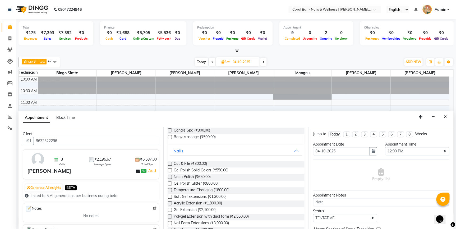
click at [169, 195] on label at bounding box center [170, 197] width 4 height 4
click at [169, 196] on input "checkbox" at bounding box center [169, 197] width 3 height 3
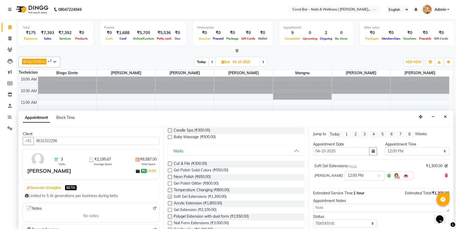
checkbox input "false"
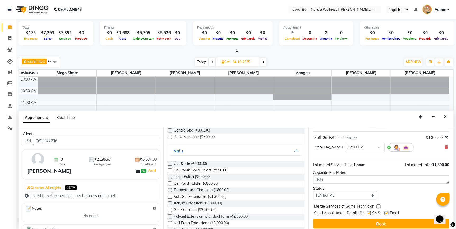
scroll to position [31, 0]
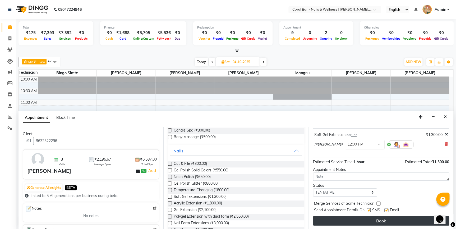
click at [365, 222] on button "Book" at bounding box center [381, 221] width 136 height 10
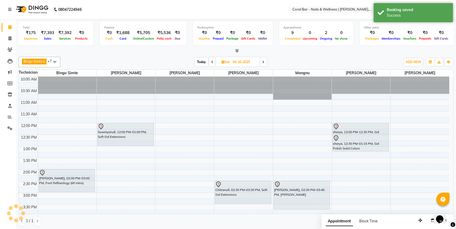
scroll to position [0, 0]
click at [200, 62] on span "Today" at bounding box center [201, 62] width 13 height 8
type input "03-10-2025"
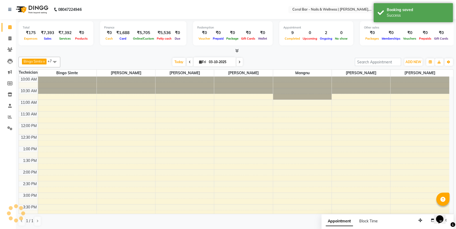
scroll to position [140, 0]
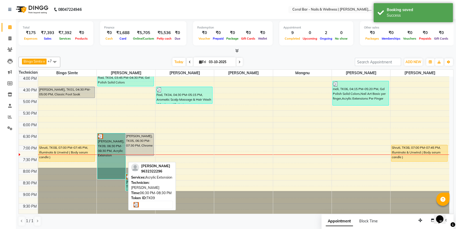
drag, startPoint x: 116, startPoint y: 156, endPoint x: 113, endPoint y: 156, distance: 3.2
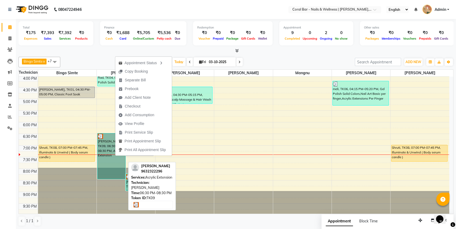
click at [104, 162] on link "[PERSON_NAME], TK09, 06:30 PM-08:30 PM, Acrylic Extension" at bounding box center [111, 156] width 28 height 46
select select "3"
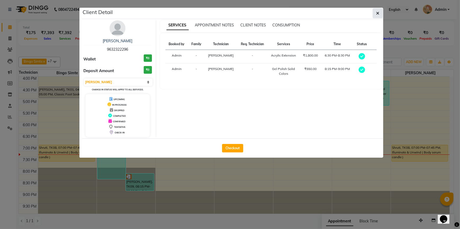
drag, startPoint x: 378, startPoint y: 13, endPoint x: 331, endPoint y: 39, distance: 54.0
click at [377, 13] on icon "button" at bounding box center [377, 13] width 3 height 4
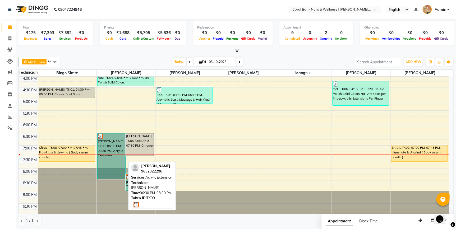
click at [106, 144] on link "[PERSON_NAME], TK09, 06:30 PM-08:30 PM, Acrylic Extension" at bounding box center [111, 156] width 28 height 46
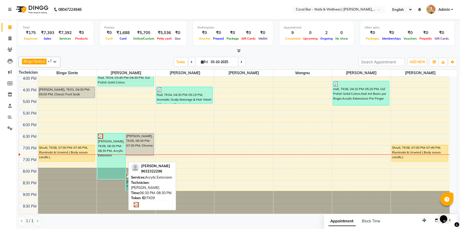
select select "3"
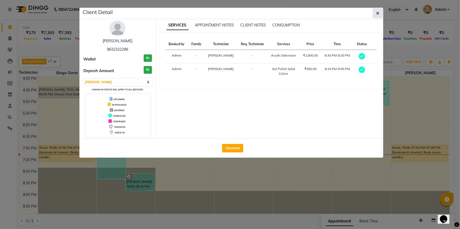
click at [377, 15] on icon "button" at bounding box center [377, 13] width 3 height 4
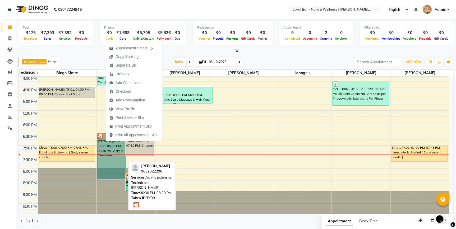
click at [110, 165] on link "[PERSON_NAME], TK09, 06:30 PM-08:30 PM, Acrylic Extension" at bounding box center [111, 156] width 28 height 46
select select "3"
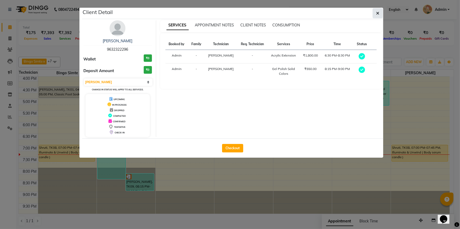
click at [379, 14] on button "button" at bounding box center [377, 13] width 10 height 10
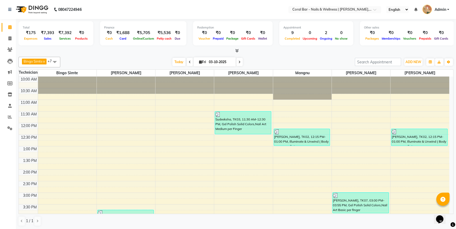
click at [31, 34] on div "₹175" at bounding box center [31, 33] width 16 height 6
click at [412, 64] on button "ADD NEW Toggle Dropdown" at bounding box center [413, 61] width 18 height 7
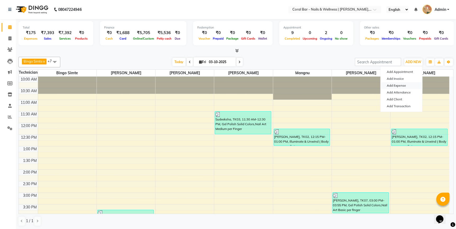
click at [401, 84] on link "Add Expense" at bounding box center [402, 85] width 42 height 7
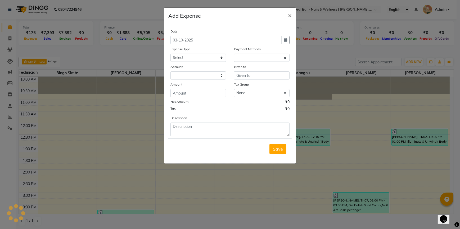
select select "1"
select select "6234"
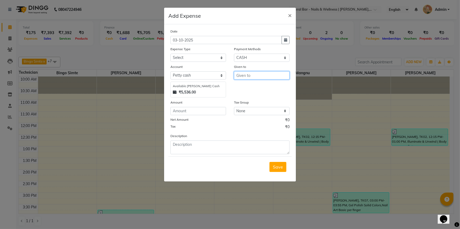
click at [255, 74] on input "text" at bounding box center [262, 75] width 56 height 8
drag, startPoint x: 253, startPoint y: 72, endPoint x: 228, endPoint y: 81, distance: 25.9
click at [228, 81] on div "Account Select Petty cash Default account Available Petty Cash ₹5,536.00 Given …" at bounding box center [229, 81] width 127 height 34
click at [253, 98] on button "Go vind Thappa" at bounding box center [265, 95] width 62 height 8
type input "[PERSON_NAME]"
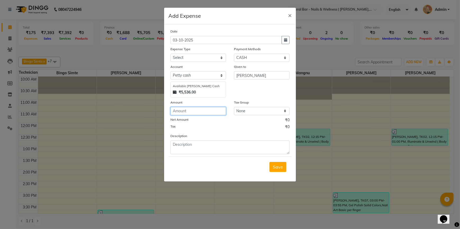
click at [215, 114] on input "number" at bounding box center [198, 111] width 56 height 8
type input "2100"
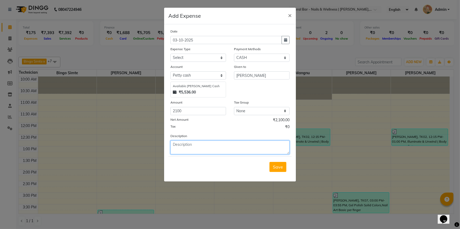
click at [215, 151] on textarea at bounding box center [229, 148] width 119 height 14
type textarea "disel"
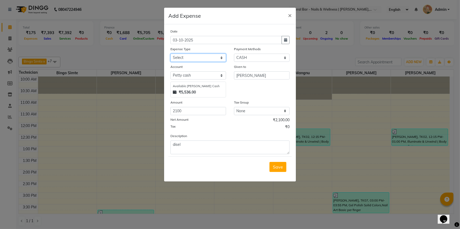
drag, startPoint x: 215, startPoint y: 56, endPoint x: 212, endPoint y: 61, distance: 5.4
click at [215, 56] on select "Select Advance Salary Bank charges Car maintenance Cash transfer to bank Cash t…" at bounding box center [198, 58] width 56 height 8
select select "26"
click at [170, 54] on select "Select Advance Salary Bank charges Car maintenance Cash transfer to bank Cash t…" at bounding box center [198, 58] width 56 height 8
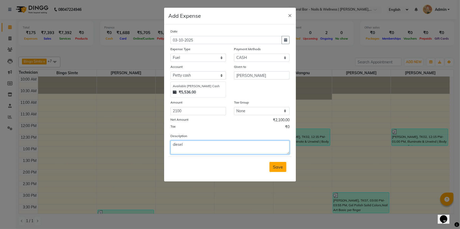
type textarea "diesel"
click at [283, 169] on span "Save" at bounding box center [278, 167] width 10 height 5
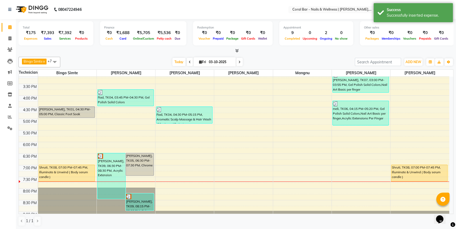
scroll to position [140, 0]
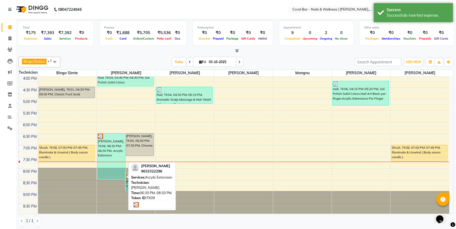
click at [112, 167] on div "Sowmya, TK09, 06:30 PM-08:30 PM, Acrylic Extension" at bounding box center [112, 157] width 28 height 46
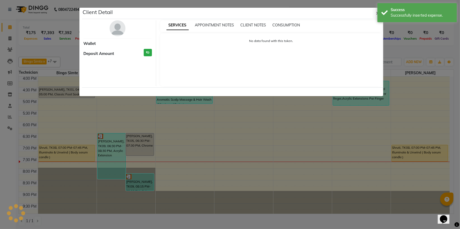
select select "3"
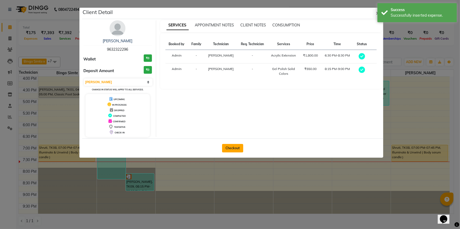
click at [228, 147] on button "Checkout" at bounding box center [232, 148] width 21 height 8
select select "service"
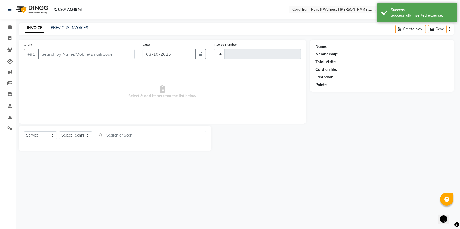
type input "1270"
select select "7157"
type input "9632322296"
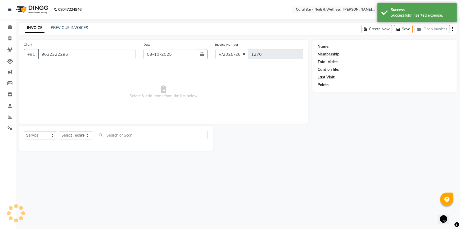
select select "66532"
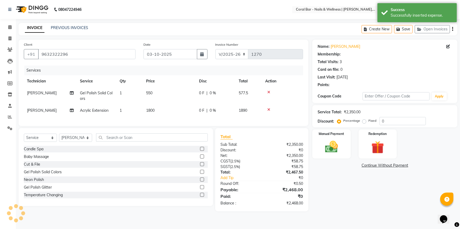
select select "1: Object"
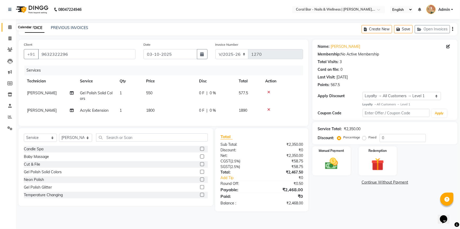
click at [9, 28] on icon at bounding box center [9, 27] width 3 height 4
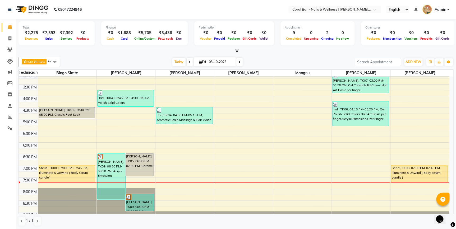
scroll to position [140, 0]
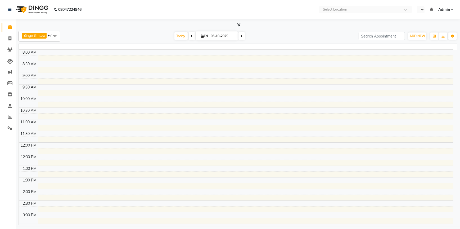
select select "en"
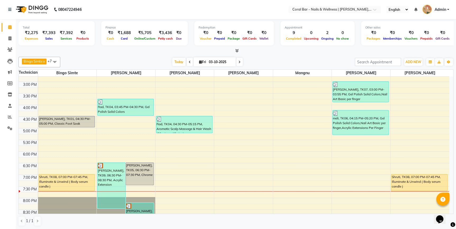
scroll to position [120, 0]
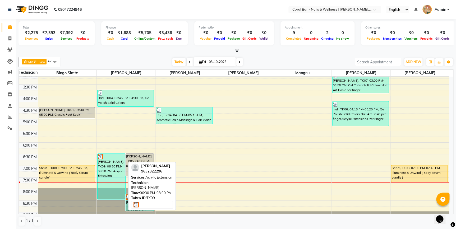
drag, startPoint x: 106, startPoint y: 171, endPoint x: 108, endPoint y: 170, distance: 3.0
click at [108, 170] on div "[PERSON_NAME], TK09, 06:30 PM-08:30 PM, Acrylic Extension" at bounding box center [112, 177] width 28 height 46
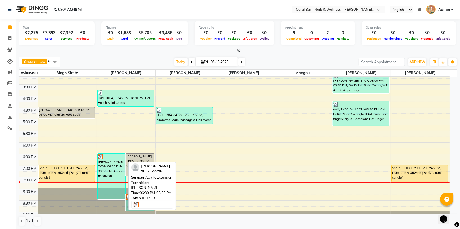
select select "3"
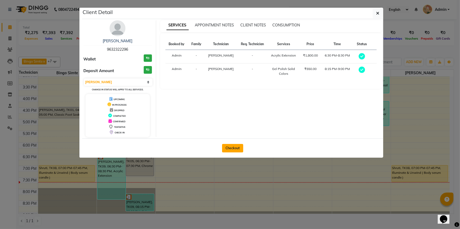
click at [231, 147] on button "Checkout" at bounding box center [232, 148] width 21 height 8
select select "7157"
select select "service"
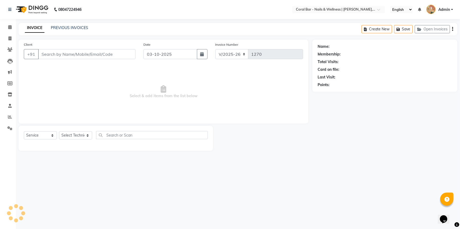
type input "9632322296"
select select "66532"
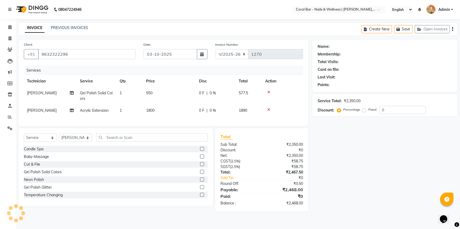
select select "1: Object"
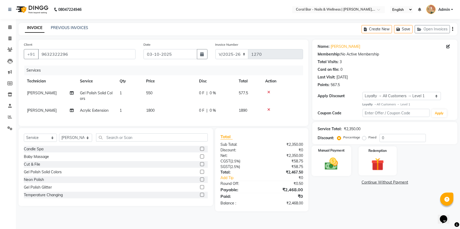
click at [341, 158] on img at bounding box center [331, 163] width 21 height 15
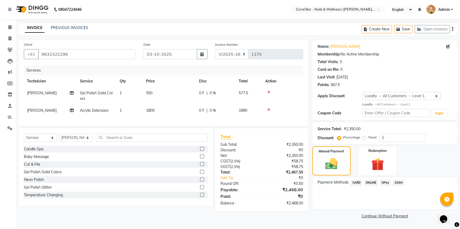
click at [380, 181] on span "GPay" at bounding box center [385, 183] width 11 height 6
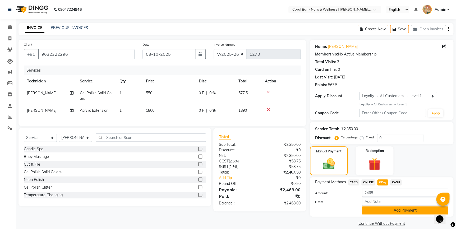
click at [381, 214] on button "Add Payment" at bounding box center [405, 211] width 86 height 8
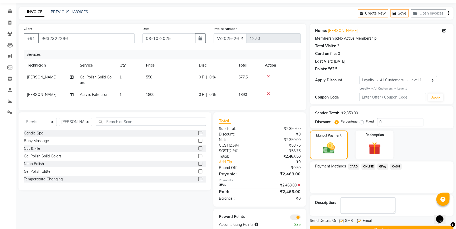
scroll to position [31, 0]
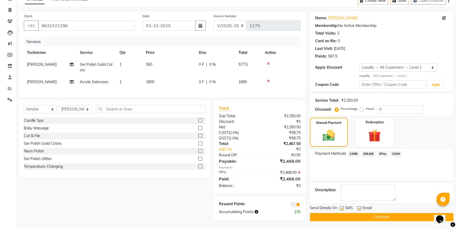
click at [379, 218] on div "Name: [PERSON_NAME] Membership: No Active Membership Total Visits: 3 Card on fi…" at bounding box center [384, 116] width 148 height 210
click at [376, 213] on button "Checkout" at bounding box center [382, 217] width 144 height 8
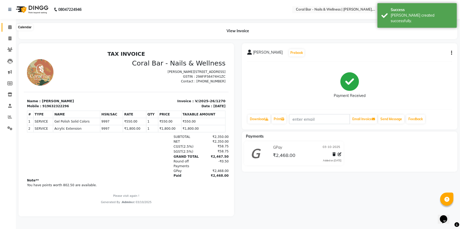
click at [9, 26] on icon at bounding box center [9, 27] width 3 height 4
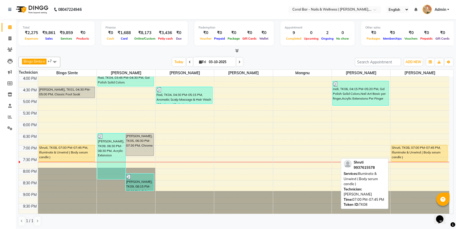
click at [418, 153] on div "Shruti, TK08, 07:00 PM-07:45 PM, Illuminate & Unwind ( Body serum candle )" at bounding box center [420, 153] width 56 height 16
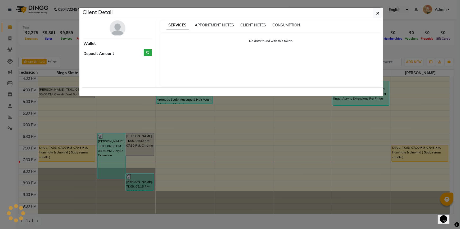
select select "1"
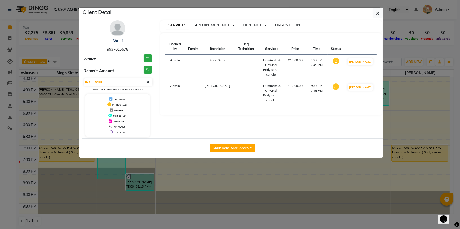
click at [227, 150] on button "Mark Done And Checkout" at bounding box center [232, 148] width 45 height 8
select select "service"
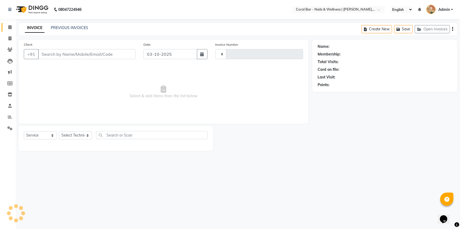
type input "1271"
select select "7157"
type input "9937615578"
select select "66070"
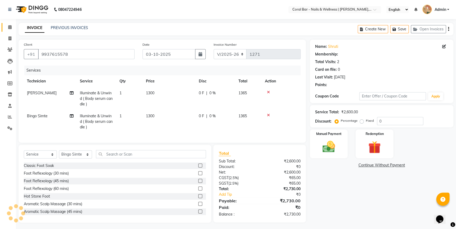
select select "1: Object"
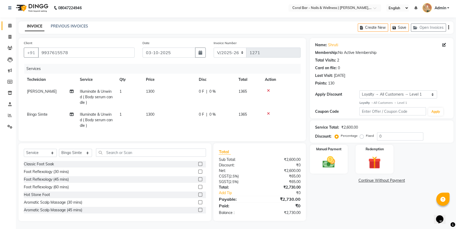
scroll to position [5, 0]
click at [326, 155] on img at bounding box center [328, 162] width 21 height 15
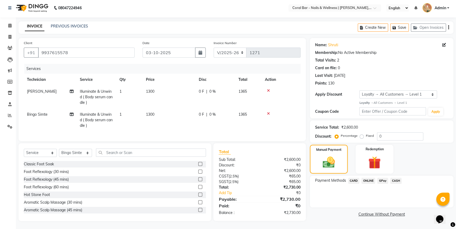
click at [354, 178] on span "CARD" at bounding box center [353, 181] width 11 height 6
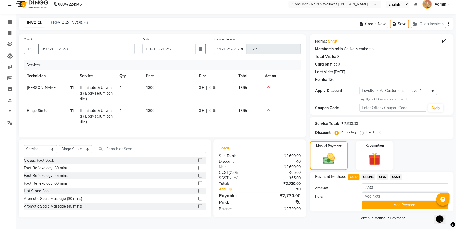
scroll to position [6, 0]
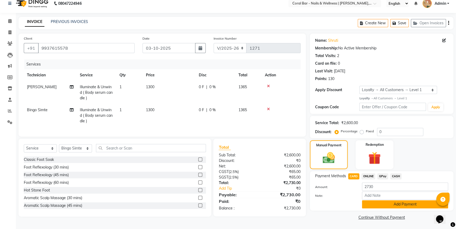
click at [401, 207] on button "Add Payment" at bounding box center [405, 205] width 86 height 8
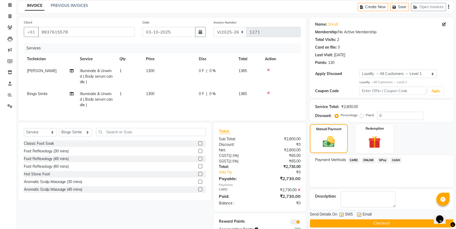
scroll to position [42, 0]
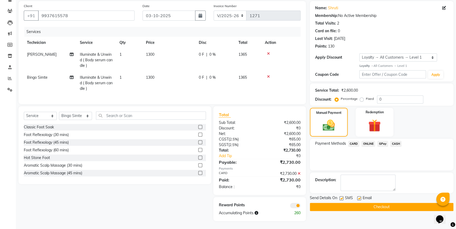
click at [397, 203] on button "Checkout" at bounding box center [382, 207] width 144 height 8
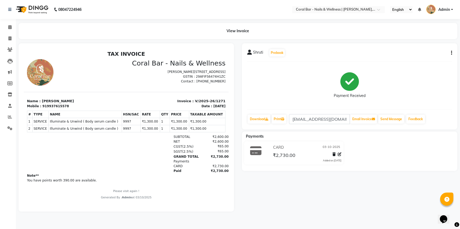
drag, startPoint x: 107, startPoint y: 104, endPoint x: 324, endPoint y: 197, distance: 236.4
click at [324, 197] on div "Shruti Prebook Payment Received Download Print [EMAIL_ADDRESS][DOMAIN_NAME] Ema…" at bounding box center [349, 127] width 223 height 169
